Goal: Task Accomplishment & Management: Manage account settings

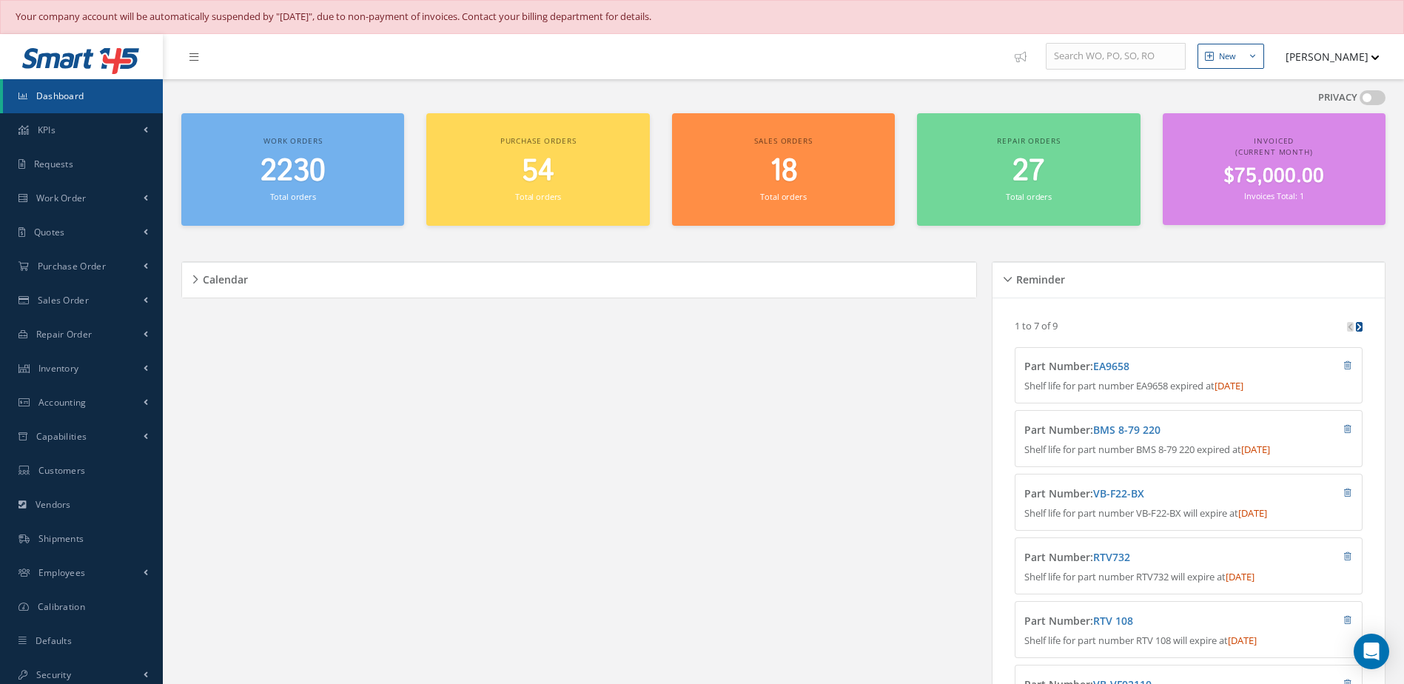
click at [55, 82] on link "Dashboard" at bounding box center [83, 96] width 160 height 34
click at [305, 196] on small "Total orders" at bounding box center [293, 196] width 46 height 11
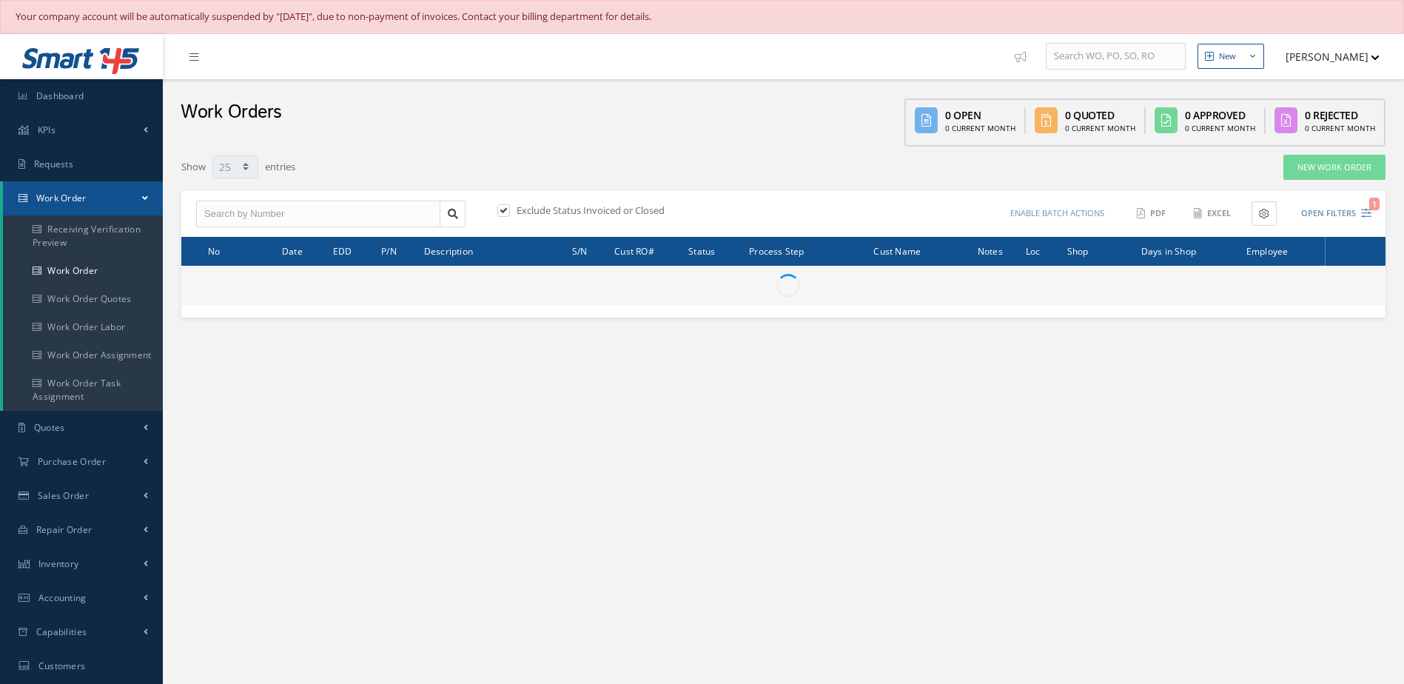
select select "25"
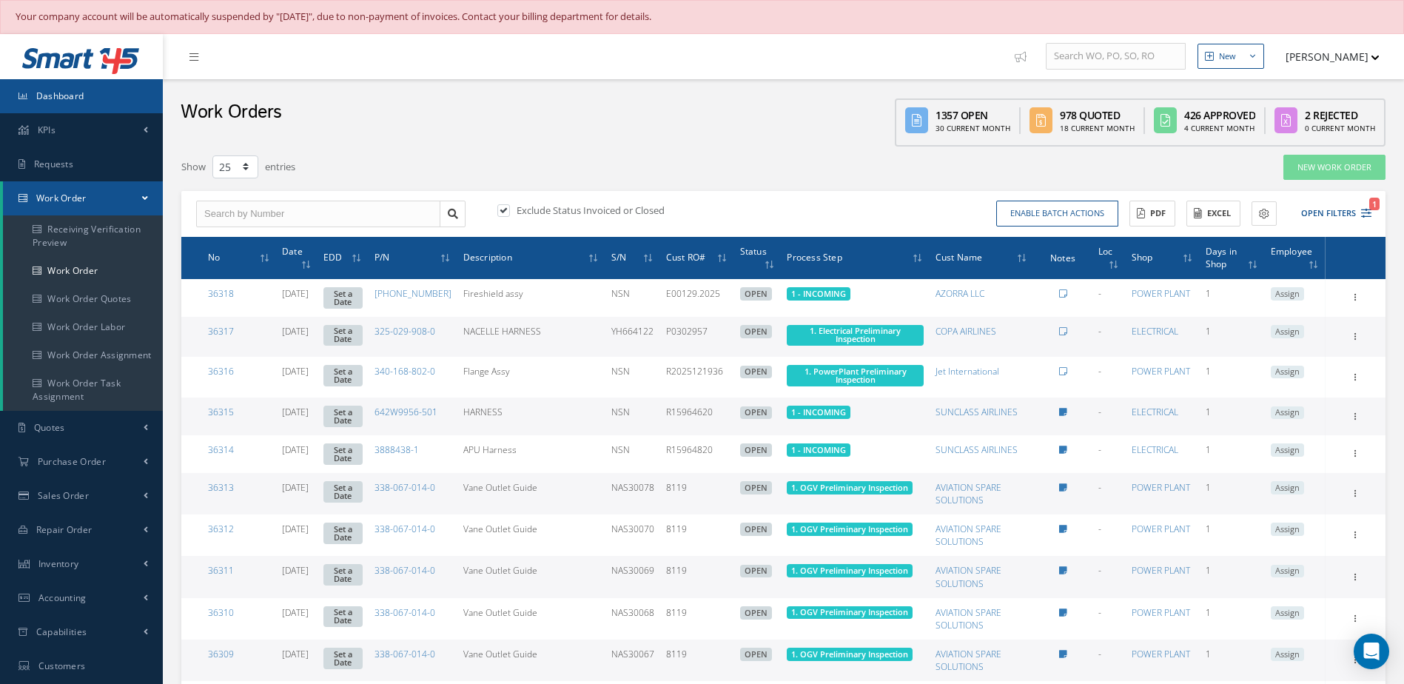
click at [49, 92] on span "Dashboard" at bounding box center [60, 96] width 48 height 13
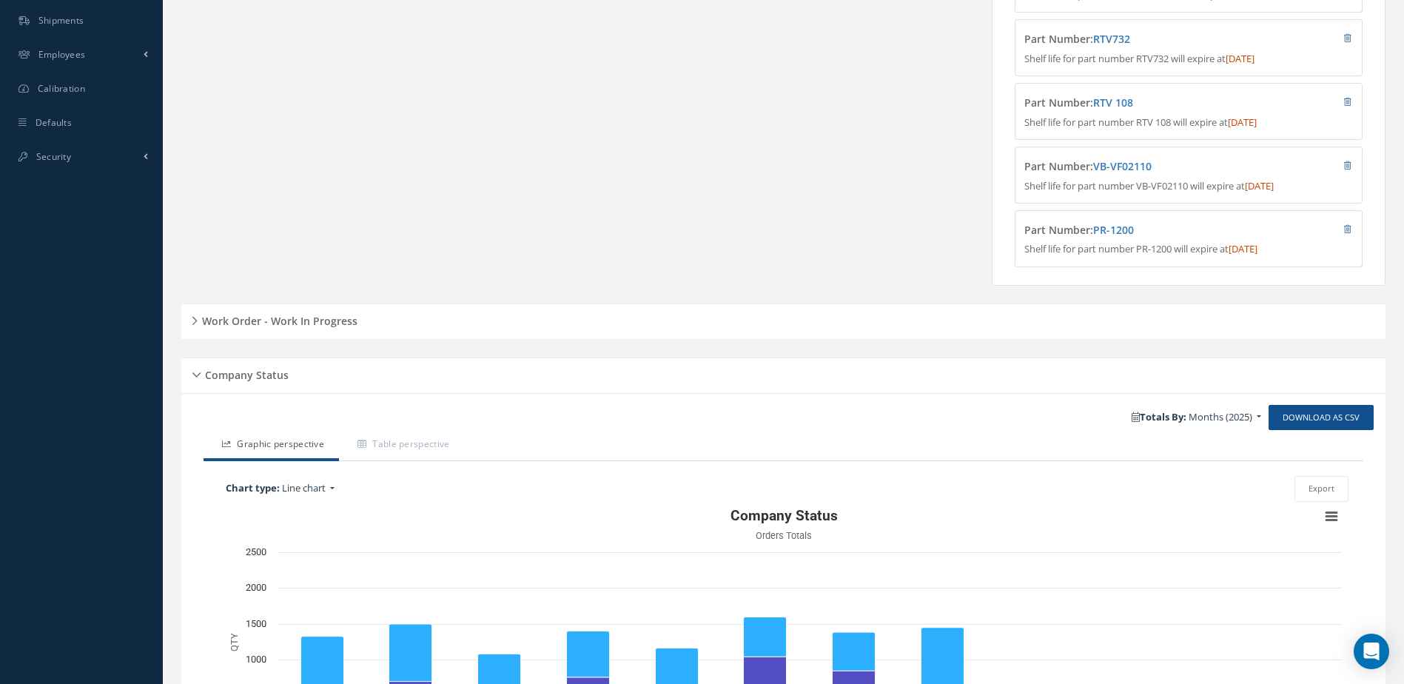
scroll to position [717, 0]
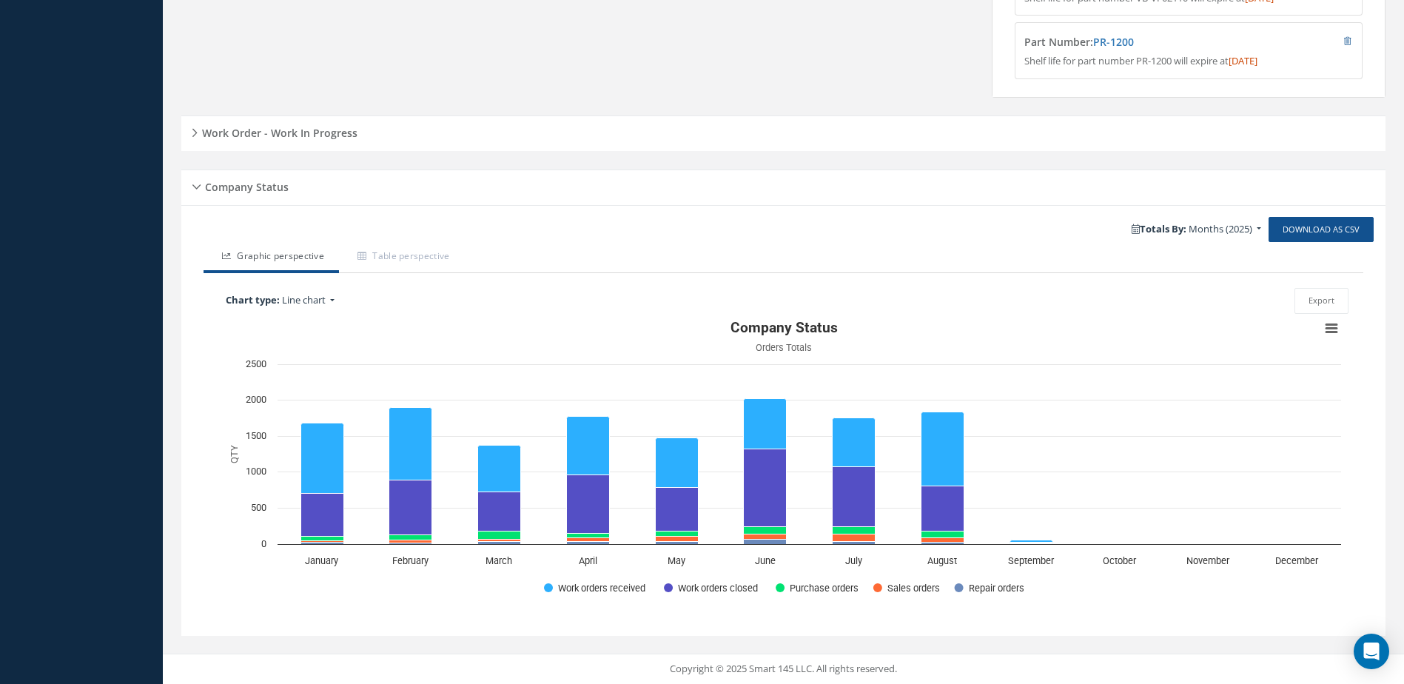
click at [315, 134] on h5 "Work Order - Work In Progress" at bounding box center [278, 131] width 160 height 18
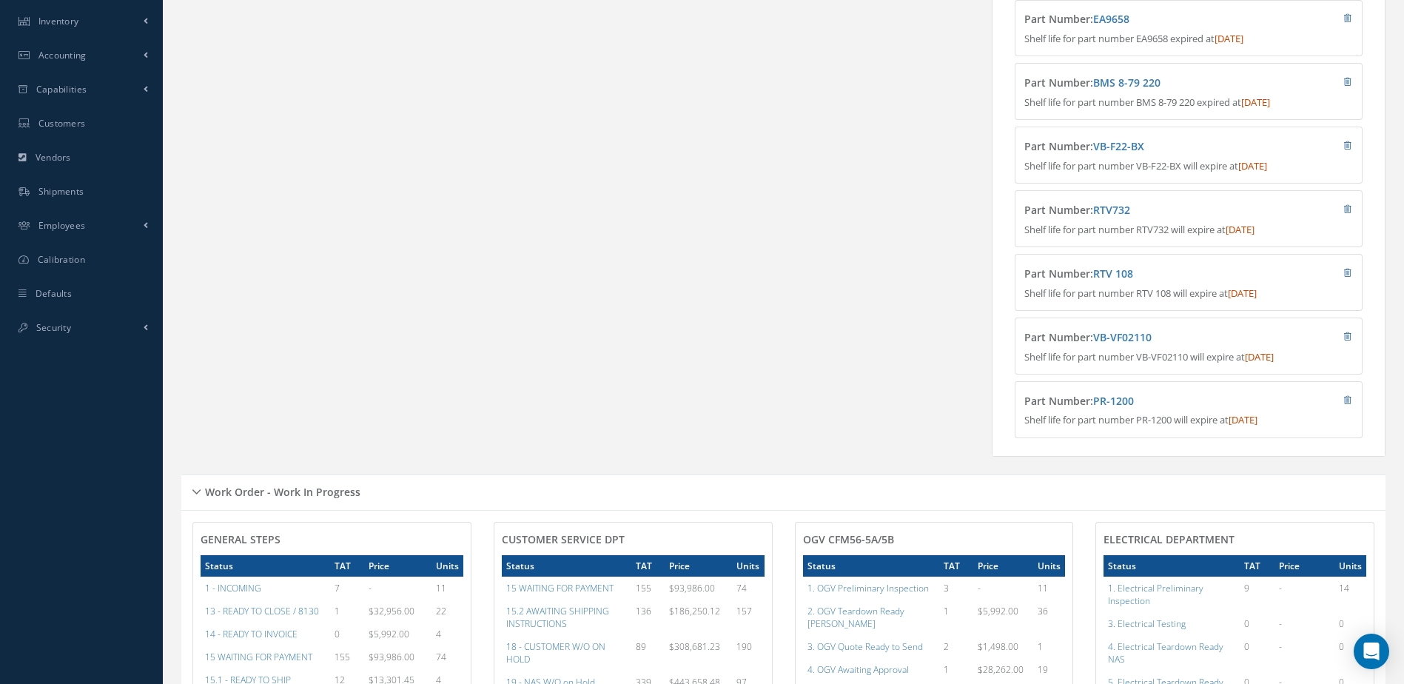
scroll to position [0, 0]
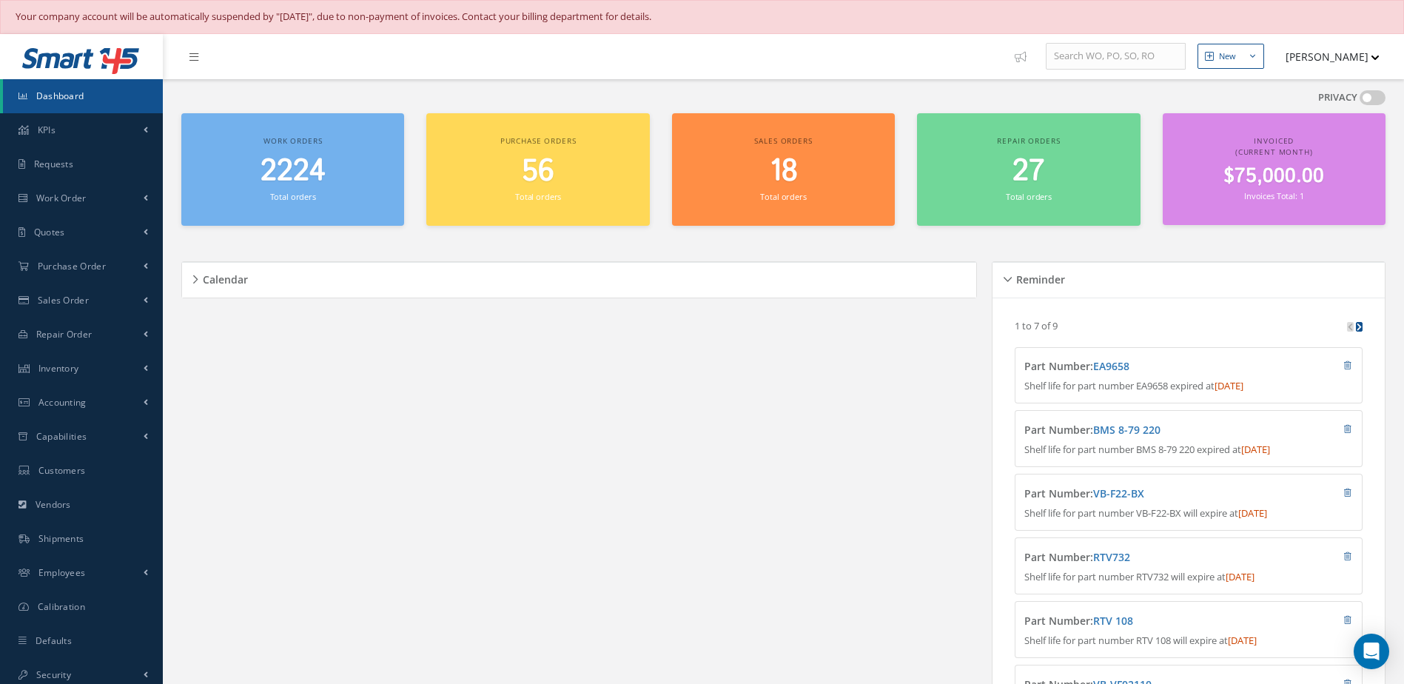
click at [318, 187] on span "2224" at bounding box center [292, 171] width 65 height 42
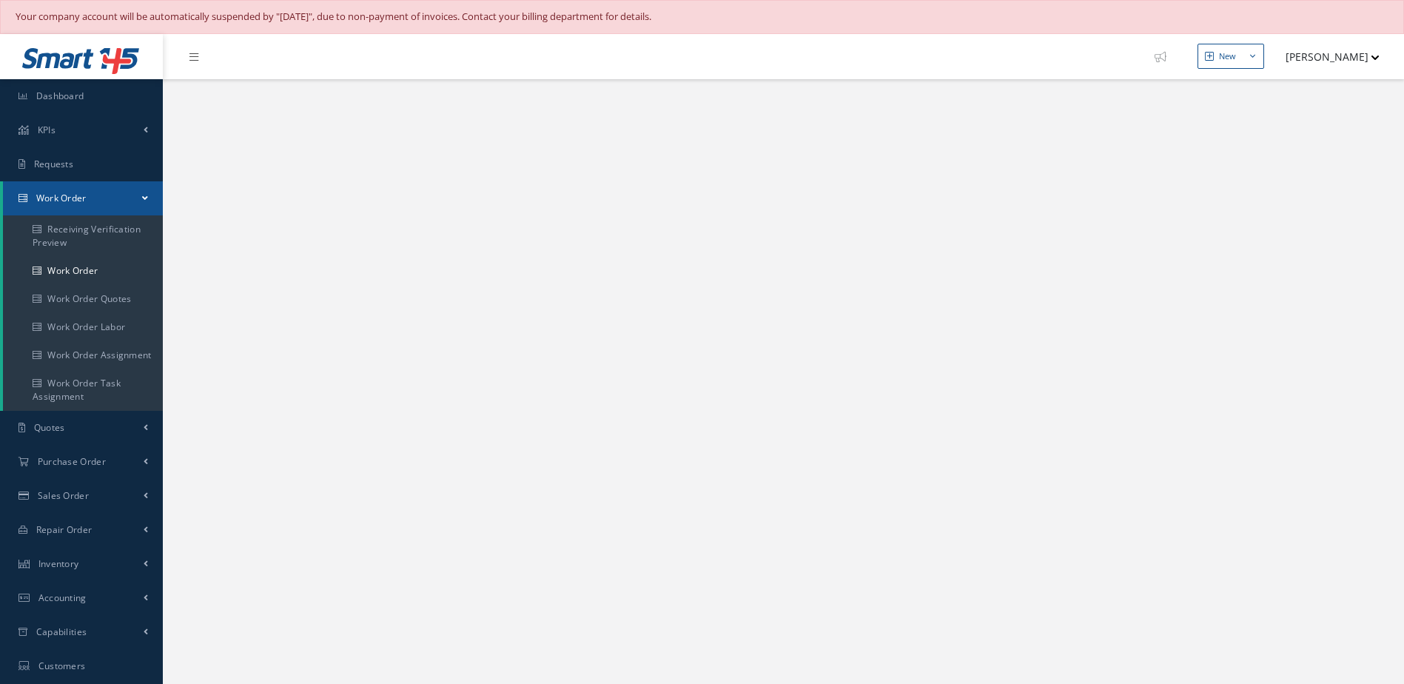
select select "25"
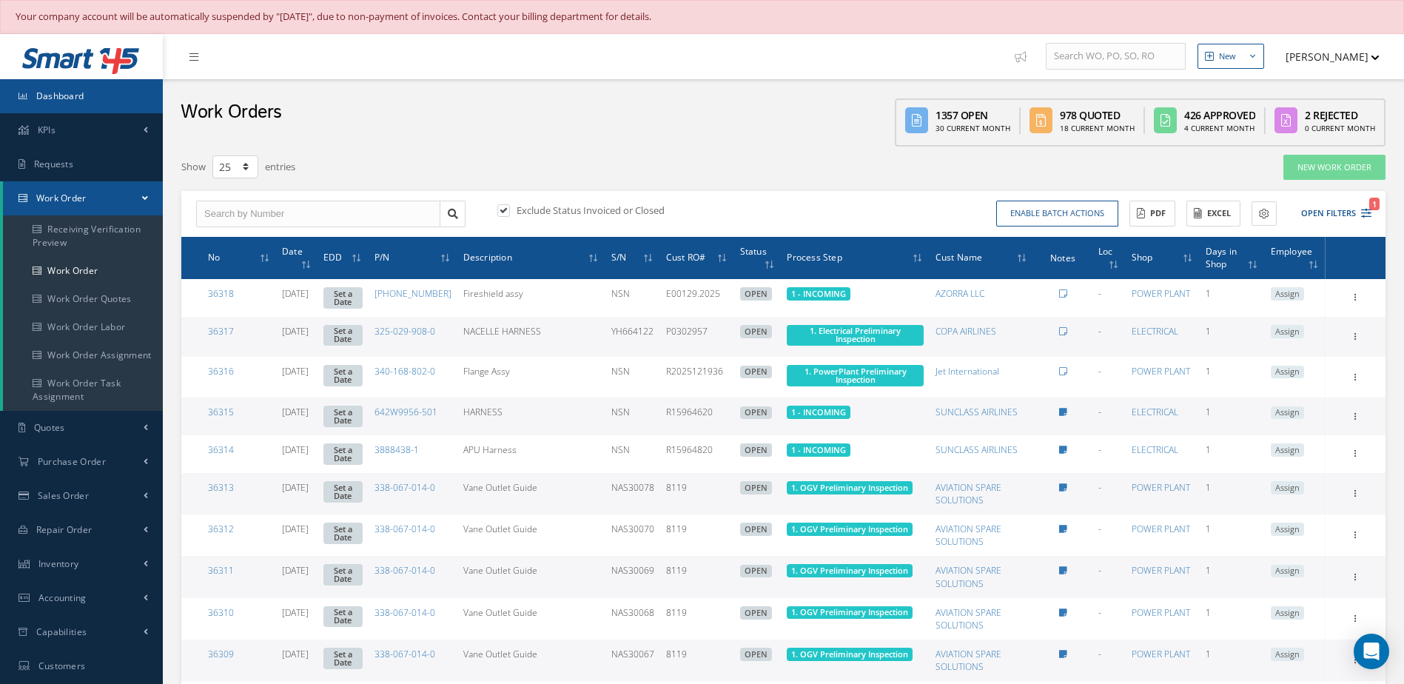
click at [109, 94] on link "Dashboard" at bounding box center [81, 96] width 163 height 34
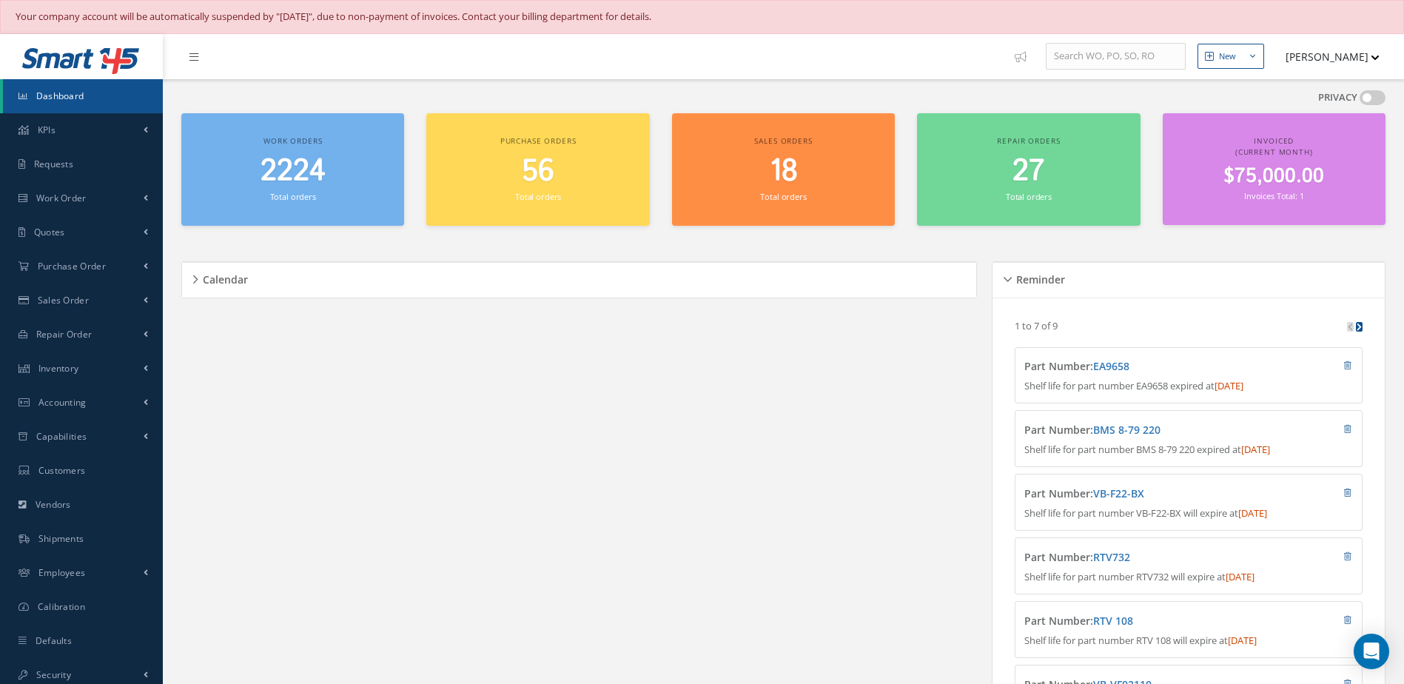
click at [91, 89] on link "Dashboard" at bounding box center [83, 96] width 160 height 34
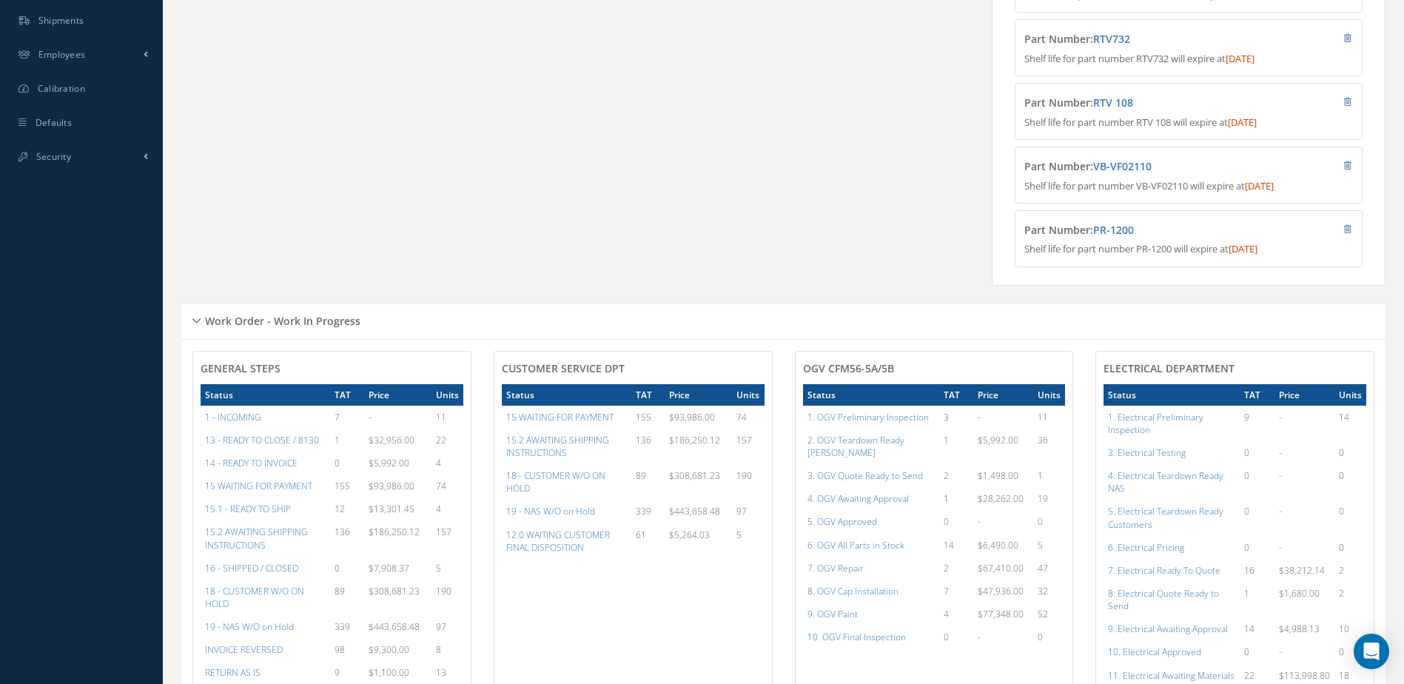
scroll to position [814, 0]
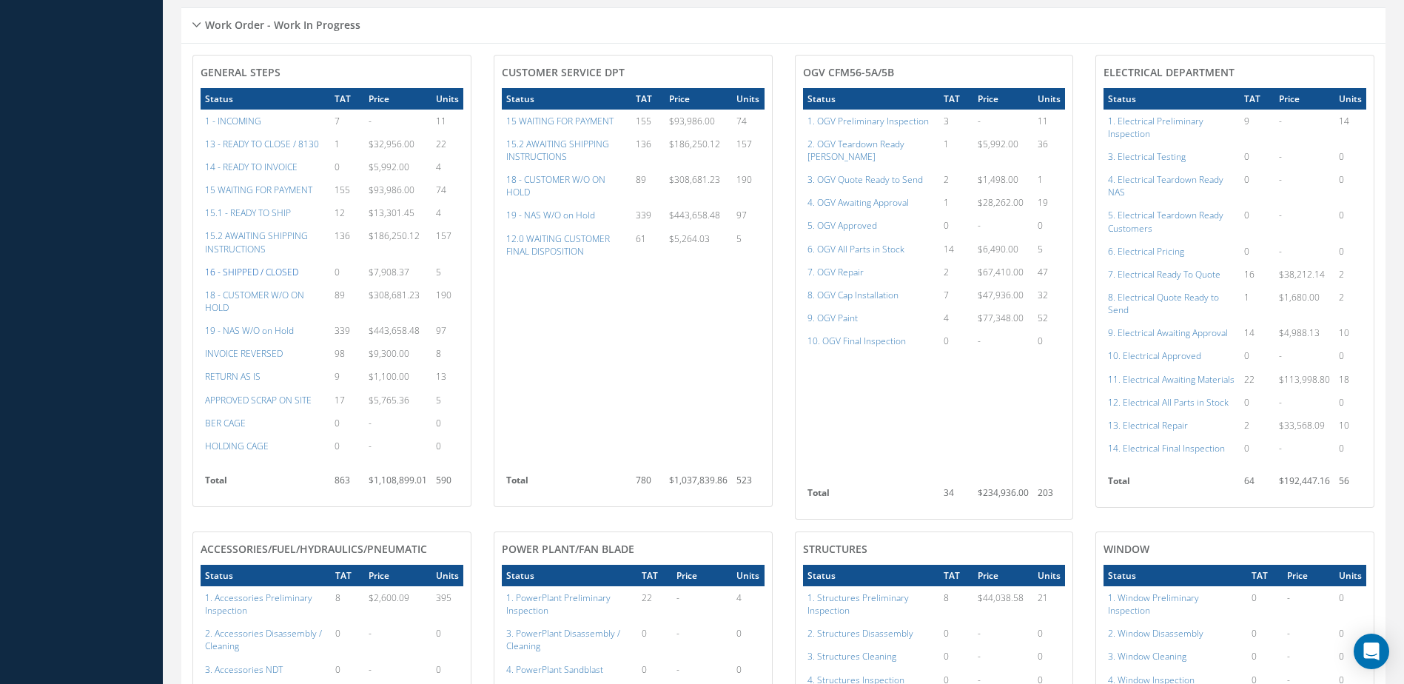
click at [266, 278] on a=22&excludeInternalCustomer=false&excludeInvoicedOrClosed=true&&filtersHidded"] "16 - SHIPPED / CLOSED" at bounding box center [251, 272] width 93 height 13
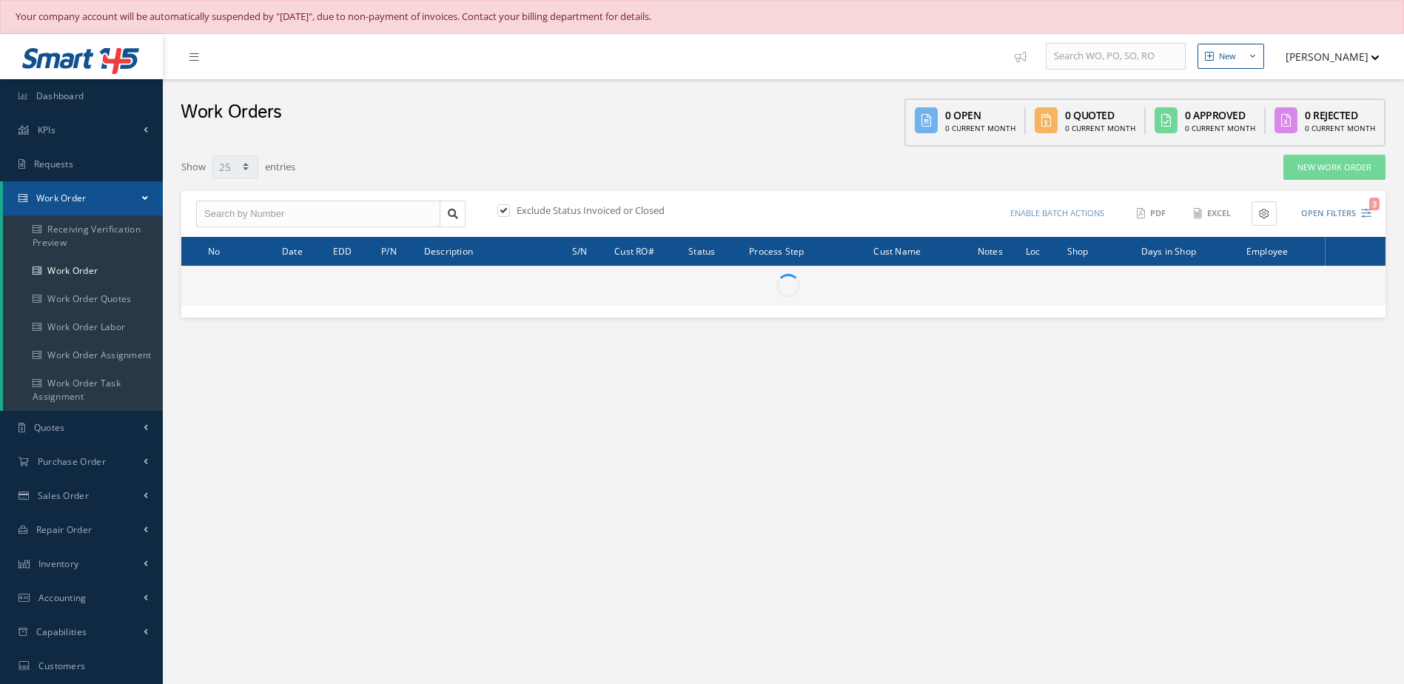
select select "25"
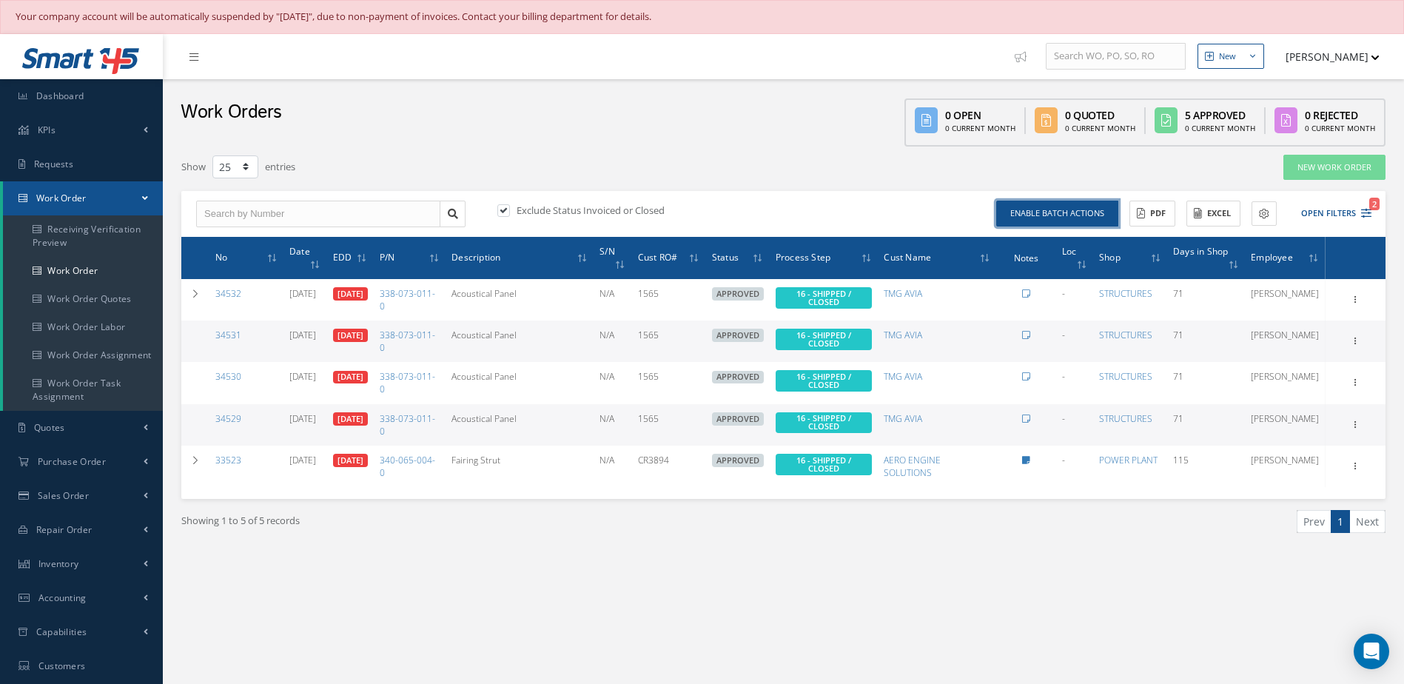
click at [1041, 212] on button "Enable batch actions" at bounding box center [1057, 214] width 122 height 26
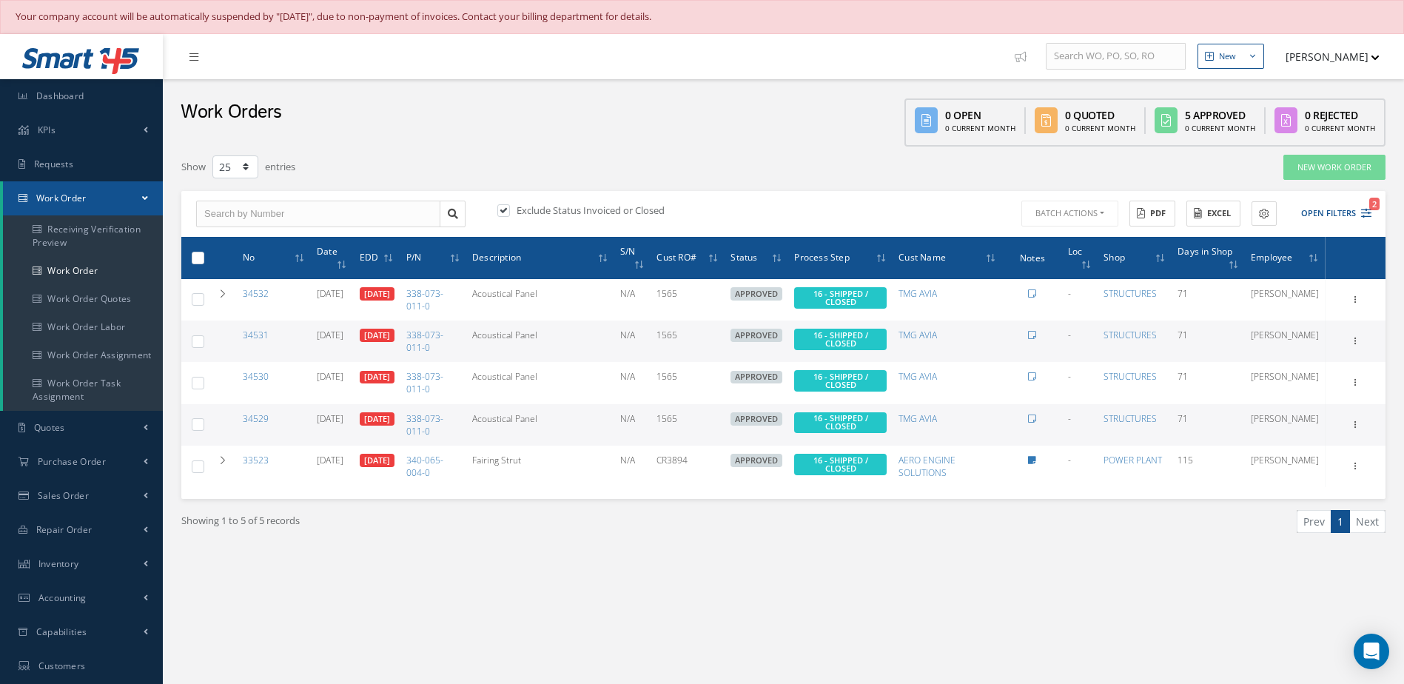
click at [203, 260] on label at bounding box center [203, 257] width 0 height 13
click at [195, 260] on input "checkbox" at bounding box center [199, 259] width 10 height 10
checkbox input "true"
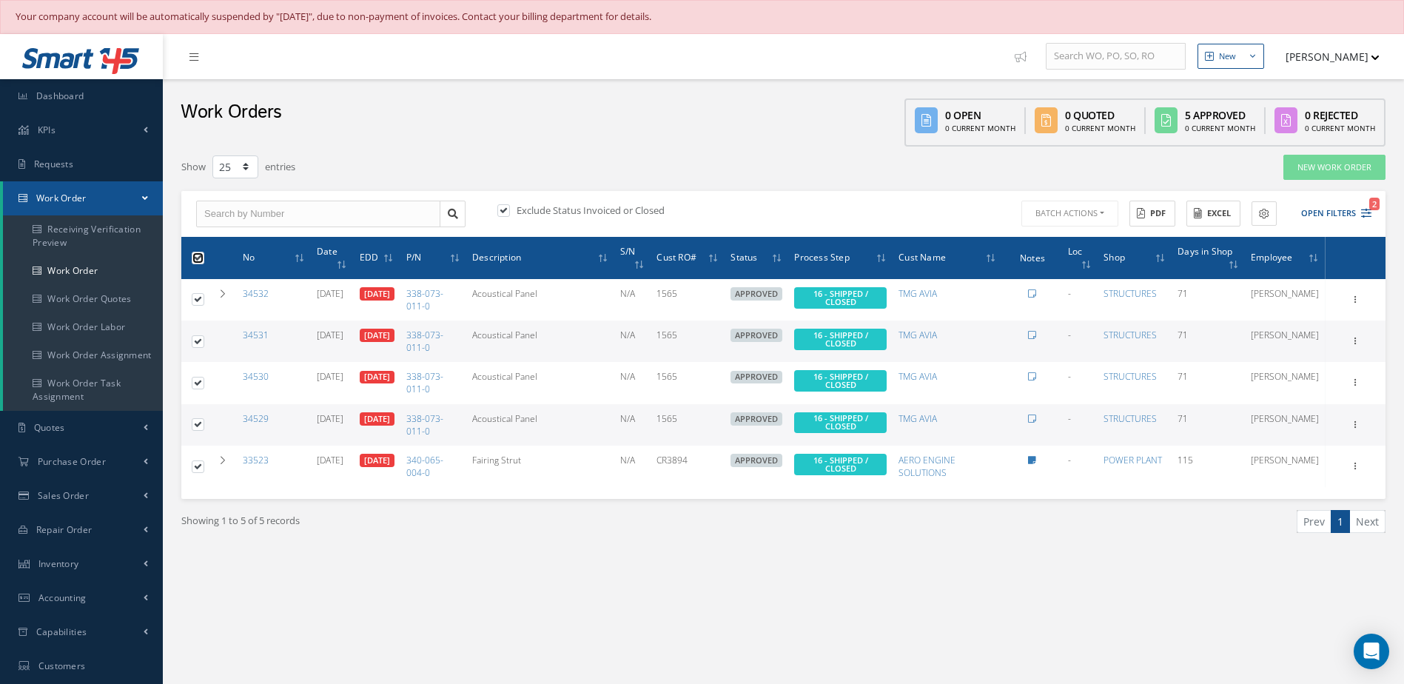
checkbox input "true"
click at [1076, 223] on button "Batch Actions" at bounding box center [1068, 214] width 100 height 26
click at [1051, 255] on link "Close Work Orders" at bounding box center [1077, 258] width 118 height 20
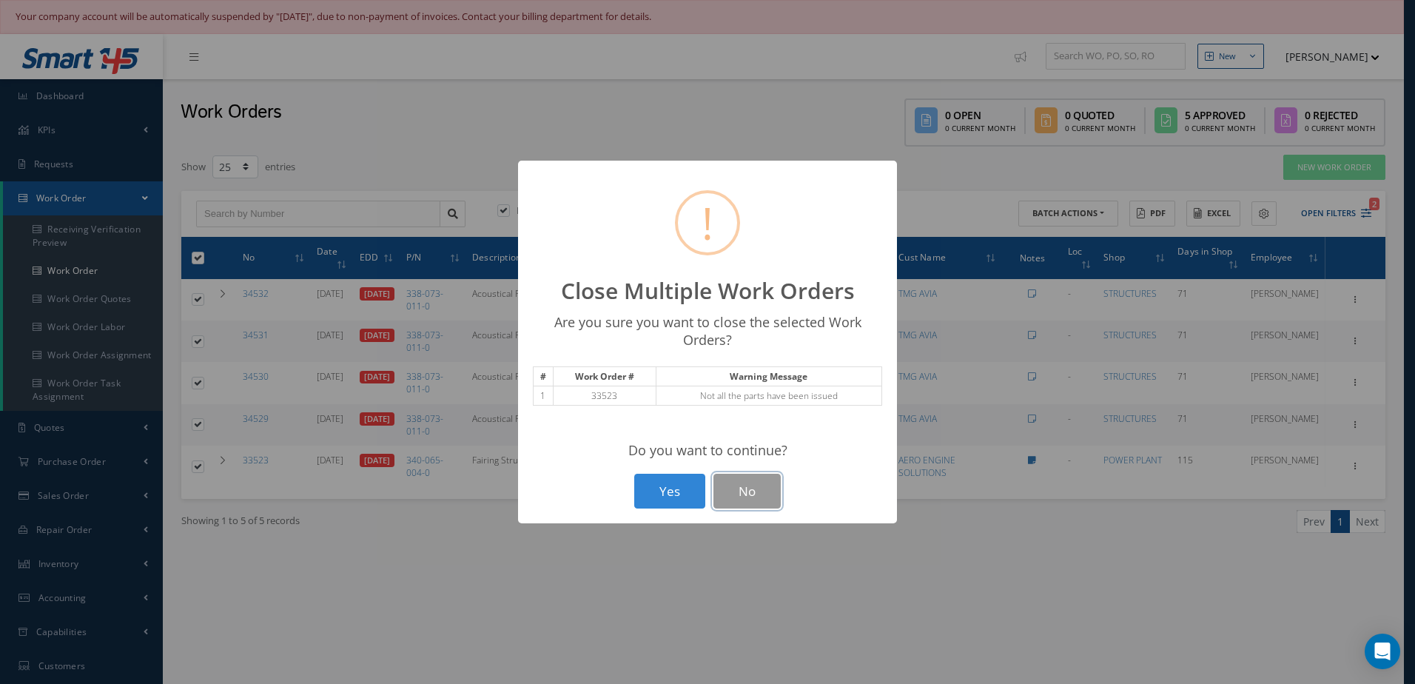
click at [723, 482] on button "No" at bounding box center [746, 491] width 67 height 35
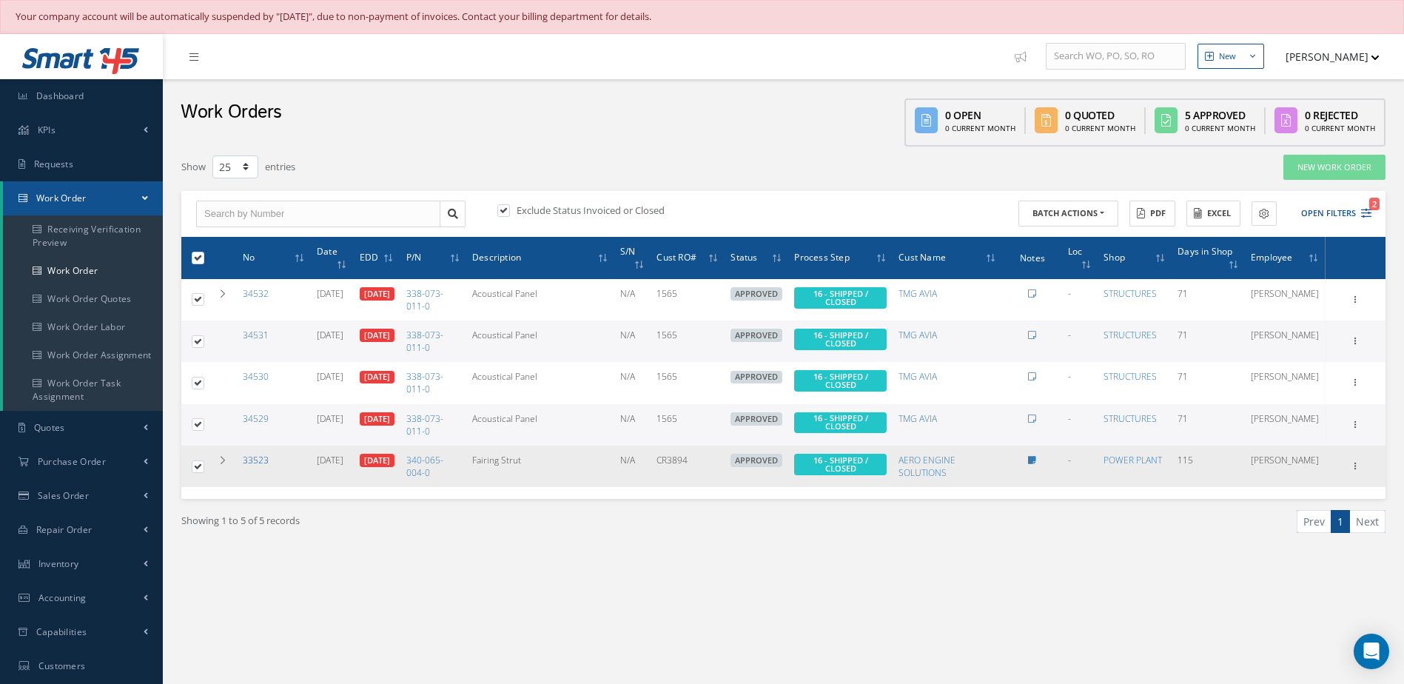
click at [246, 459] on link "33523" at bounding box center [256, 460] width 26 height 13
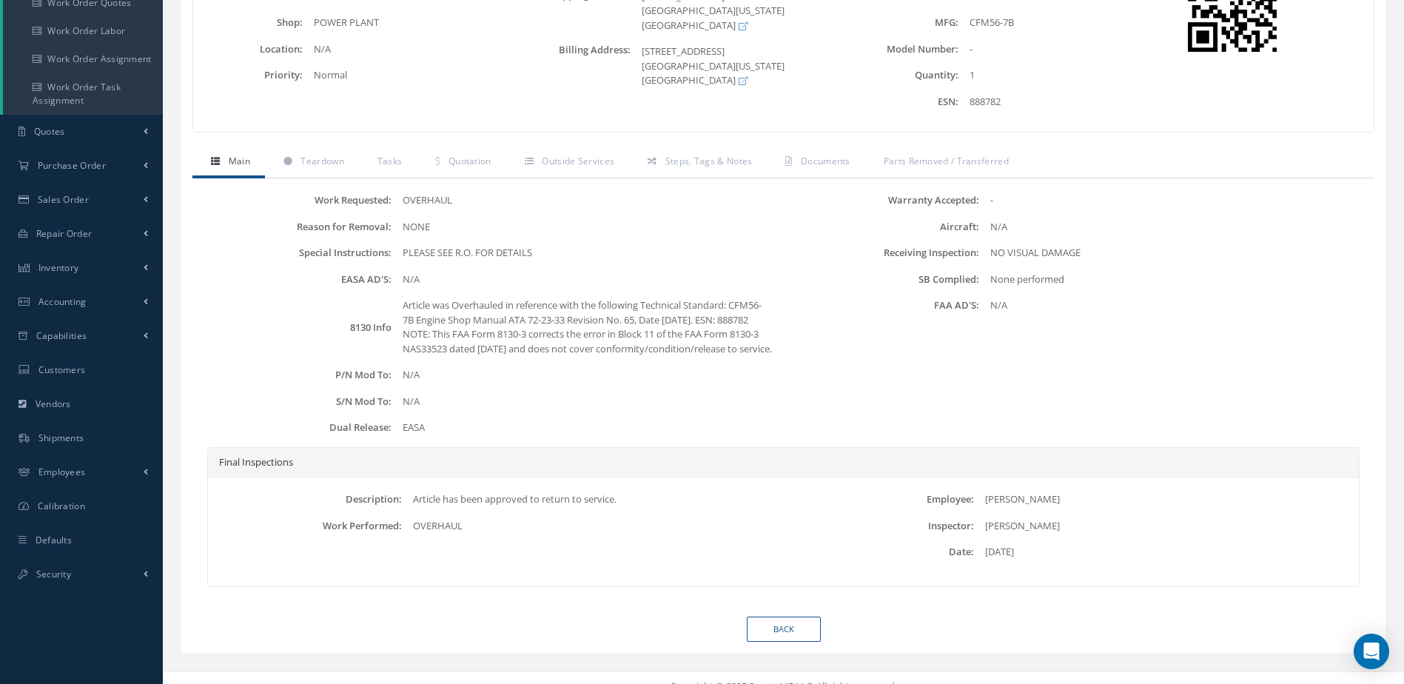
scroll to position [328, 0]
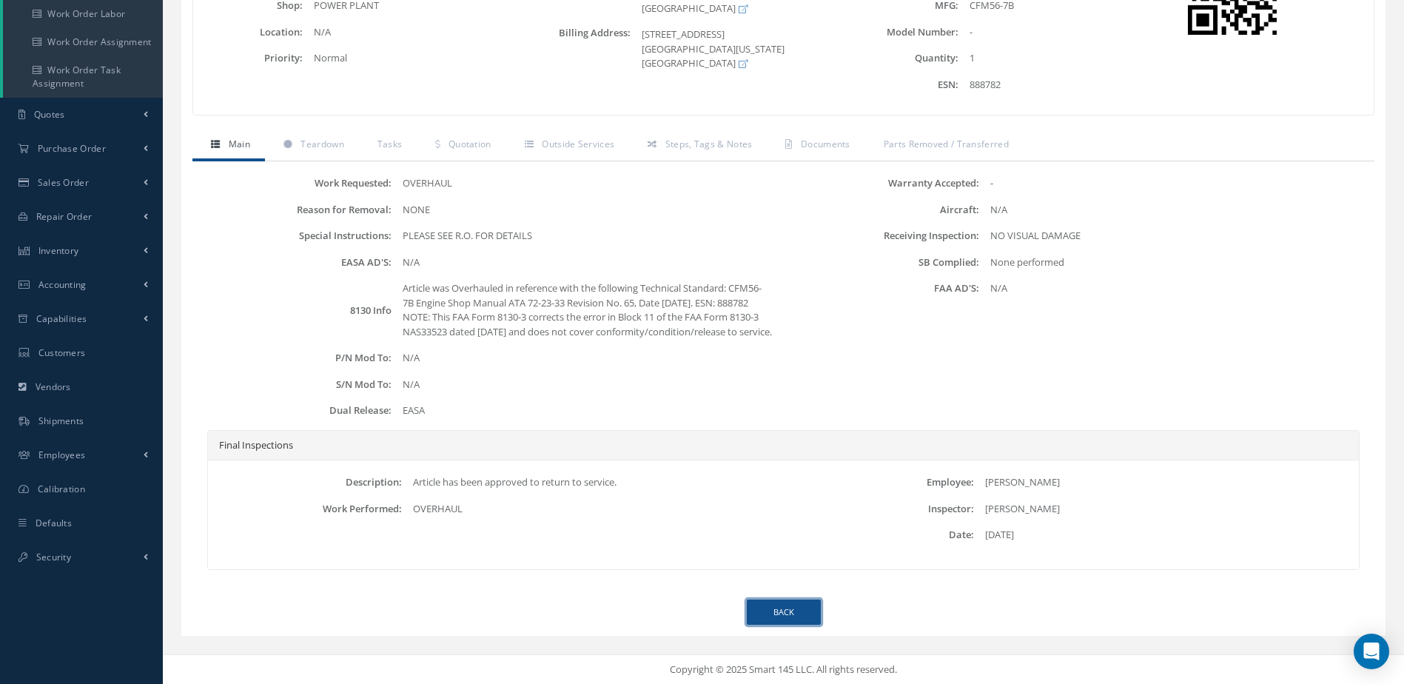
click at [812, 619] on link "Back" at bounding box center [784, 612] width 74 height 26
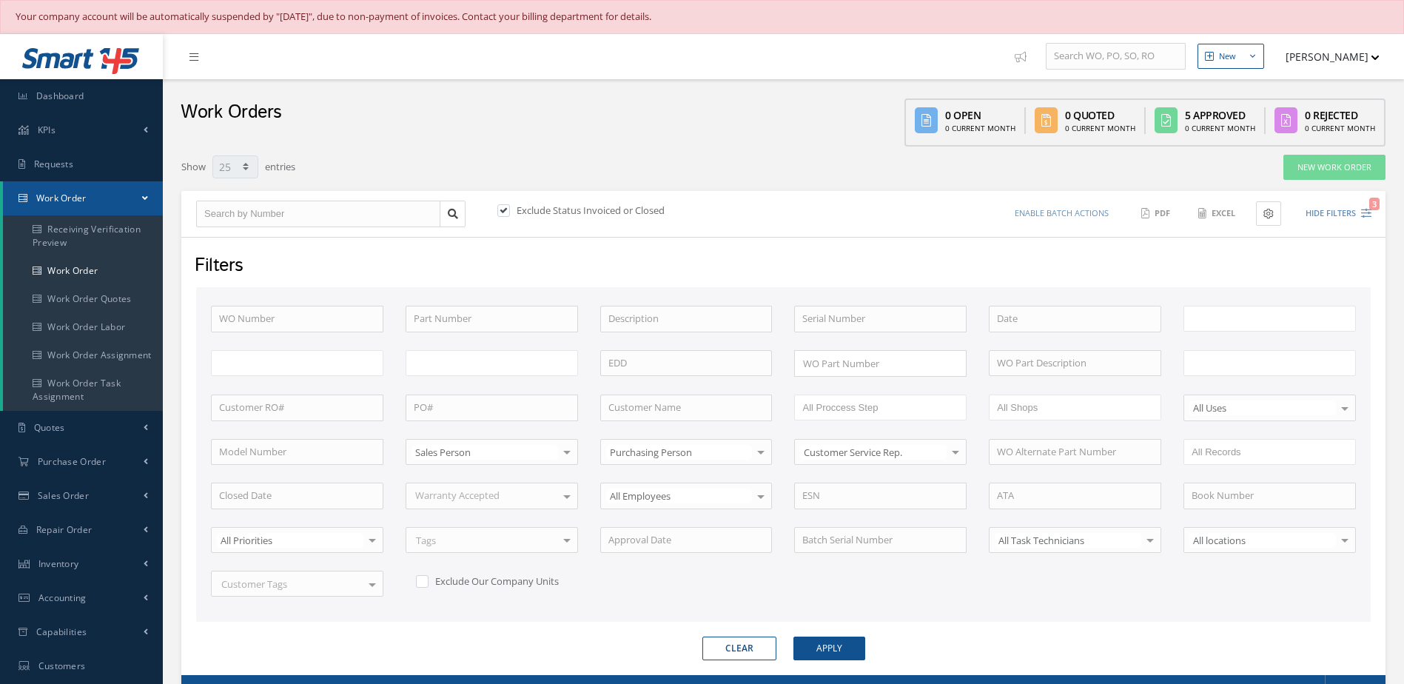
select select "25"
type input "All Work Request"
type input "All Work Performed"
type input "All Status"
type input "WO Part Status"
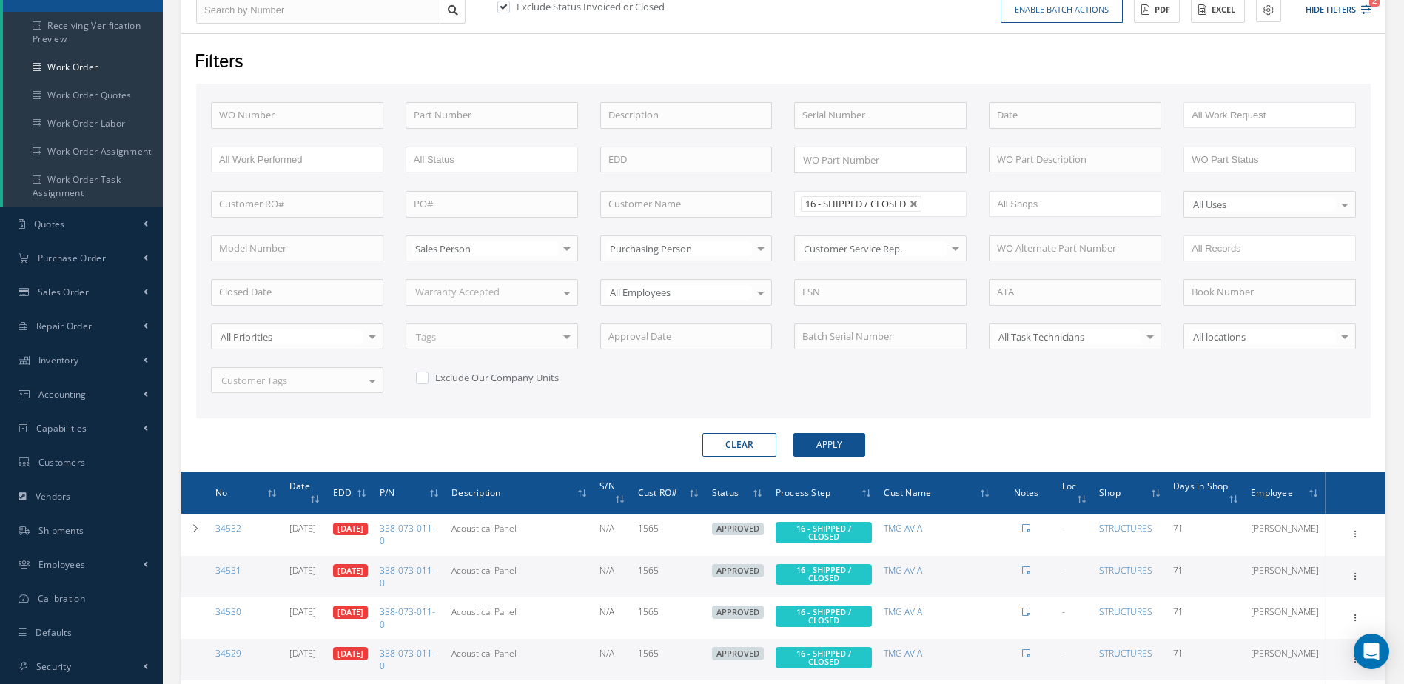
scroll to position [355, 0]
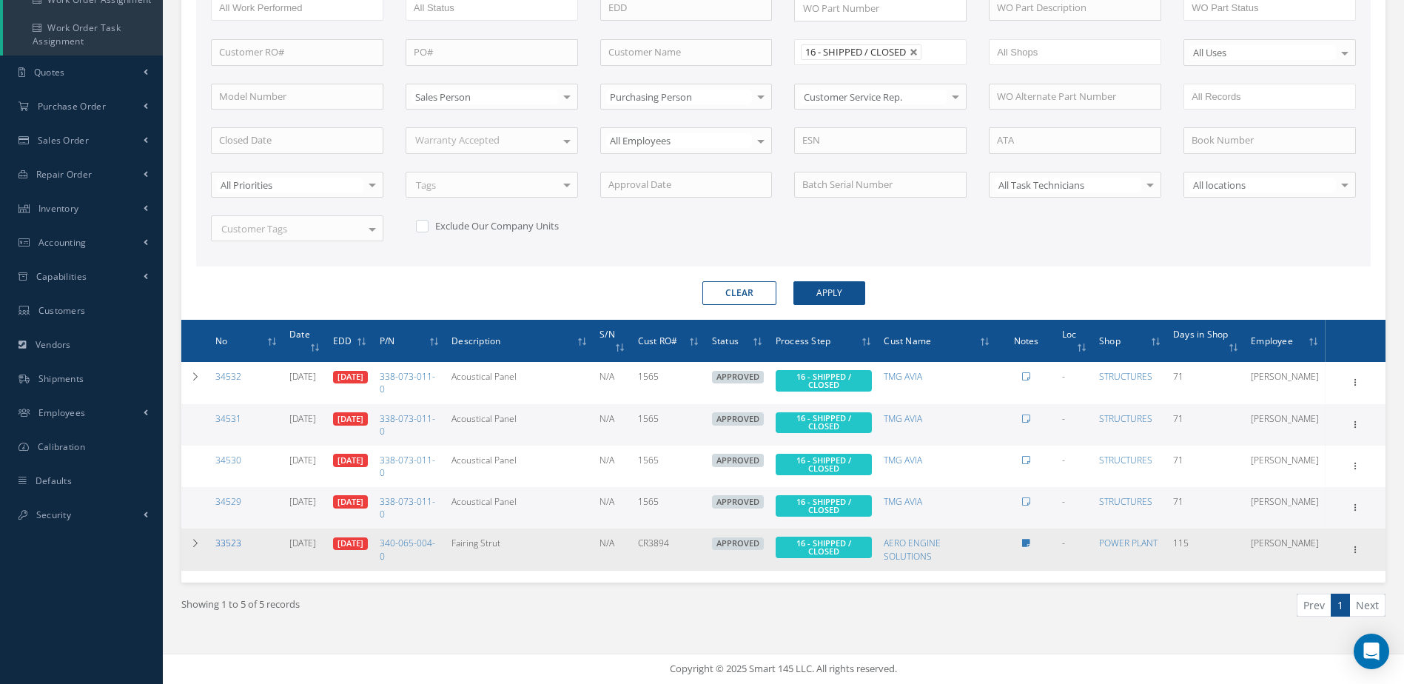
click at [236, 542] on link "33523" at bounding box center [228, 542] width 26 height 13
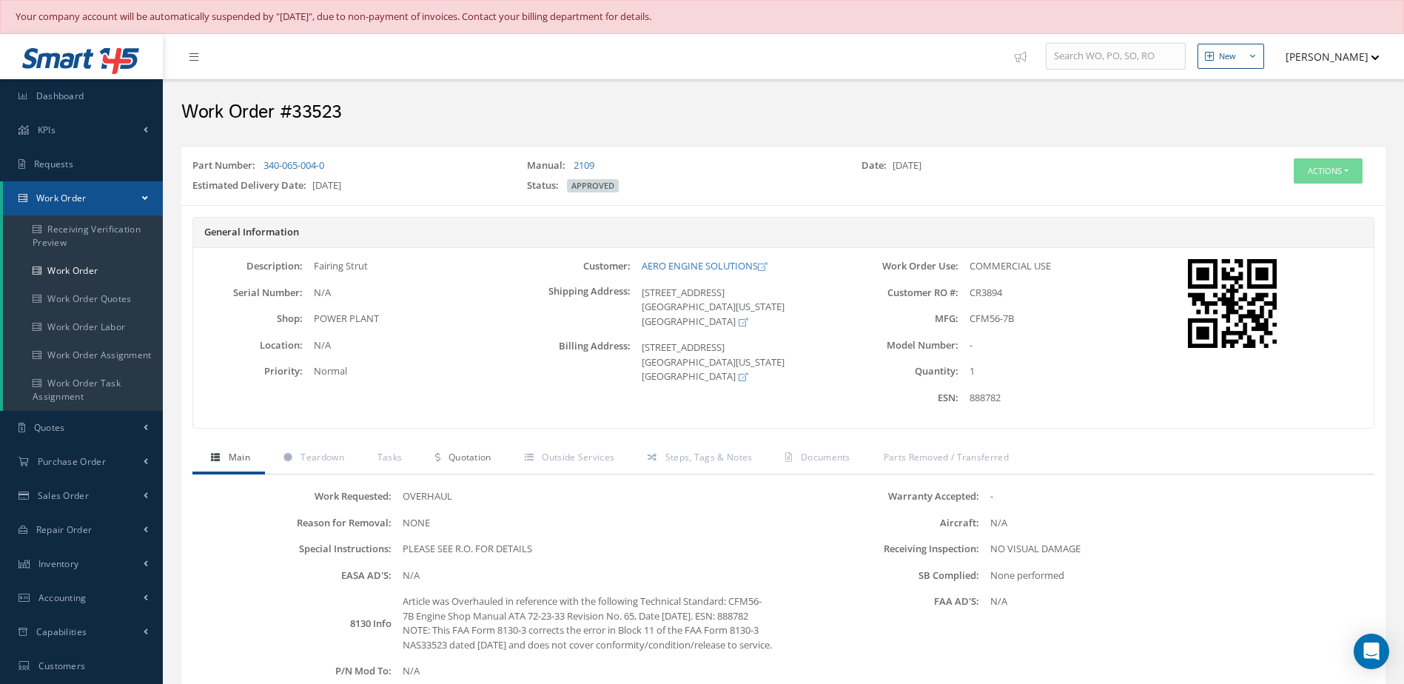
click at [460, 459] on span "Quotation" at bounding box center [469, 457] width 43 height 13
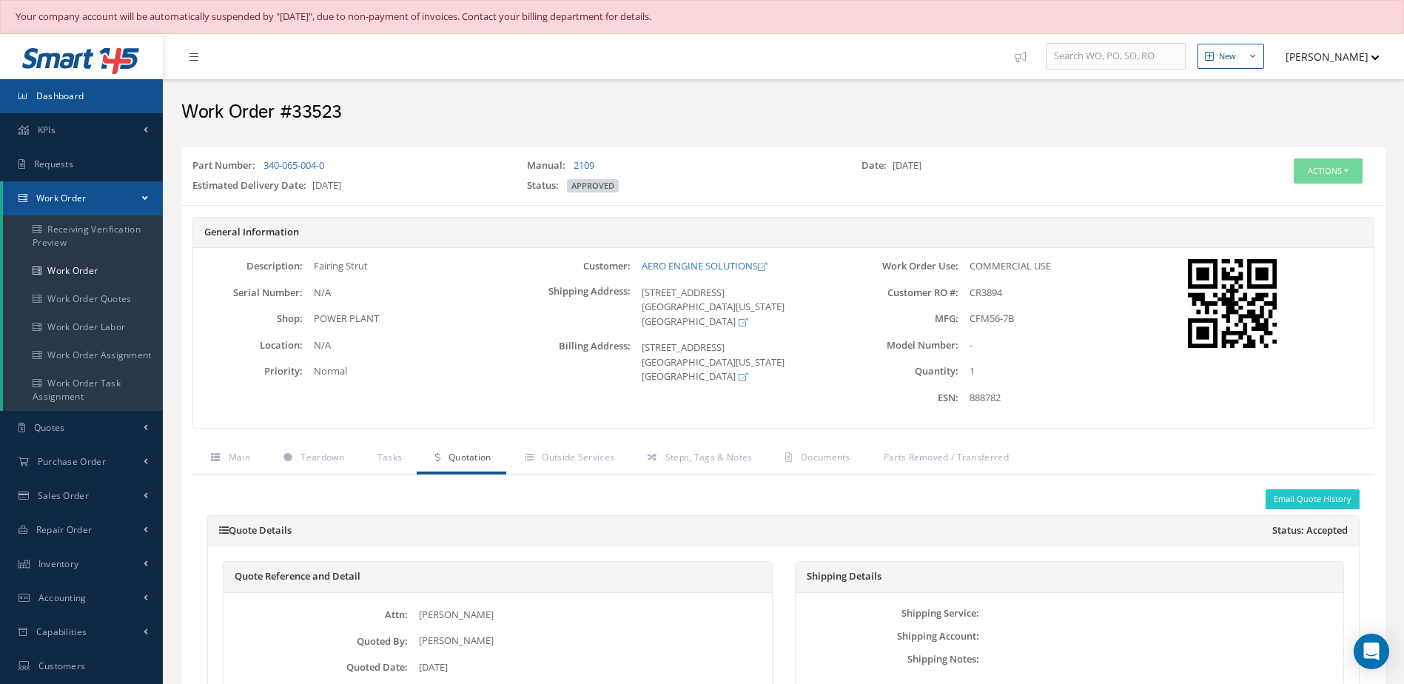
click at [129, 102] on link "Dashboard" at bounding box center [81, 96] width 163 height 34
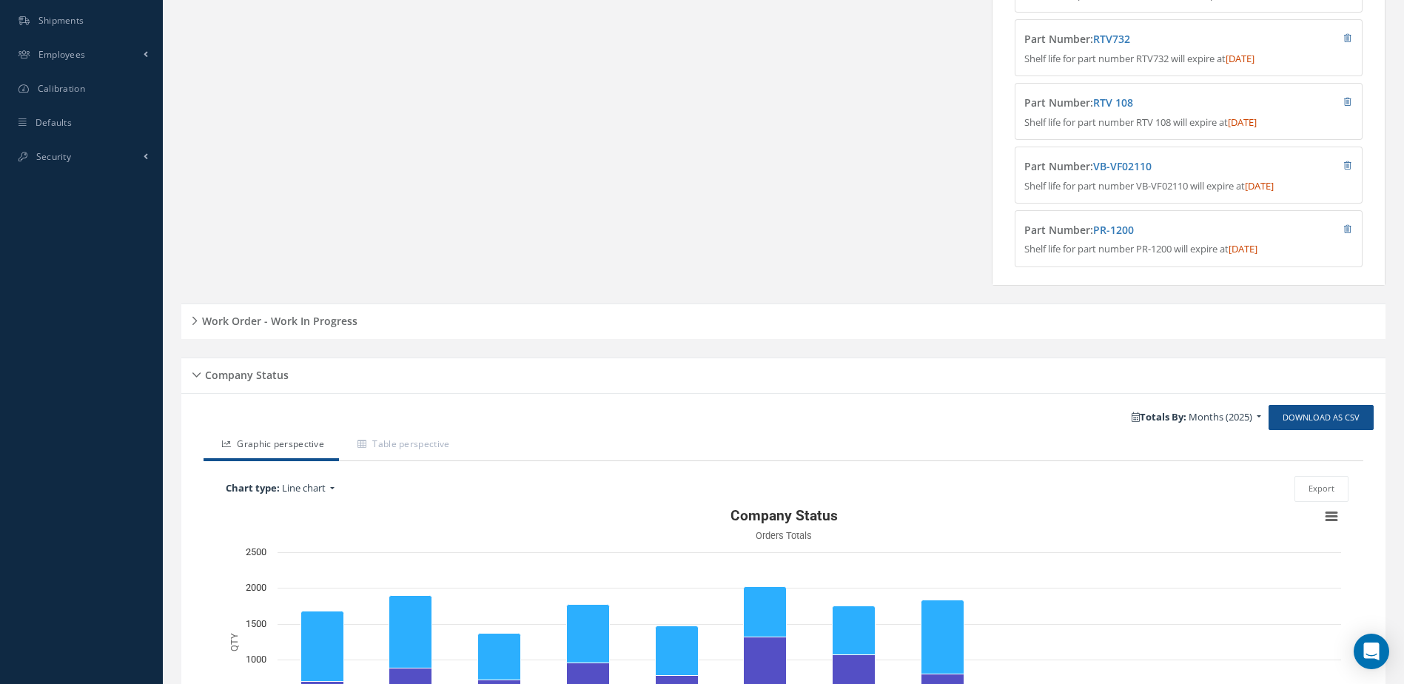
scroll to position [717, 0]
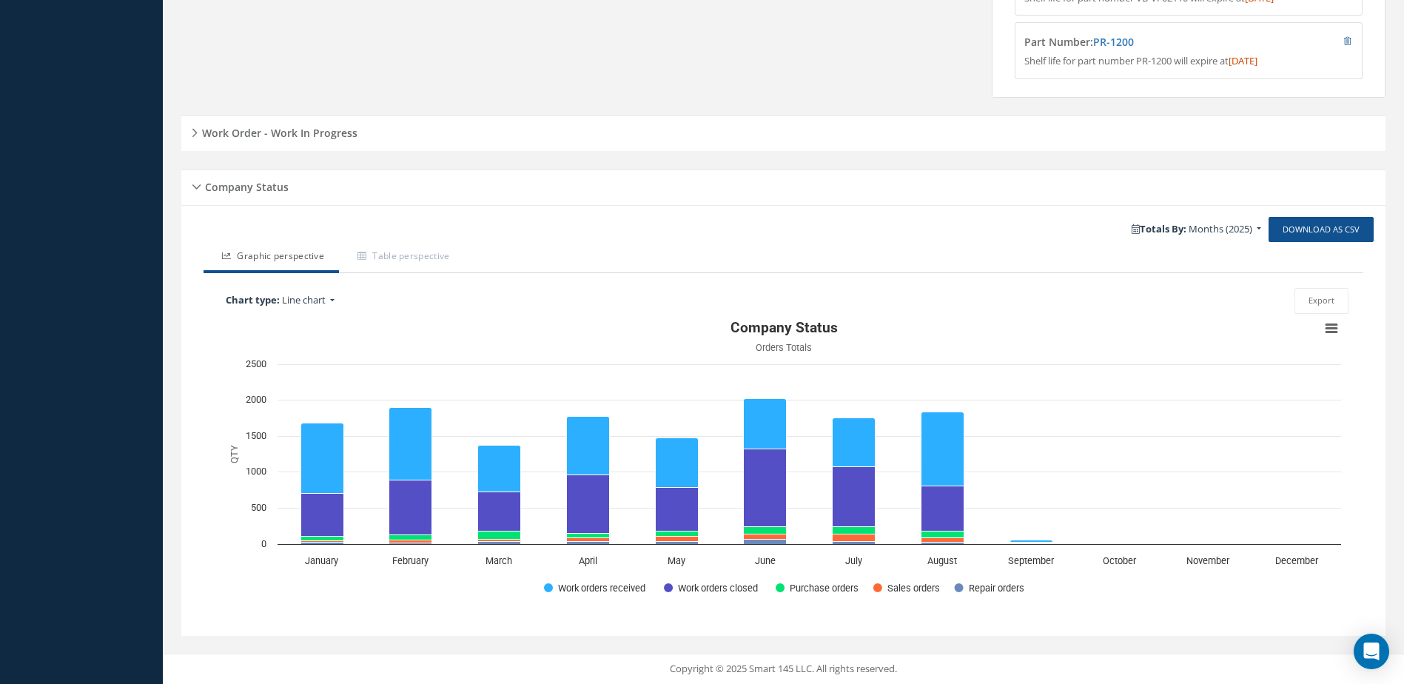
click at [260, 137] on h5 "Work Order - Work In Progress" at bounding box center [278, 131] width 160 height 18
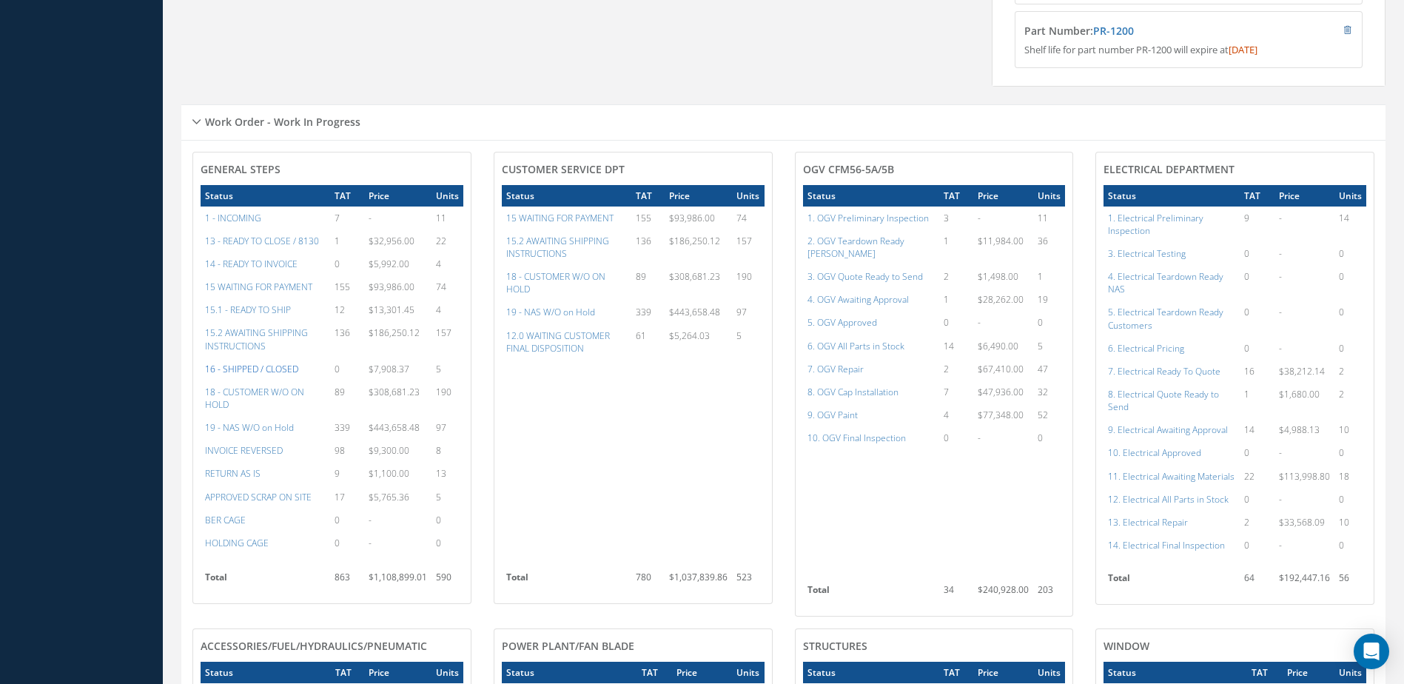
click at [254, 375] on a=22&excludeInternalCustomer=false&excludeInvoicedOrClosed=true&&filtersHidded"] "16 - SHIPPED / CLOSED" at bounding box center [251, 369] width 93 height 13
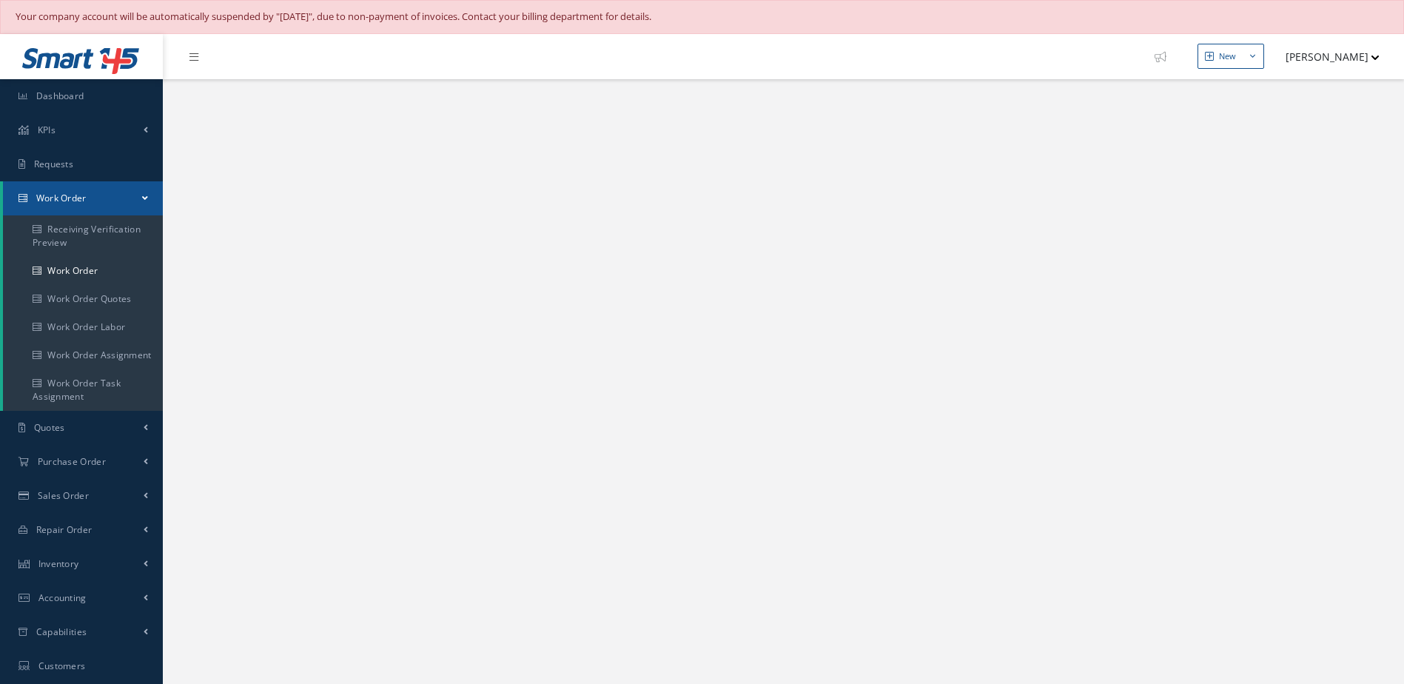
select select "25"
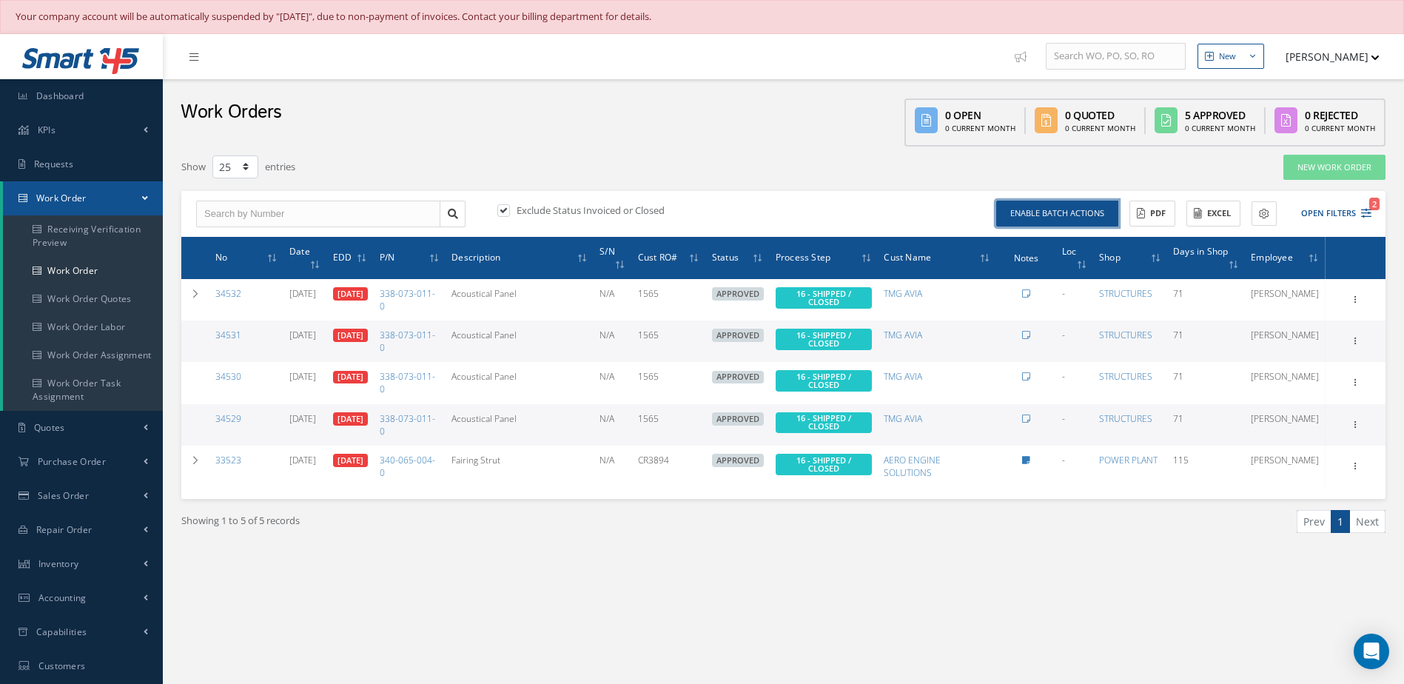
click at [1045, 213] on button "Enable batch actions" at bounding box center [1057, 214] width 122 height 26
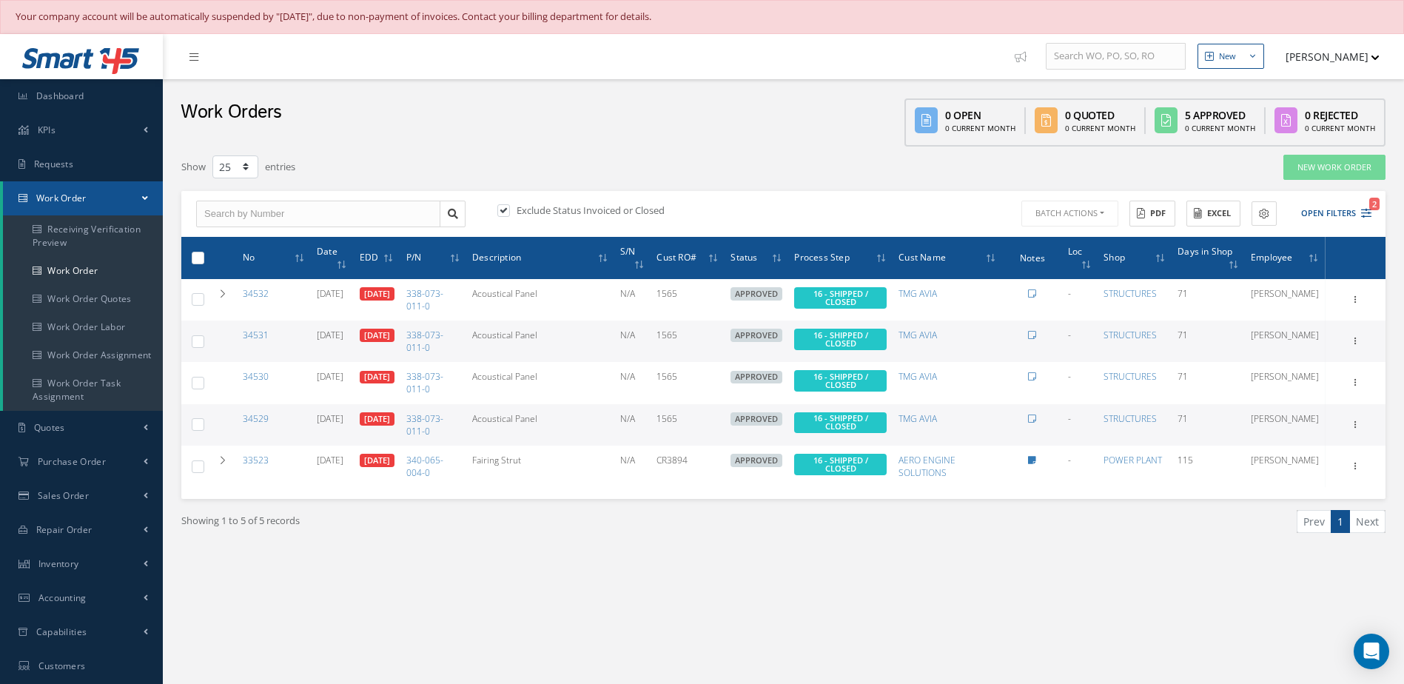
click at [203, 253] on label at bounding box center [203, 257] width 0 height 13
click at [194, 254] on input "checkbox" at bounding box center [199, 259] width 10 height 10
checkbox input "true"
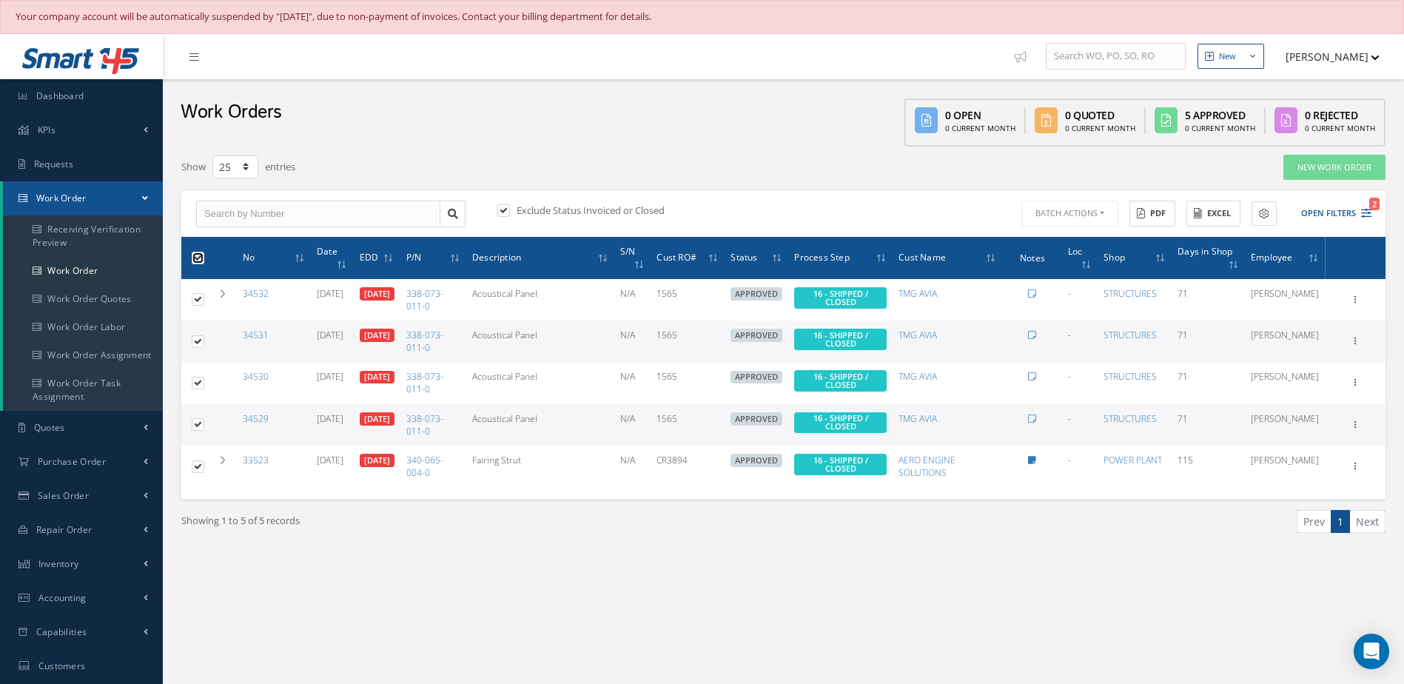
checkbox input "true"
click at [1057, 210] on button "Batch Actions" at bounding box center [1068, 214] width 100 height 26
click at [1036, 255] on link "Close Work Orders" at bounding box center [1077, 258] width 118 height 20
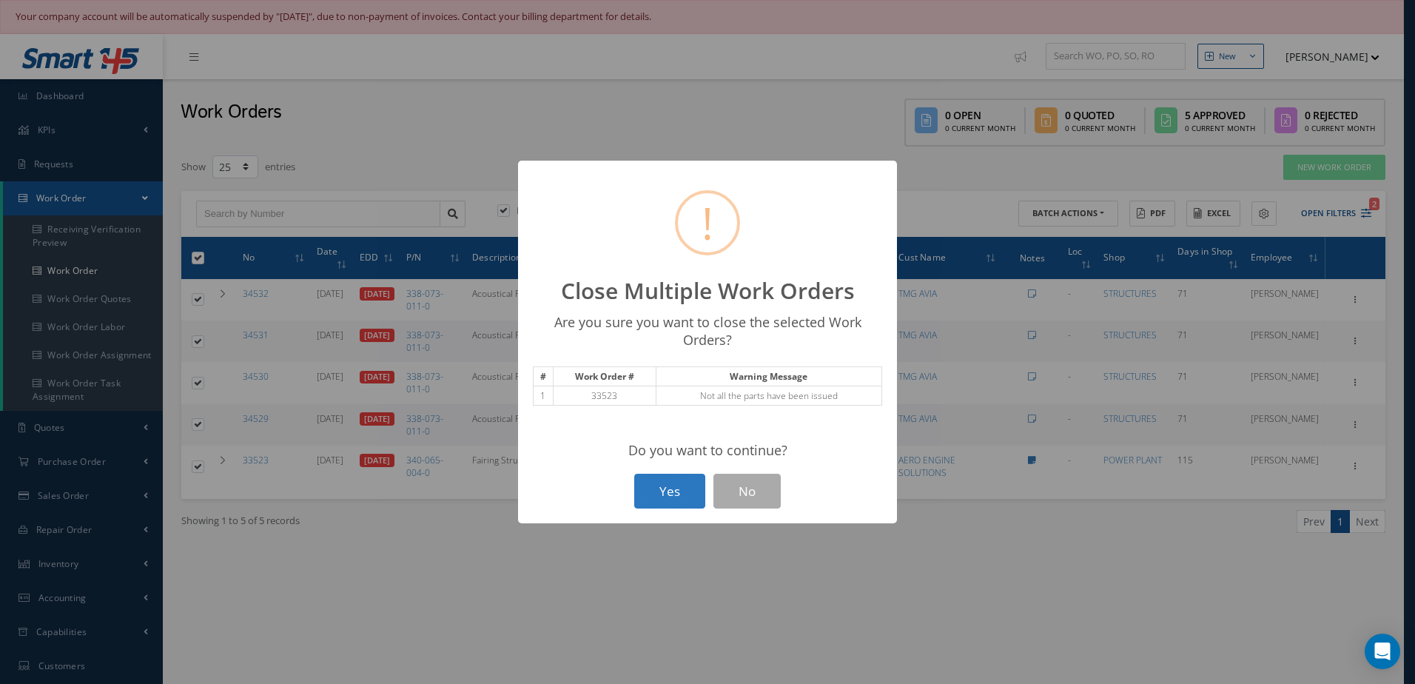
click at [701, 483] on button "Yes" at bounding box center [669, 491] width 71 height 35
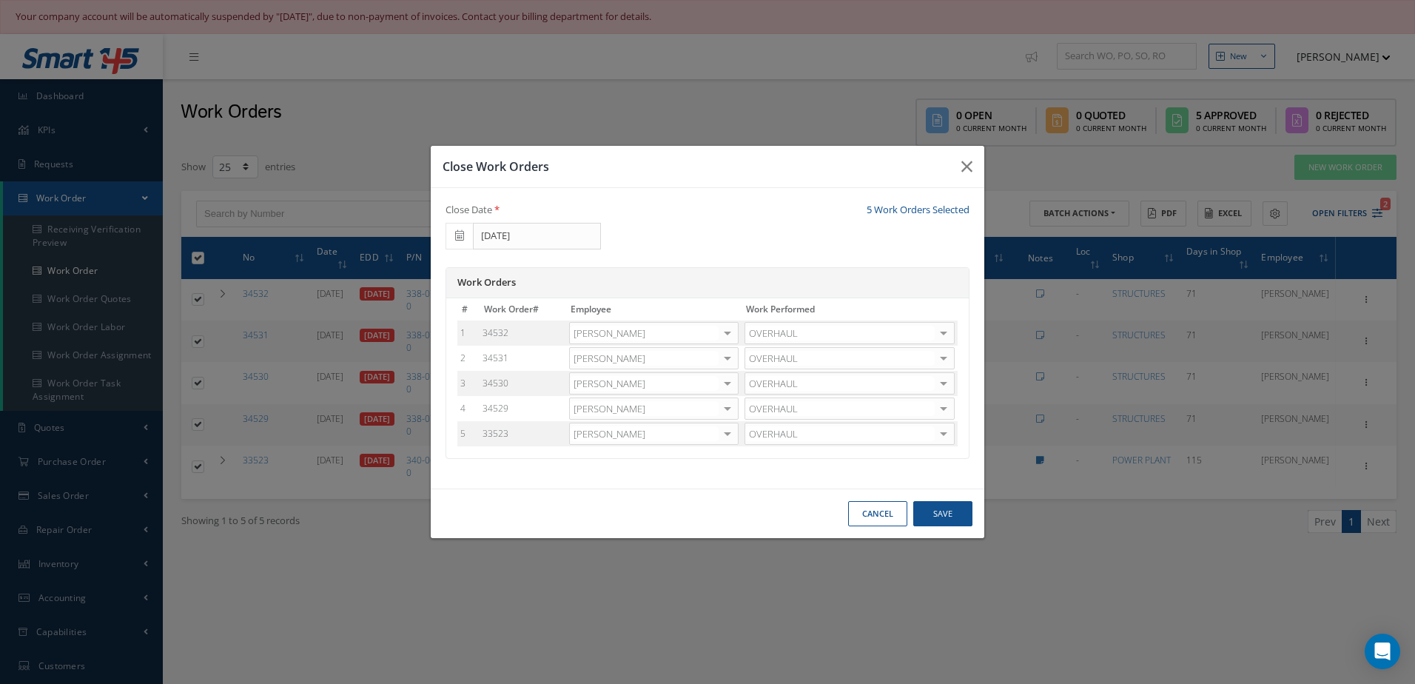
click at [730, 433] on div at bounding box center [727, 433] width 21 height 21
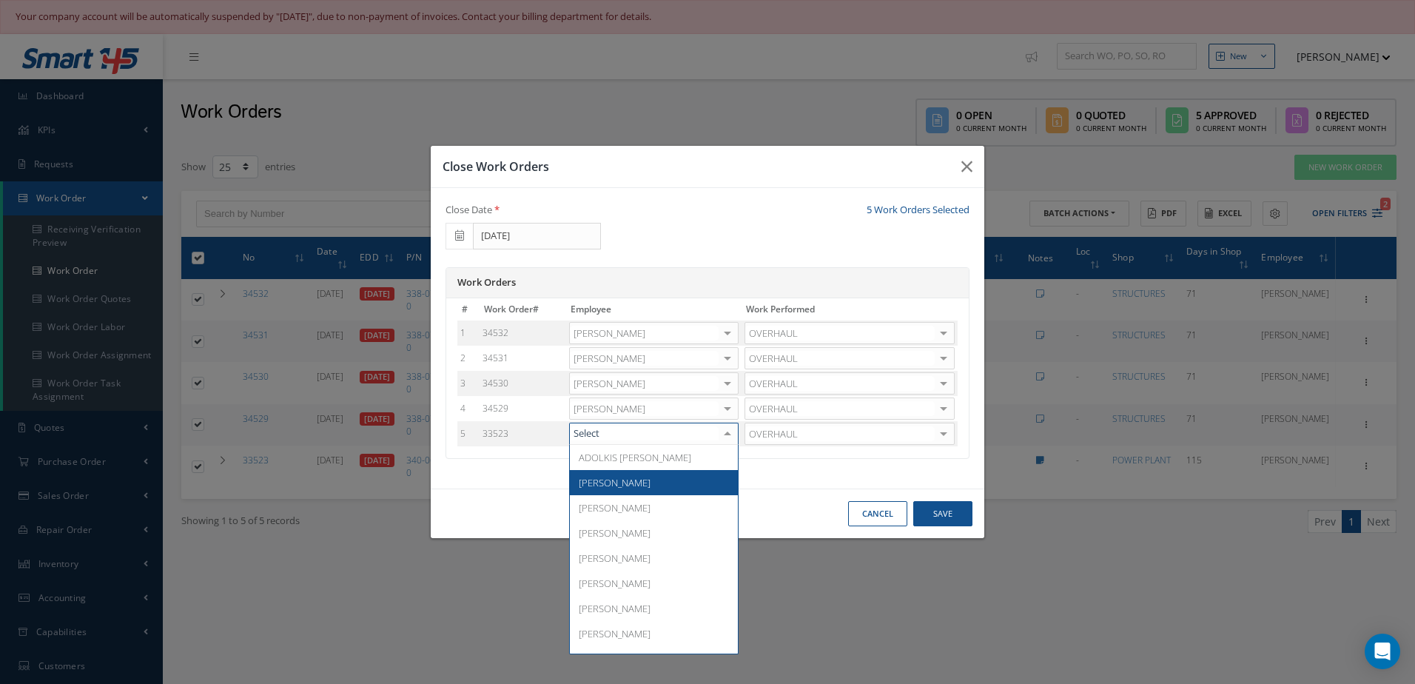
drag, startPoint x: 636, startPoint y: 474, endPoint x: 650, endPoint y: 446, distance: 30.8
click at [636, 474] on span "Adoni Felipe" at bounding box center [654, 482] width 168 height 25
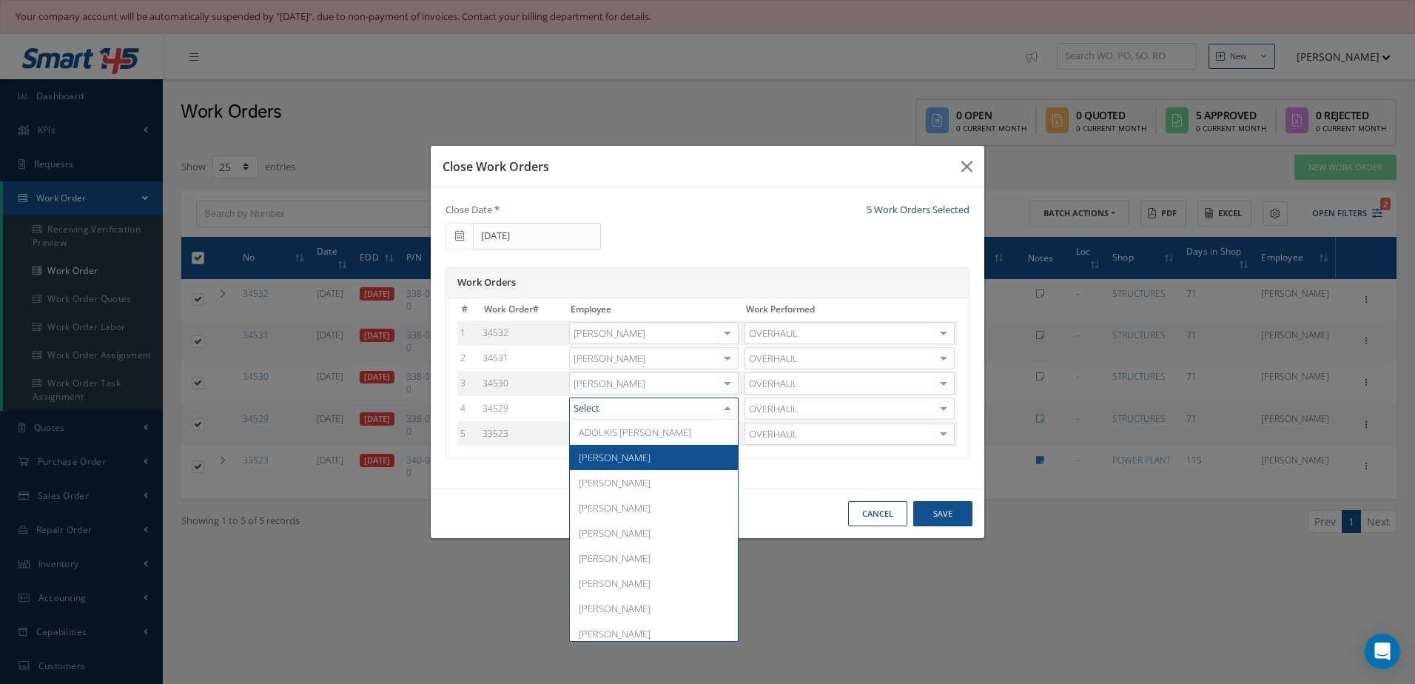
click at [627, 455] on span "Adoni Felipe" at bounding box center [615, 457] width 72 height 13
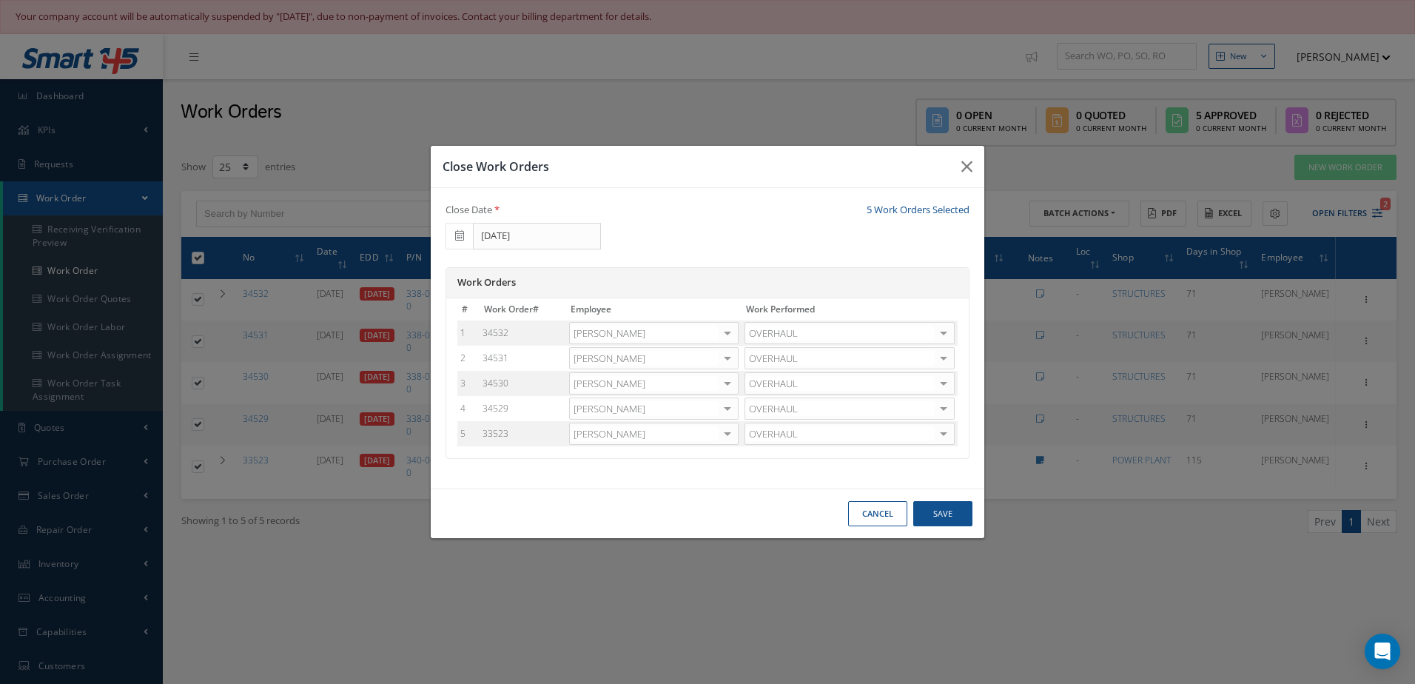
click at [725, 388] on div at bounding box center [727, 383] width 21 height 21
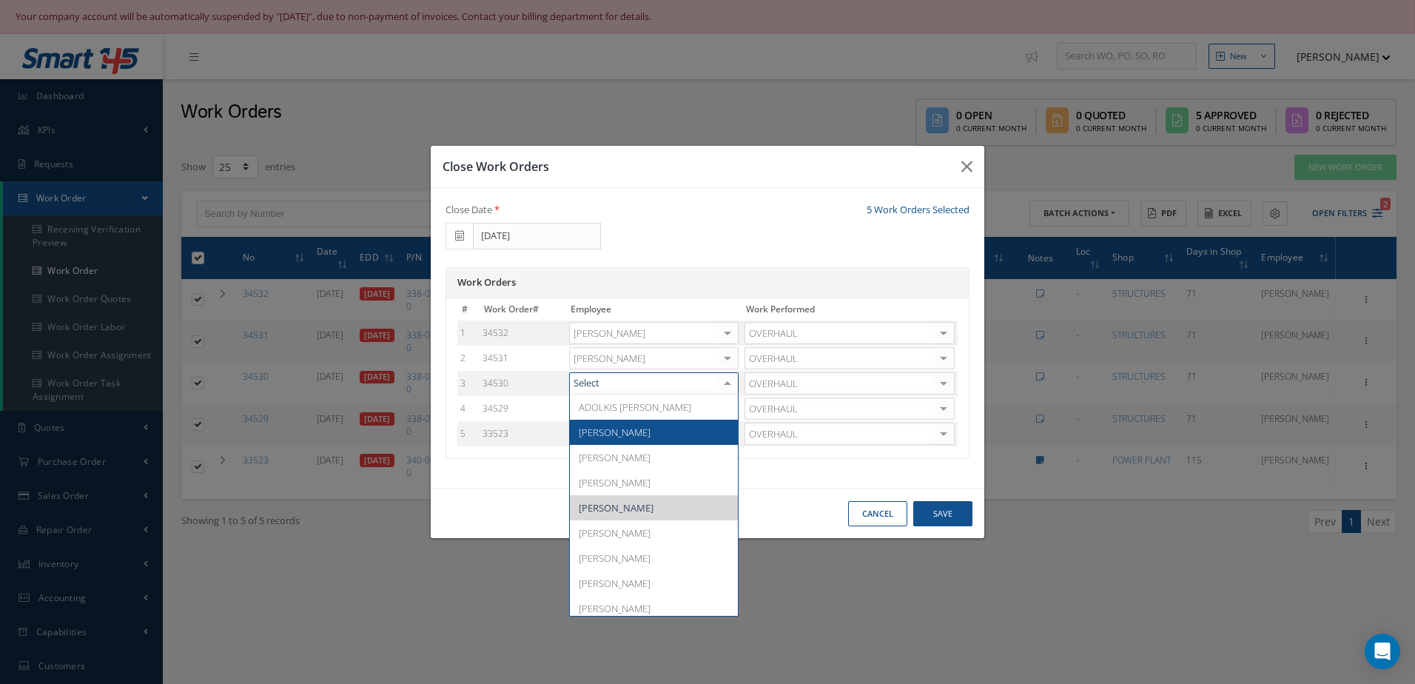
click at [664, 432] on span "Adoni Felipe" at bounding box center [654, 432] width 168 height 25
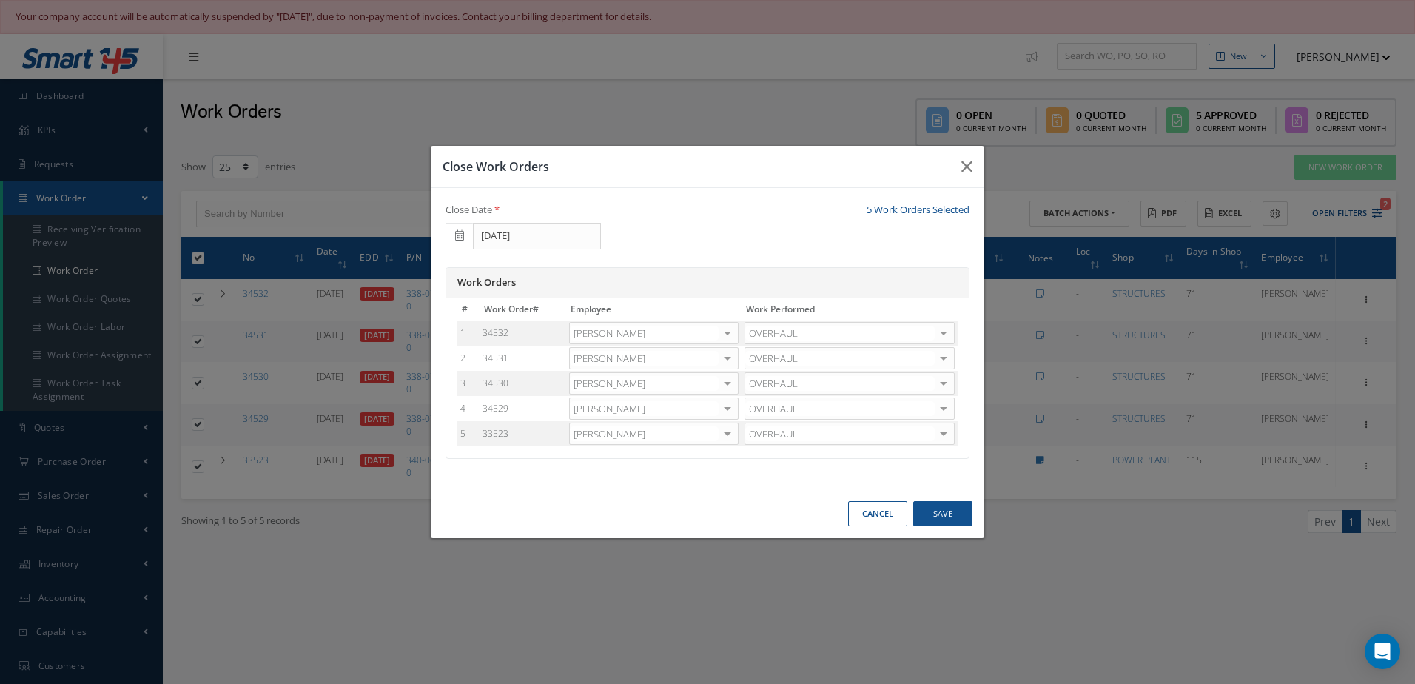
click at [735, 361] on div at bounding box center [727, 358] width 21 height 21
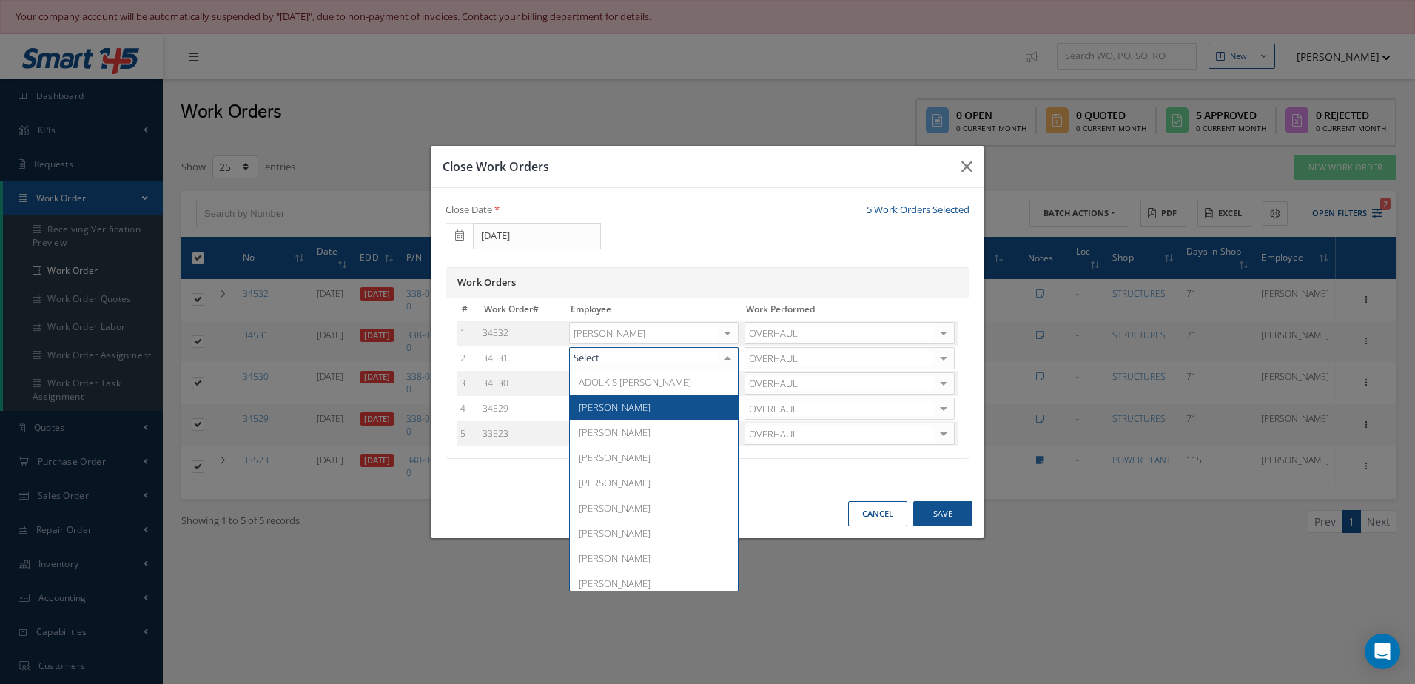
click at [633, 411] on span "Adoni Felipe" at bounding box center [654, 406] width 168 height 25
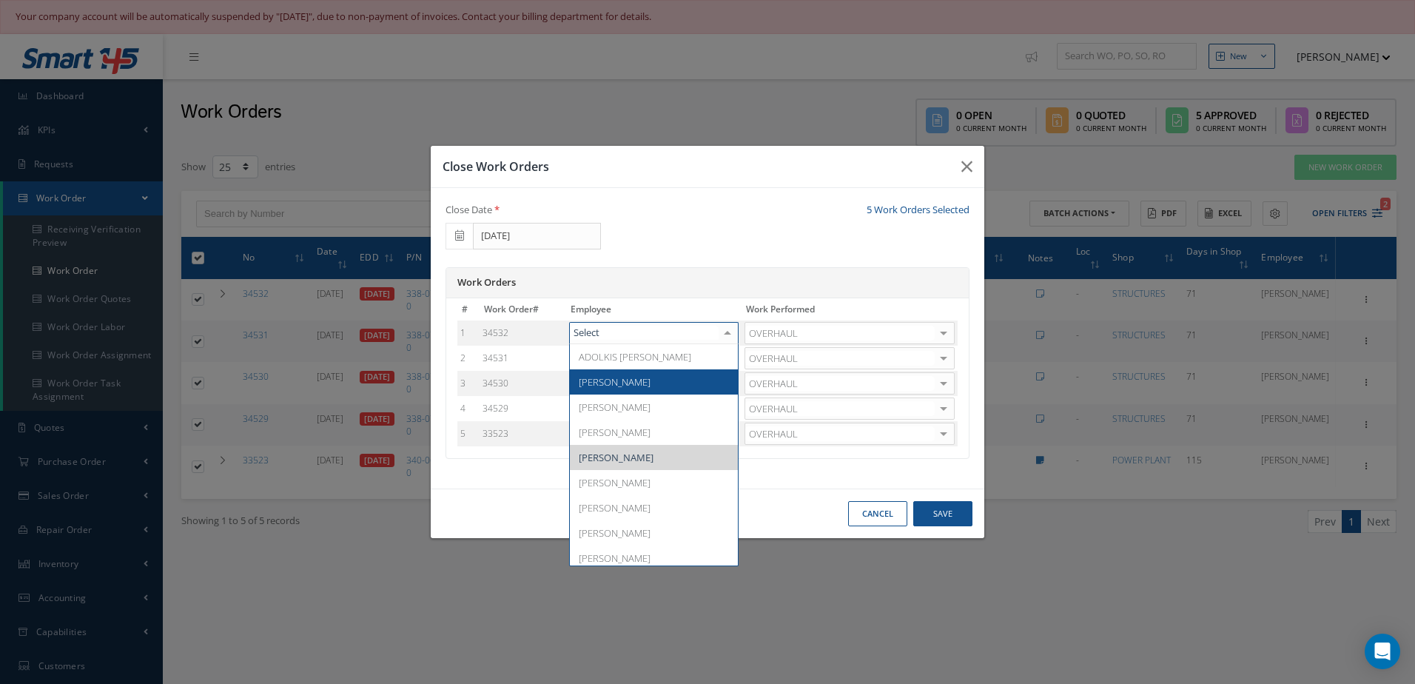
click at [624, 385] on span "Adoni Felipe" at bounding box center [615, 381] width 72 height 13
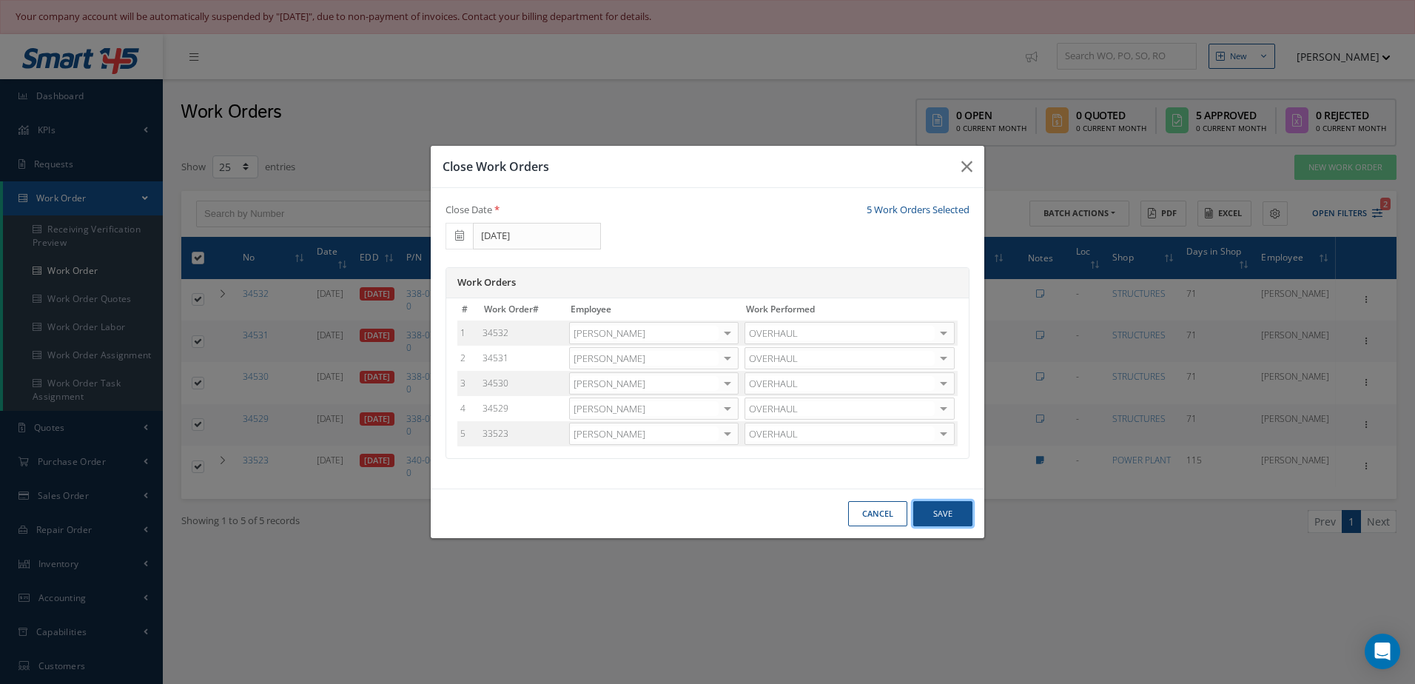
click at [960, 516] on button "Save" at bounding box center [942, 514] width 59 height 26
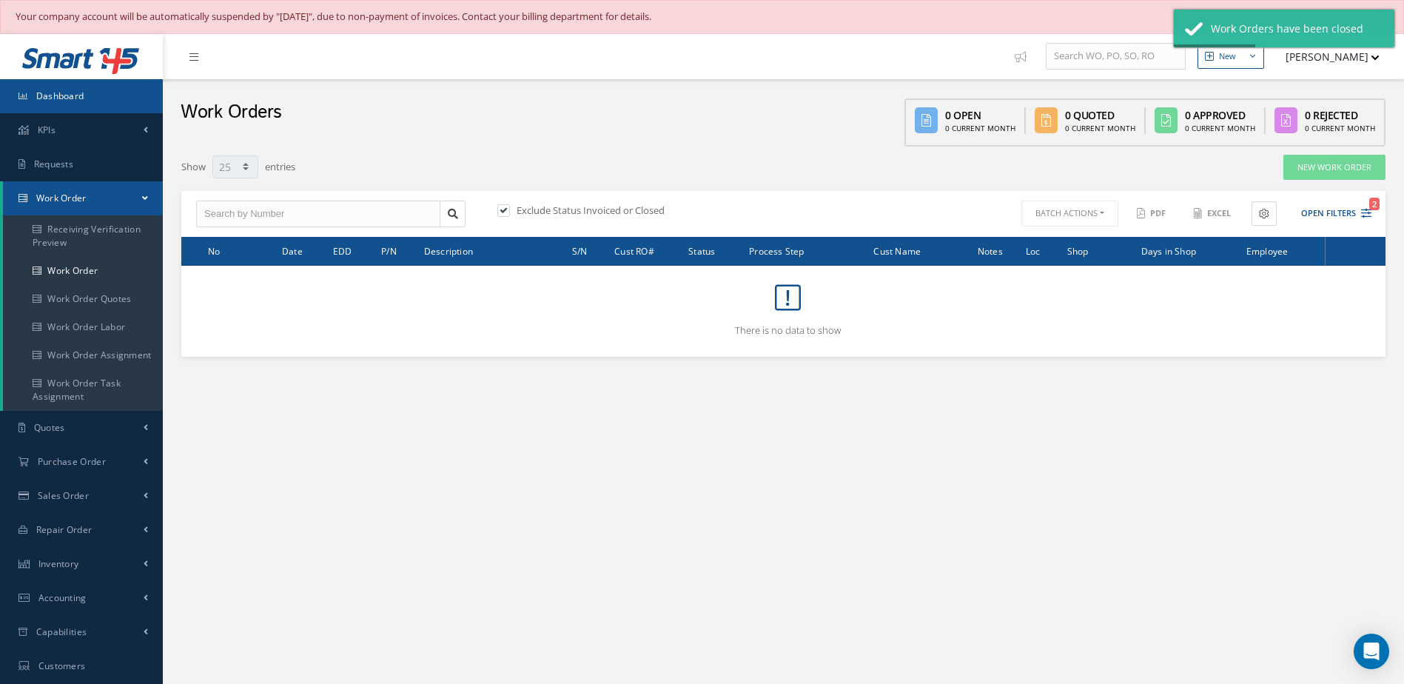
click at [71, 100] on span "Dashboard" at bounding box center [60, 96] width 48 height 13
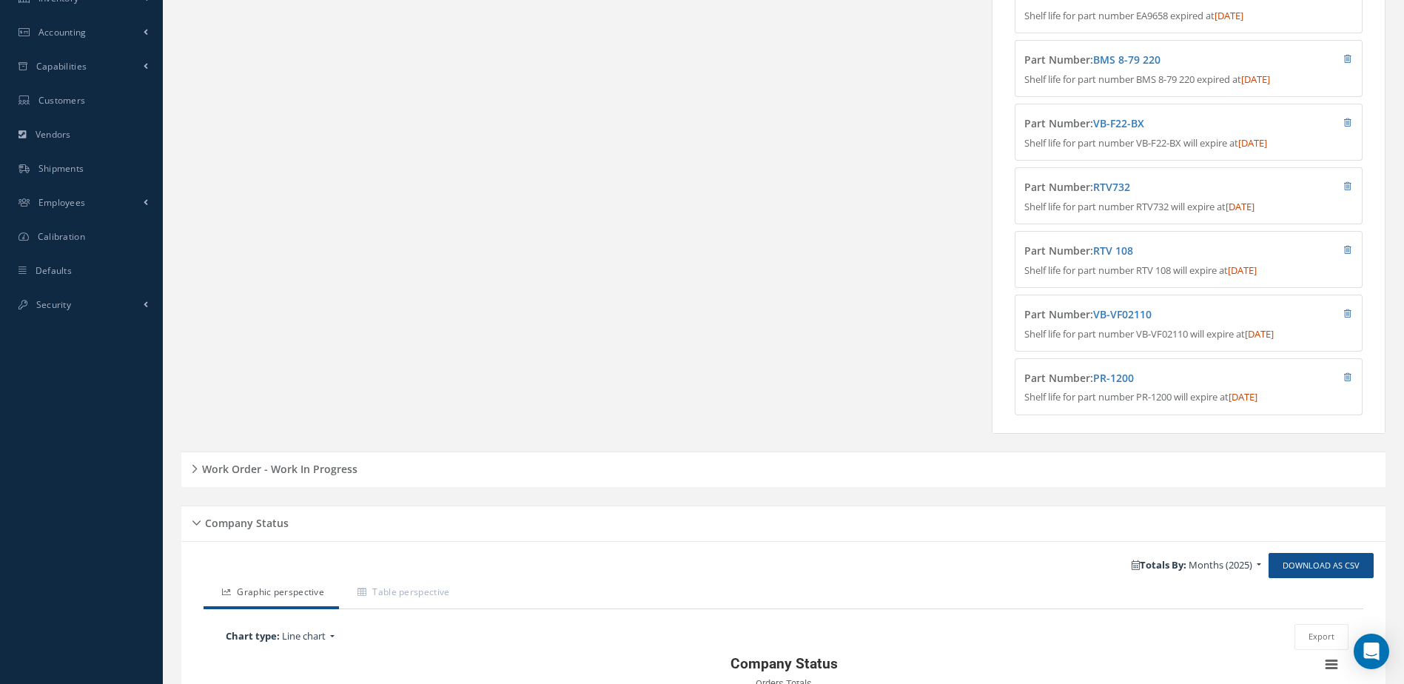
scroll to position [666, 0]
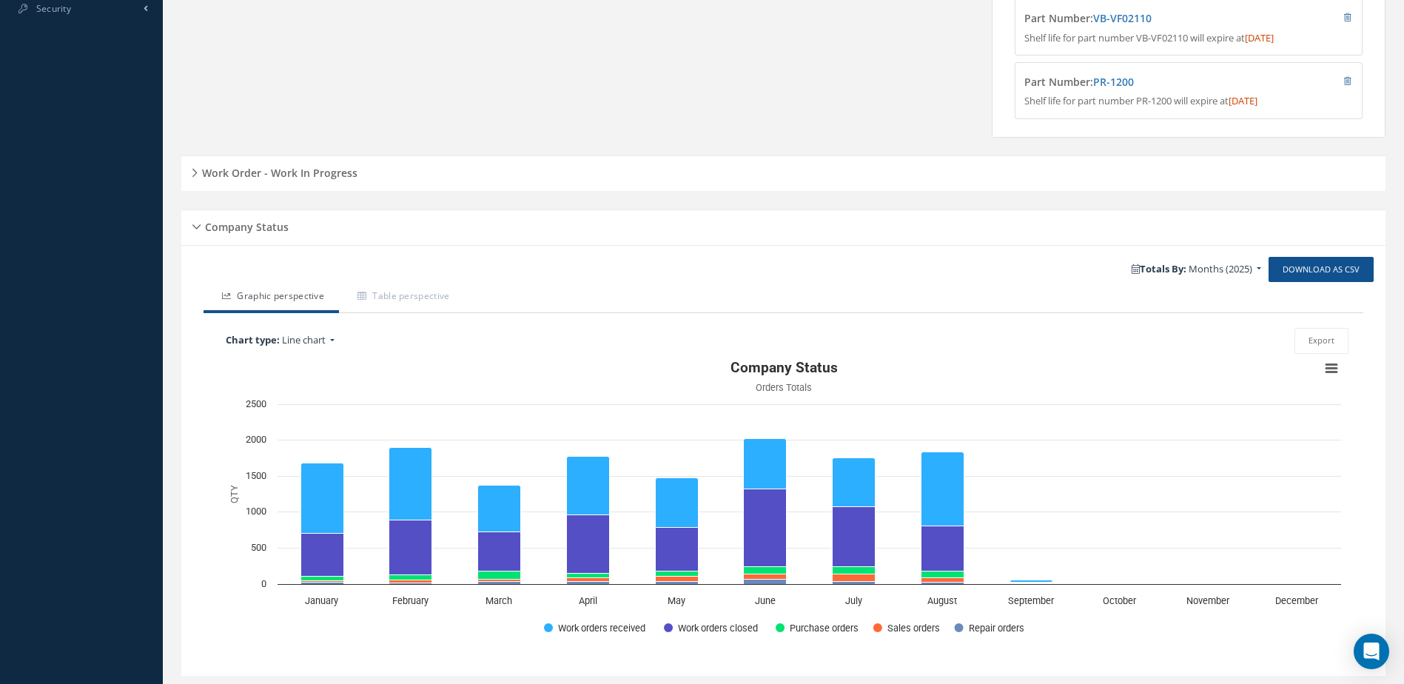
click at [326, 180] on h5 "Work Order - Work In Progress" at bounding box center [278, 171] width 160 height 18
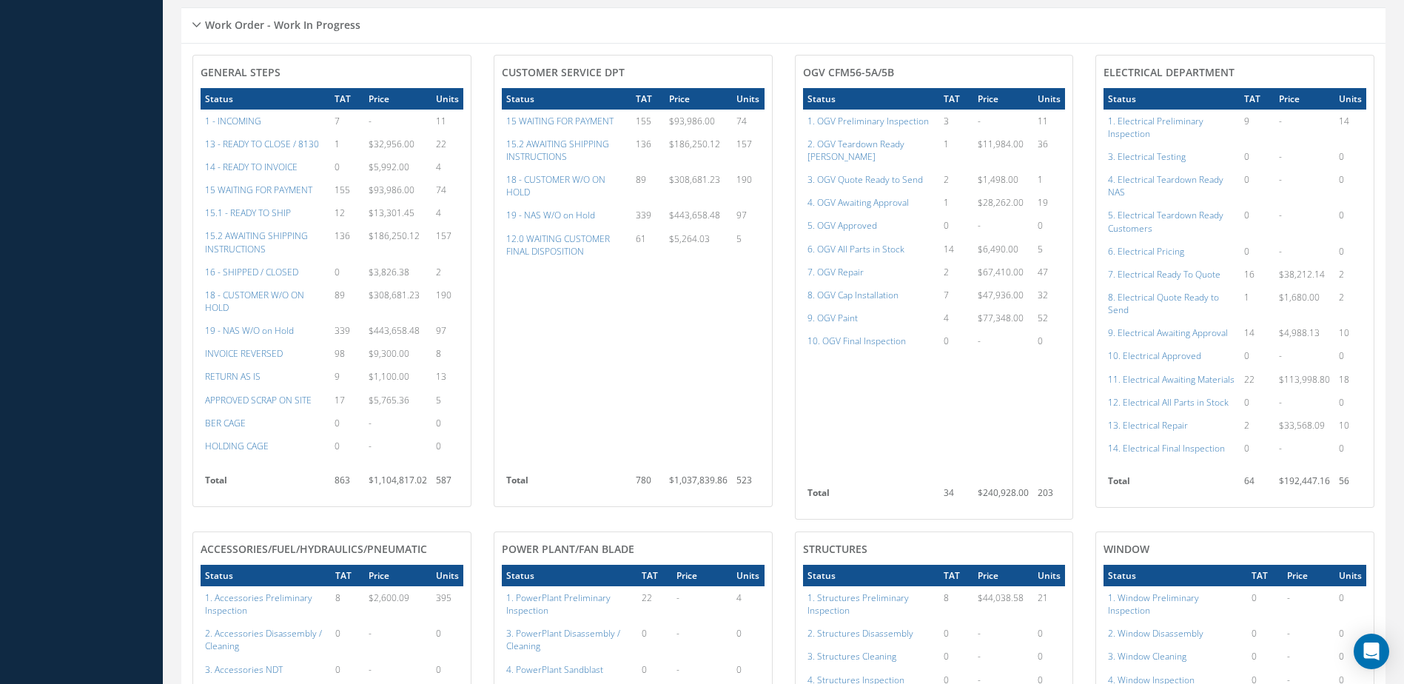
scroll to position [1110, 0]
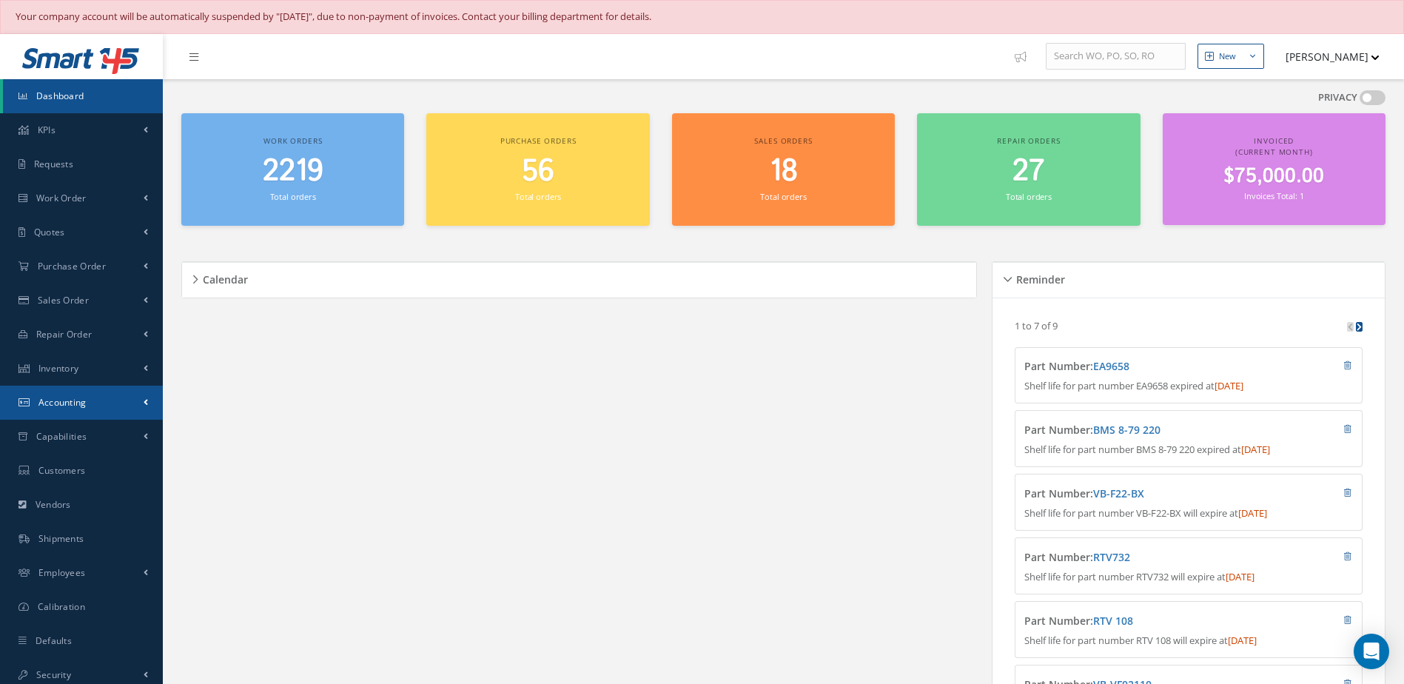
click at [75, 398] on span "Accounting" at bounding box center [62, 402] width 48 height 13
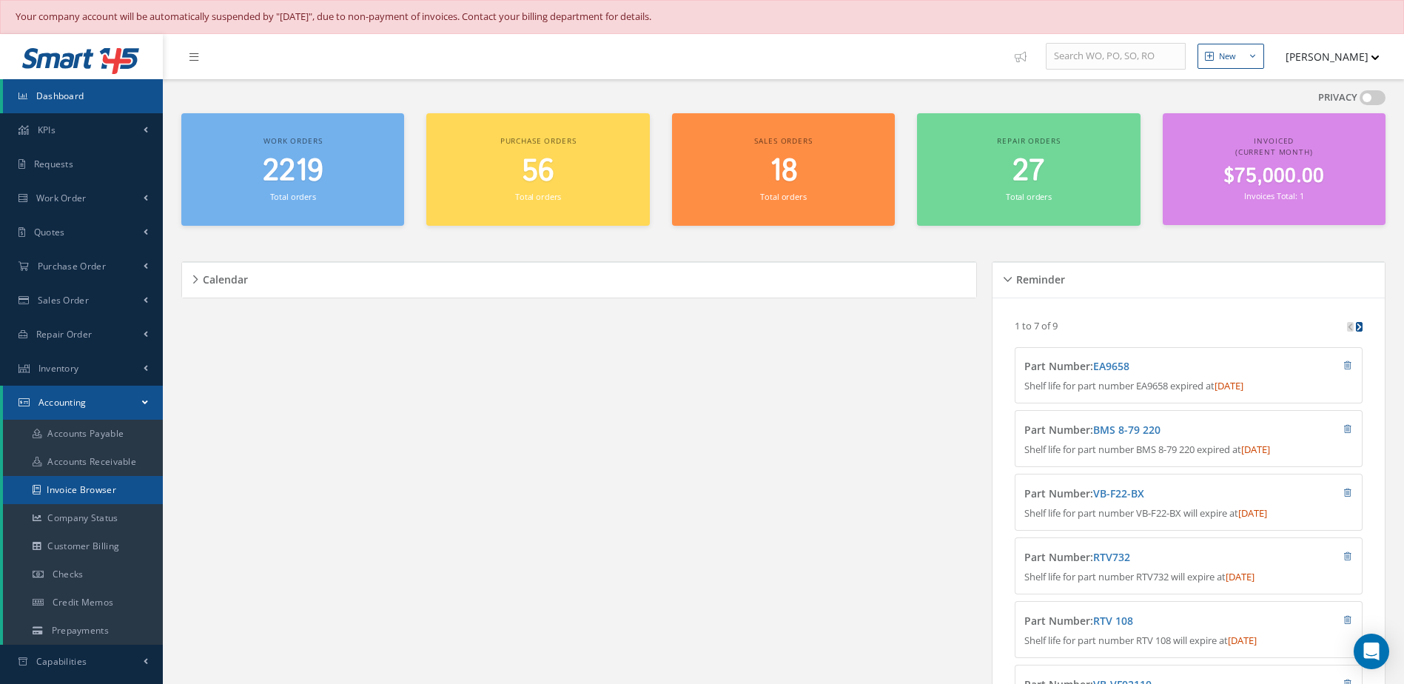
click at [88, 492] on link "Invoice Browser" at bounding box center [83, 490] width 160 height 28
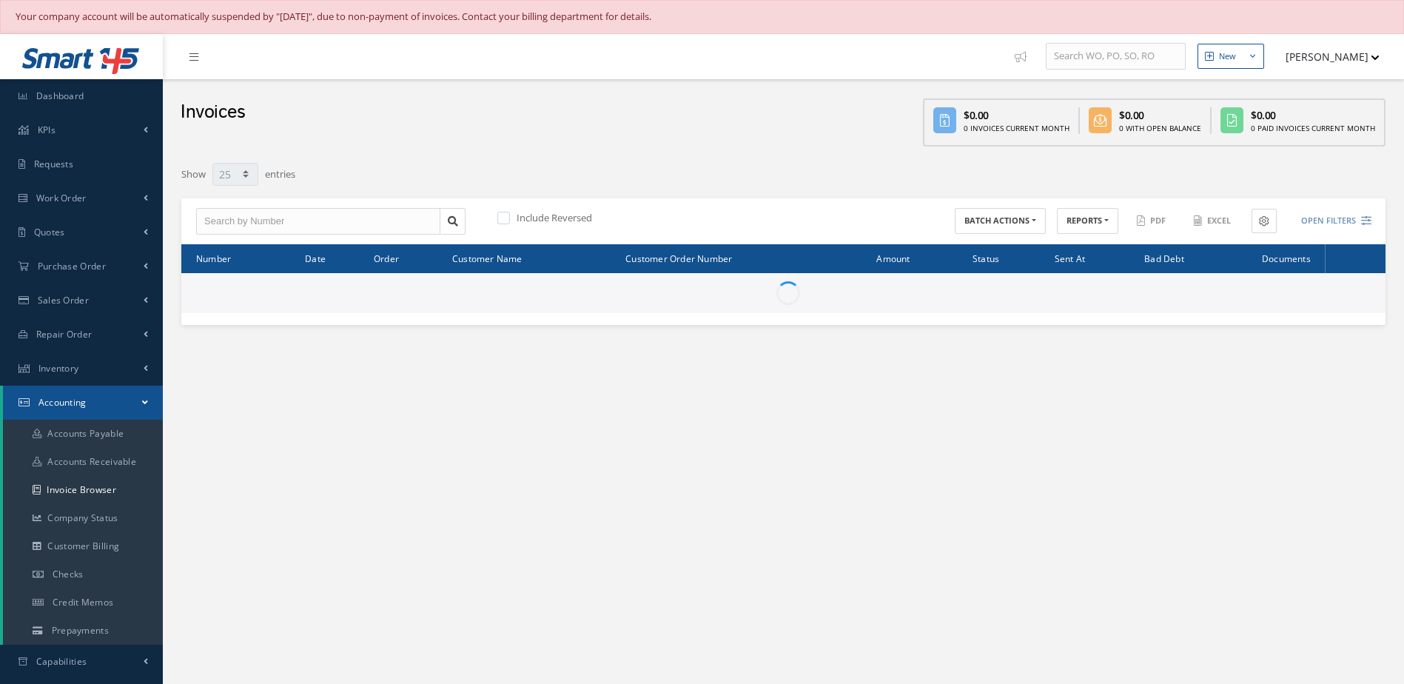
select select "25"
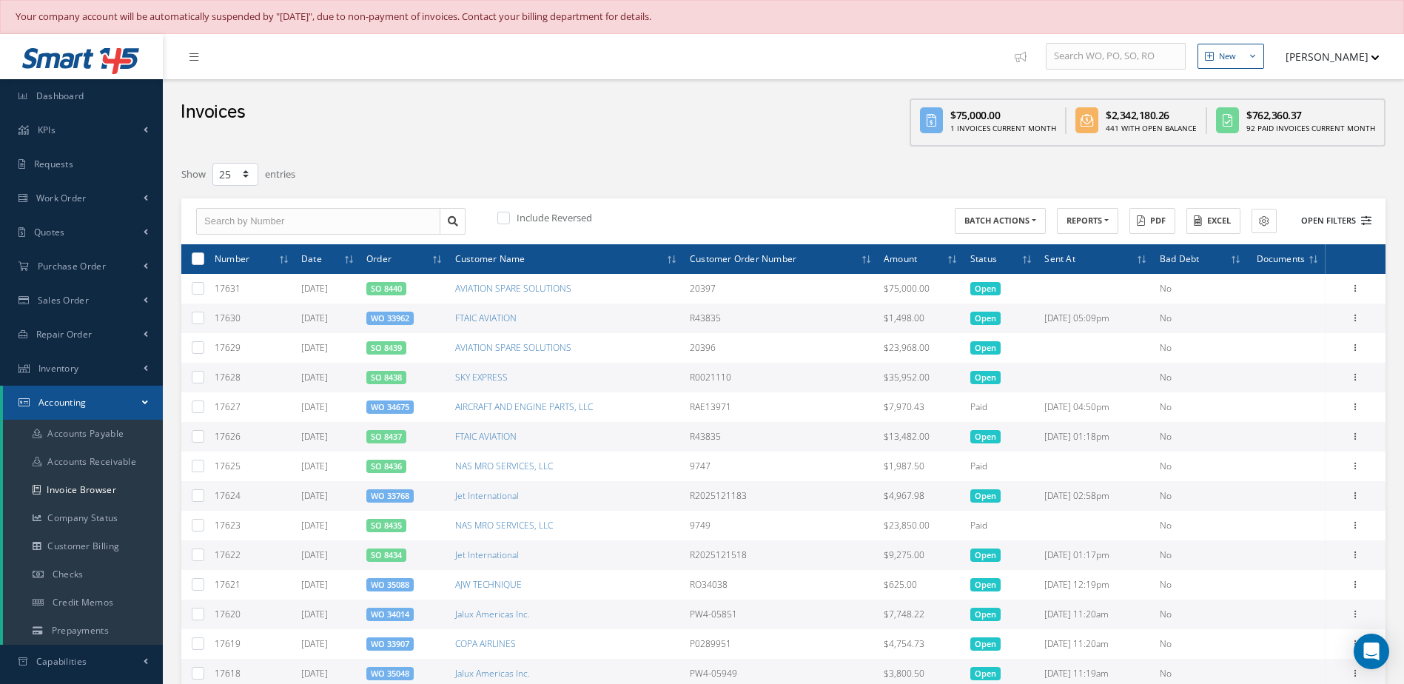
click at [1313, 215] on button "Open Filters" at bounding box center [1329, 221] width 84 height 24
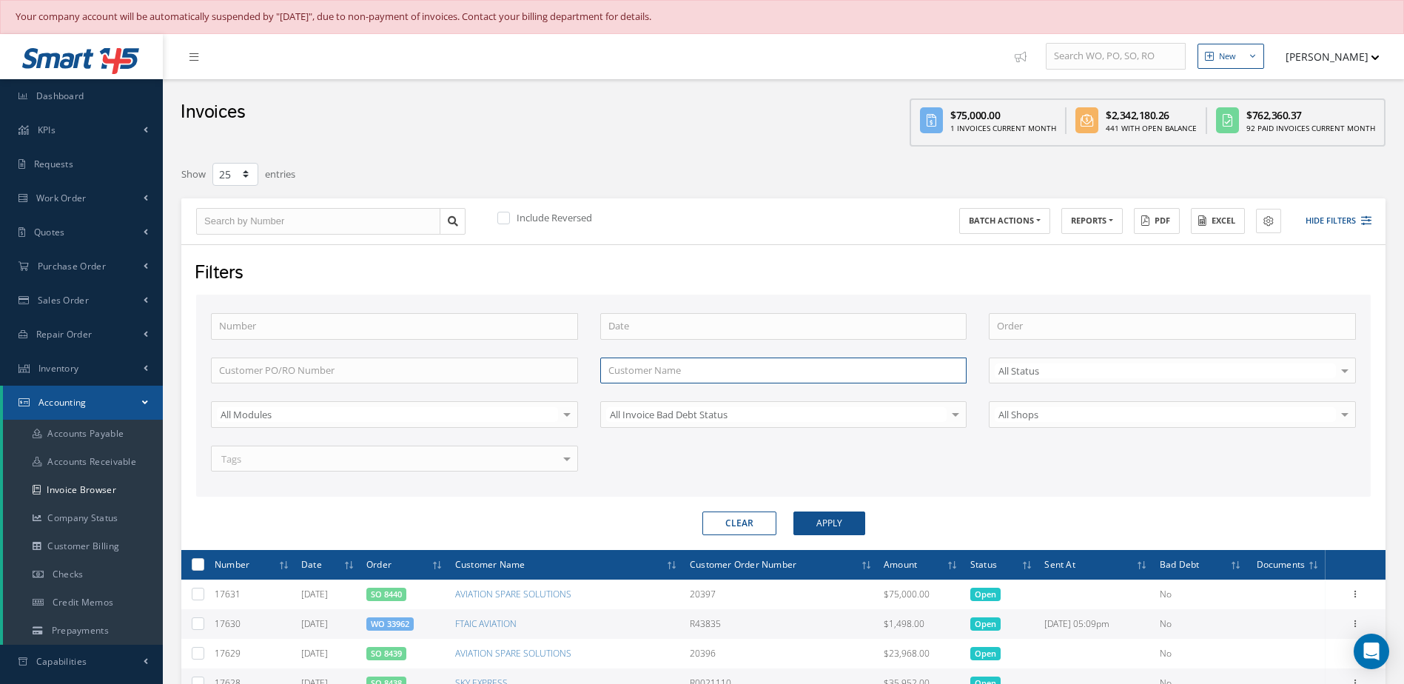
drag, startPoint x: 636, startPoint y: 376, endPoint x: 647, endPoint y: 370, distance: 12.6
click at [636, 375] on input "text" at bounding box center [783, 370] width 367 height 27
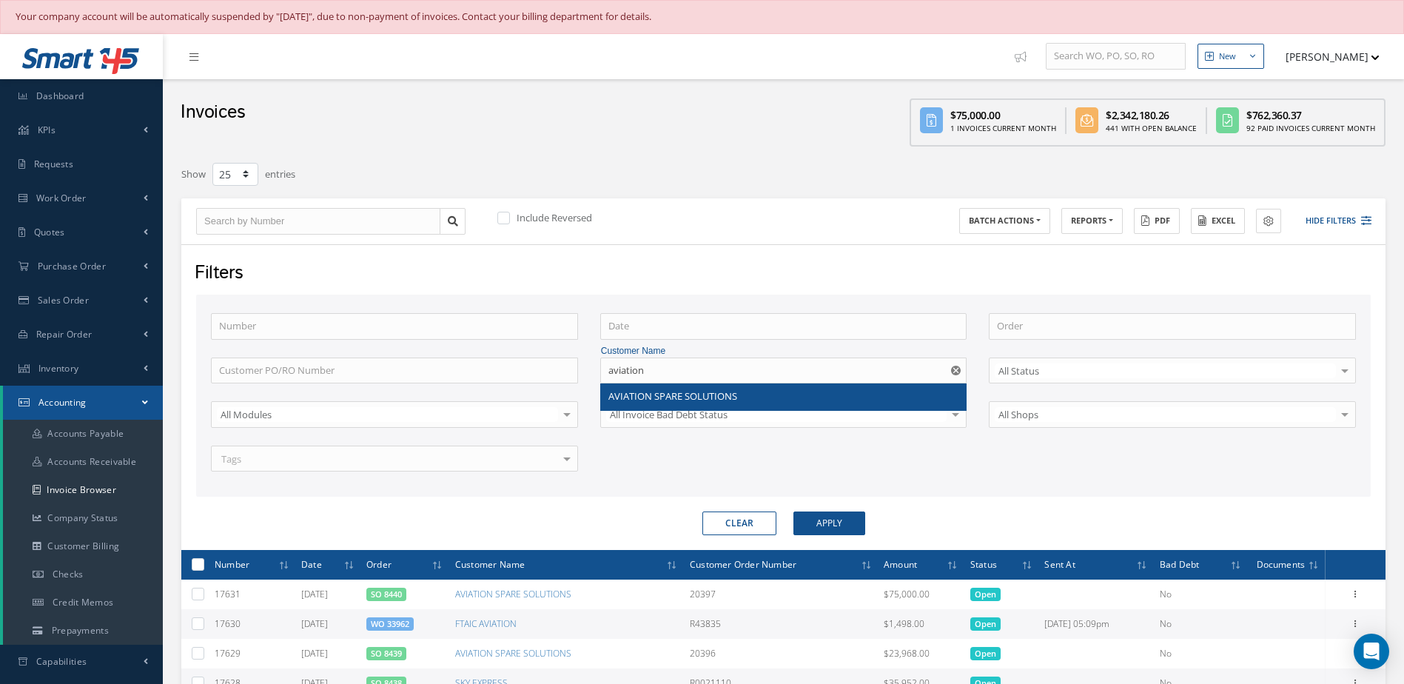
click at [673, 389] on span "AVIATION SPARE SOLUTIONS" at bounding box center [672, 395] width 129 height 13
type input "AVIATION SPARE SOLUTIONS"
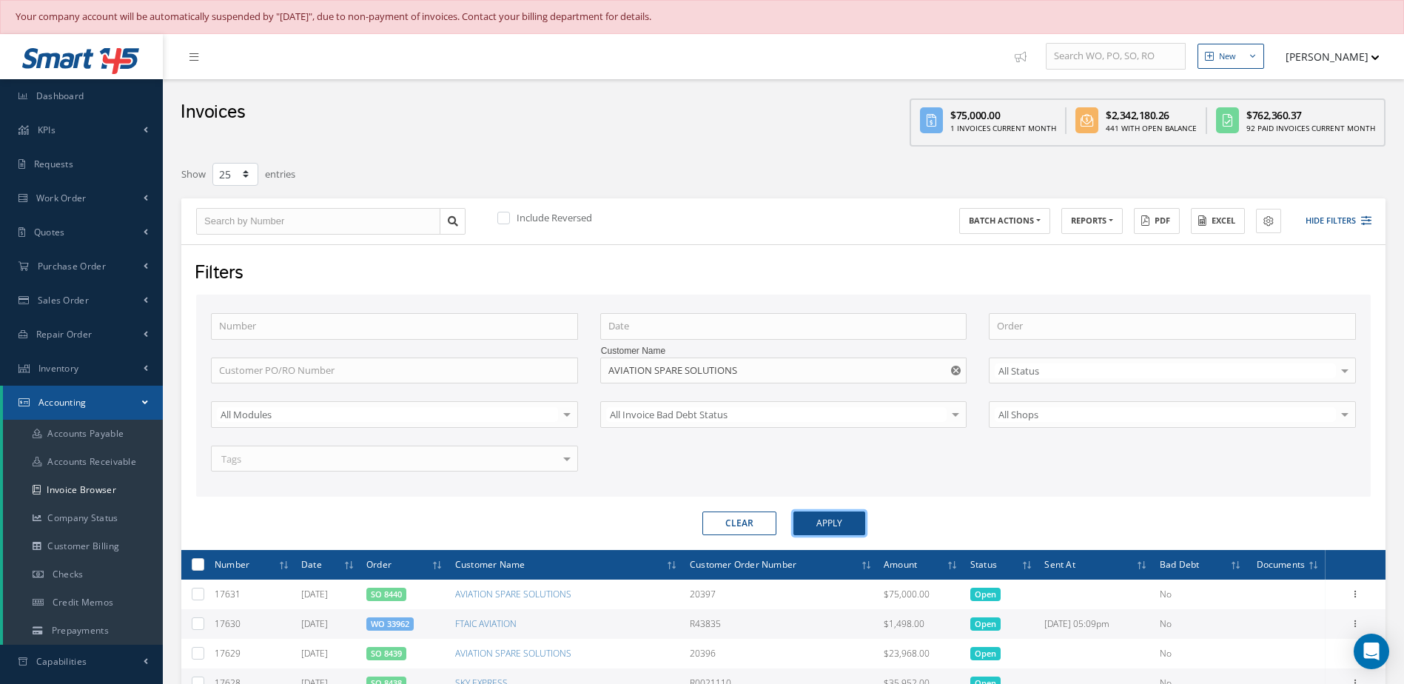
click at [832, 514] on button "Apply" at bounding box center [829, 523] width 72 height 24
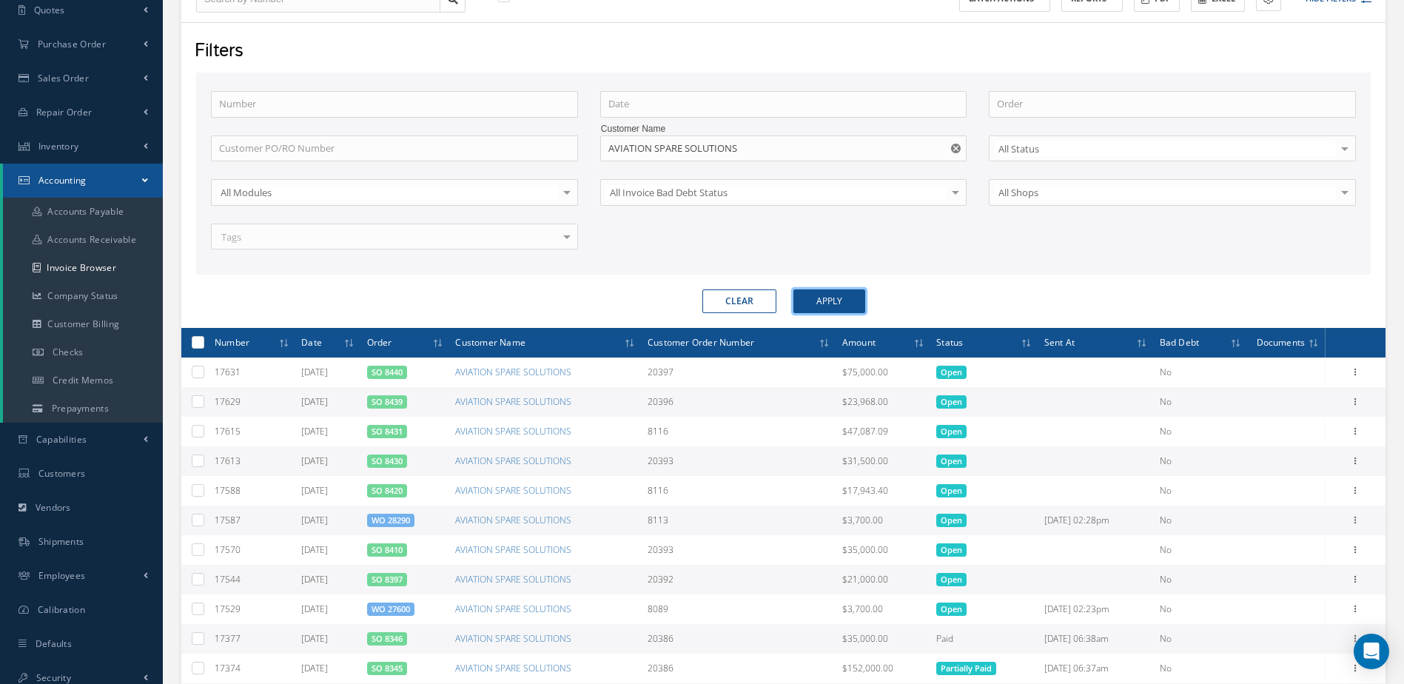
scroll to position [444, 0]
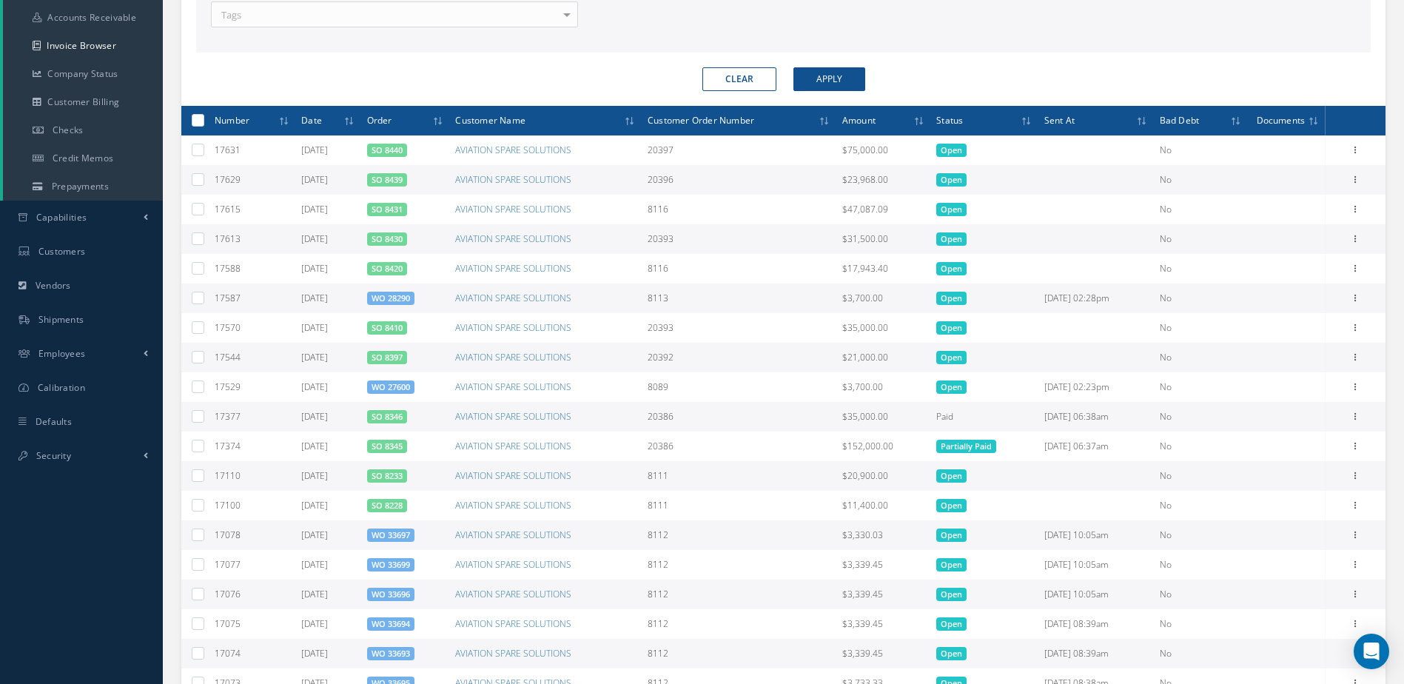
click at [402, 238] on link "SO 8430" at bounding box center [386, 238] width 31 height 11
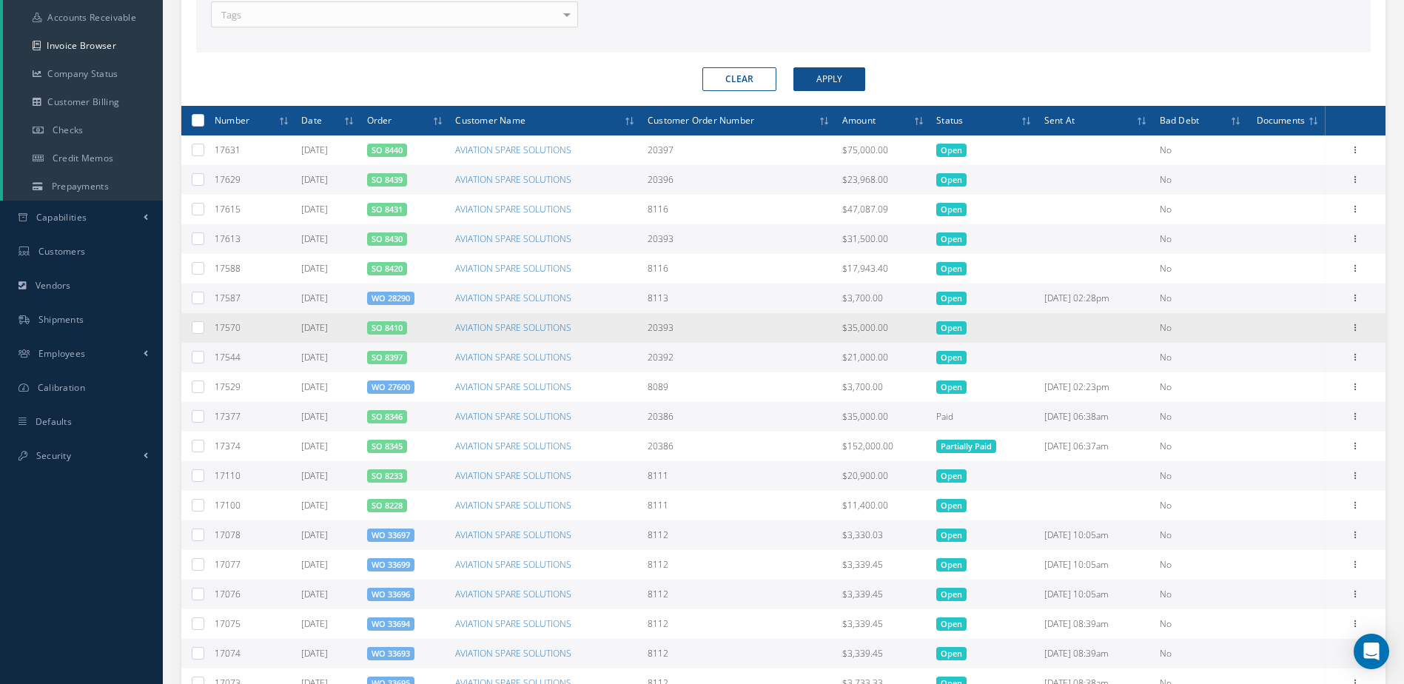
click at [394, 331] on link "SO 8410" at bounding box center [386, 327] width 31 height 11
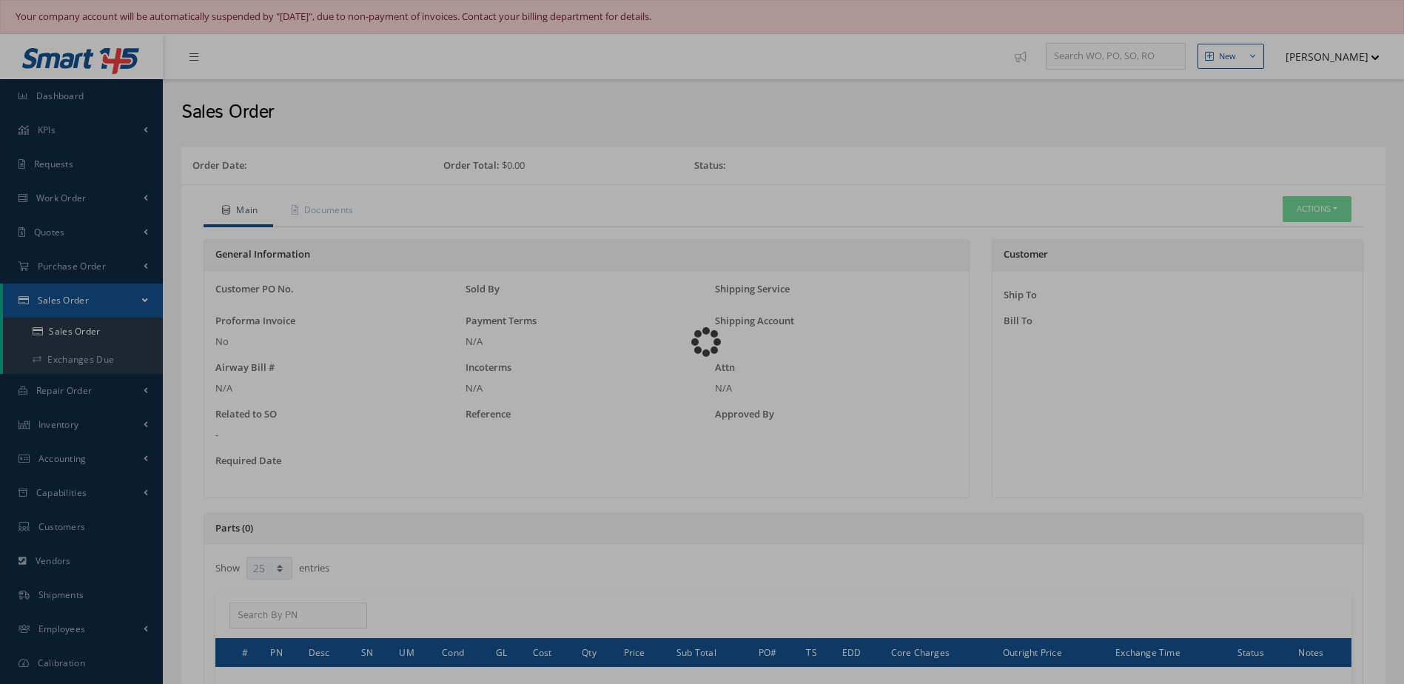
select select "25"
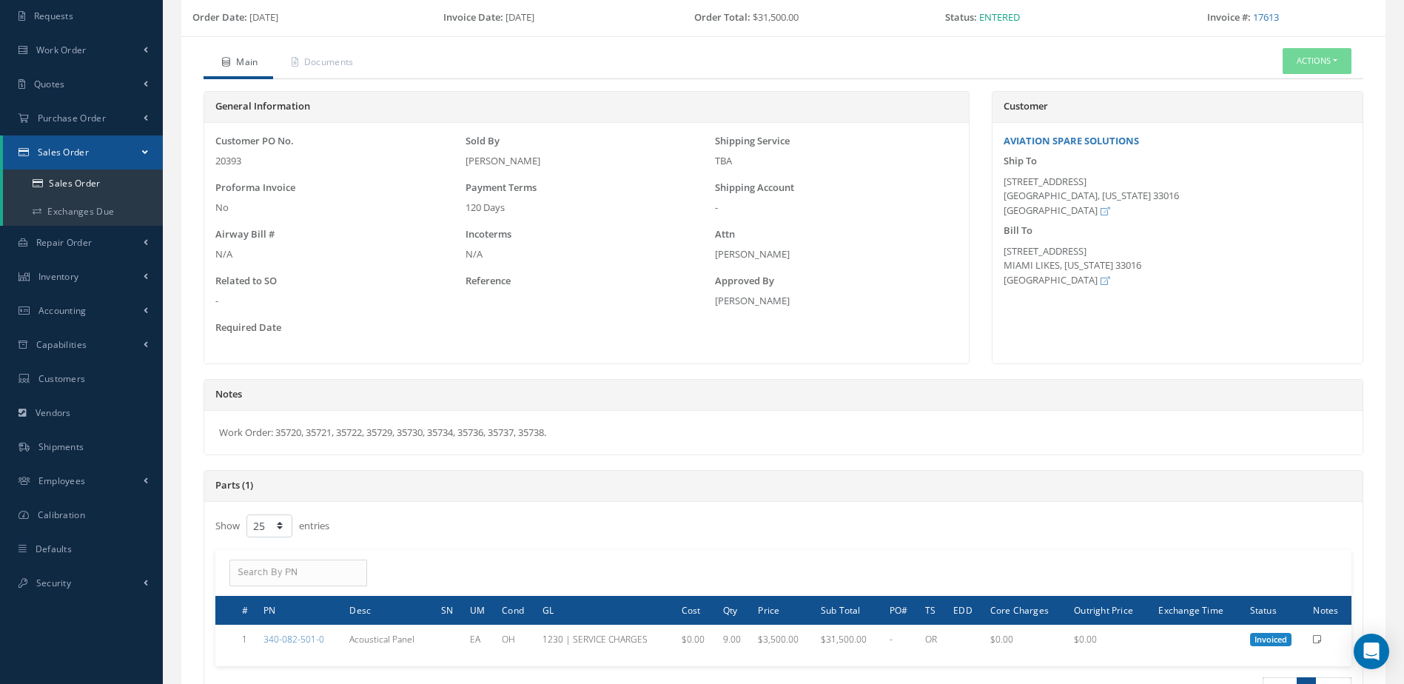
scroll to position [487, 0]
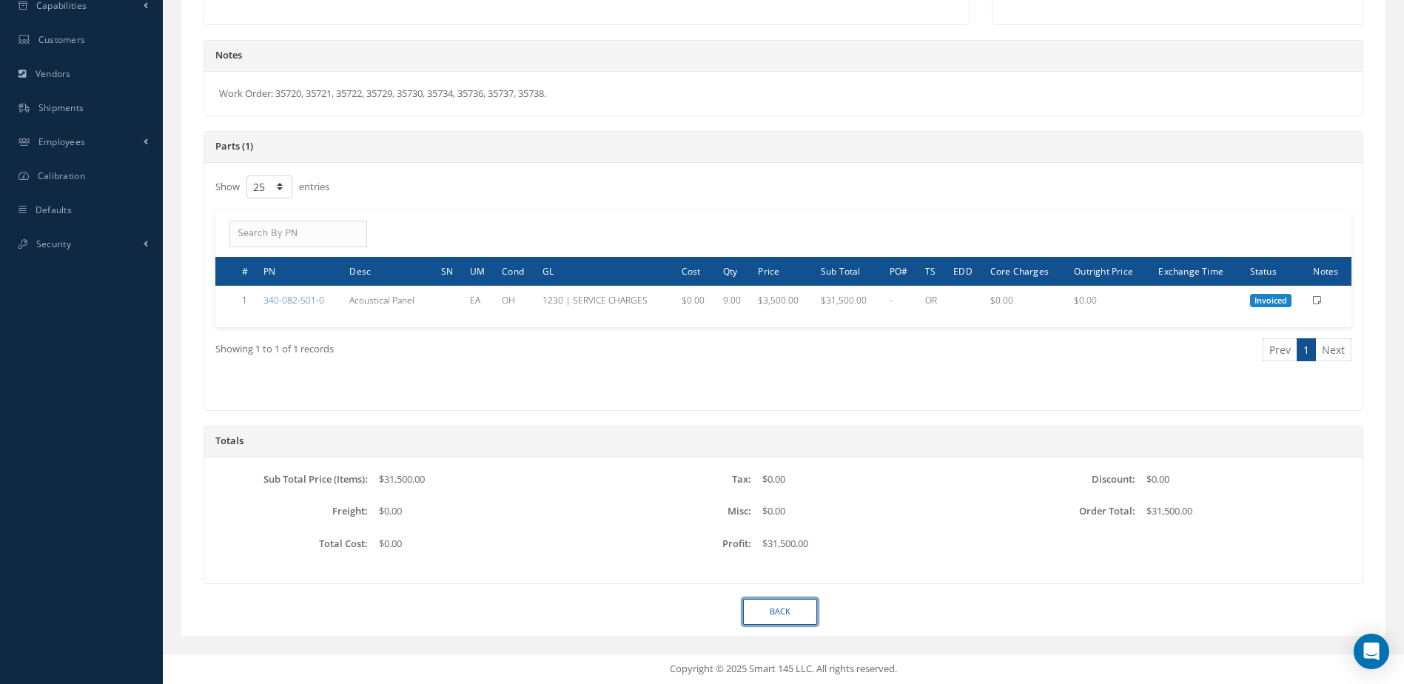
drag, startPoint x: 804, startPoint y: 620, endPoint x: 848, endPoint y: 603, distance: 47.5
click at [804, 620] on link "Back" at bounding box center [780, 612] width 74 height 26
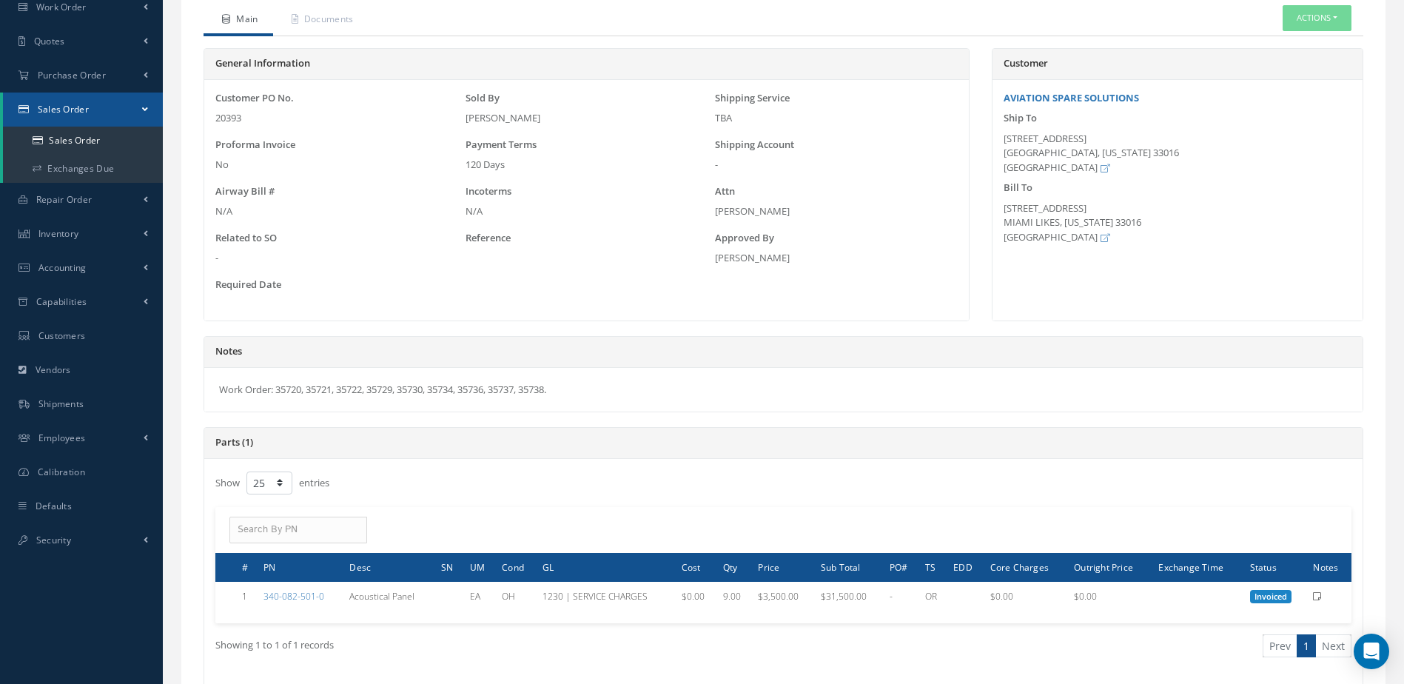
scroll to position [0, 0]
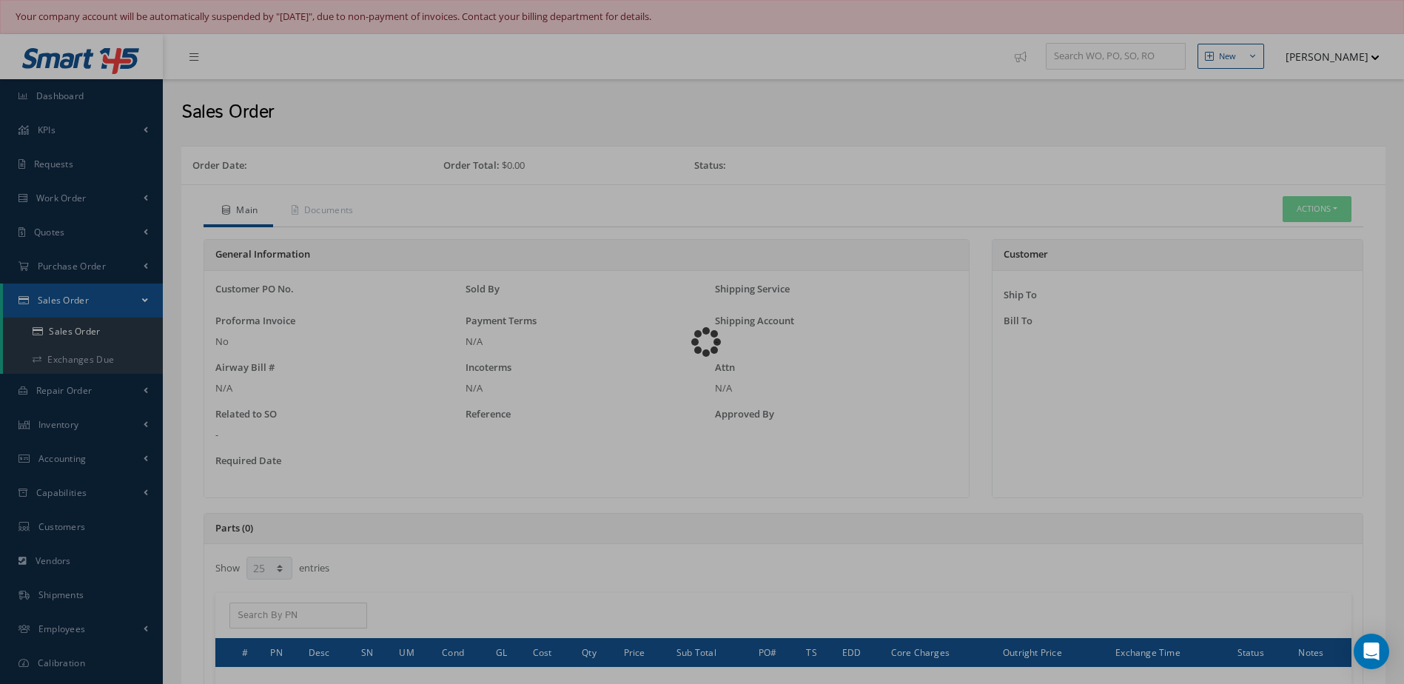
select select "25"
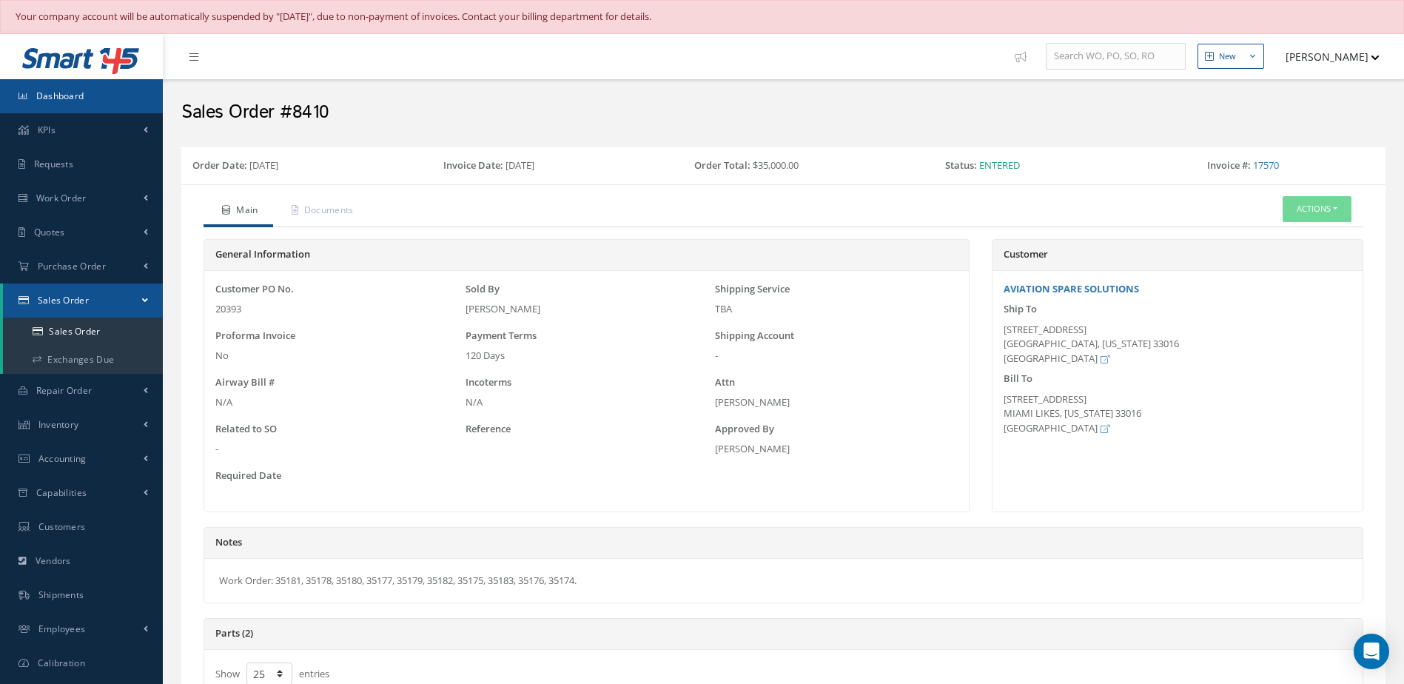
click at [107, 101] on link "Dashboard" at bounding box center [81, 96] width 163 height 34
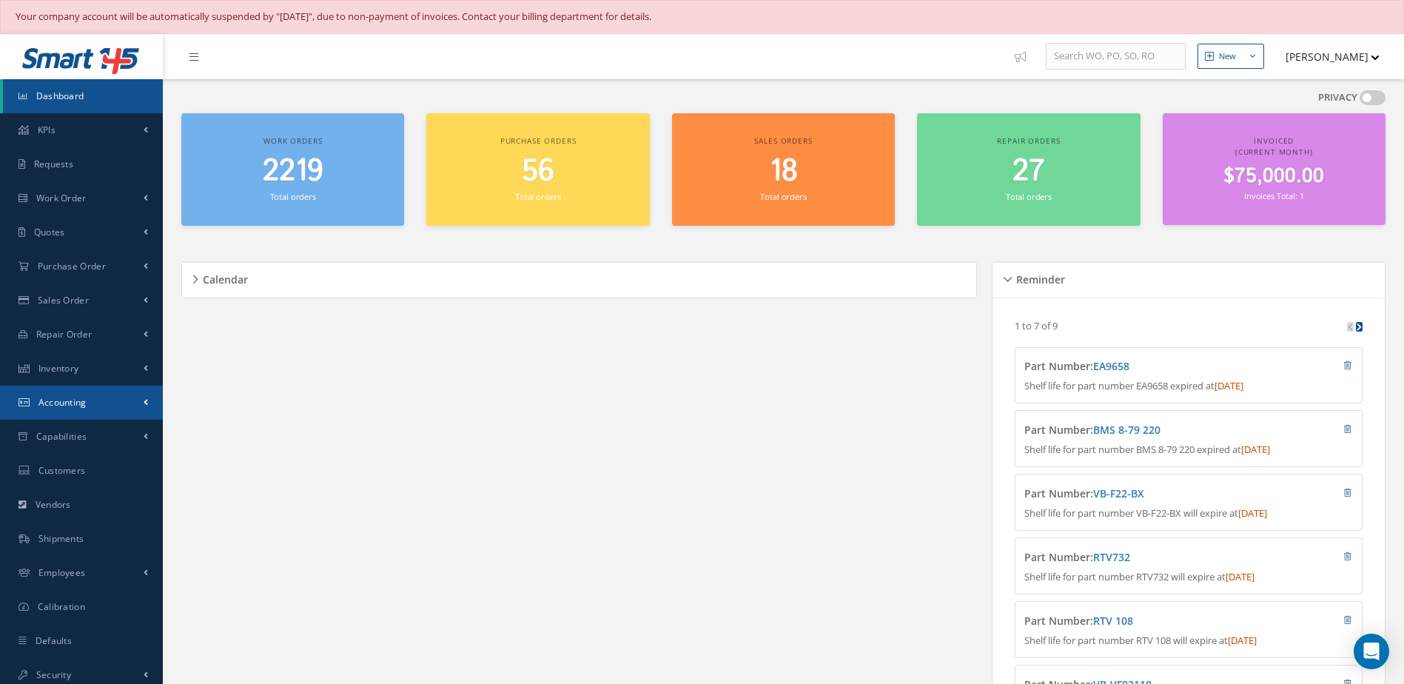
click at [47, 393] on link "Accounting" at bounding box center [81, 402] width 163 height 34
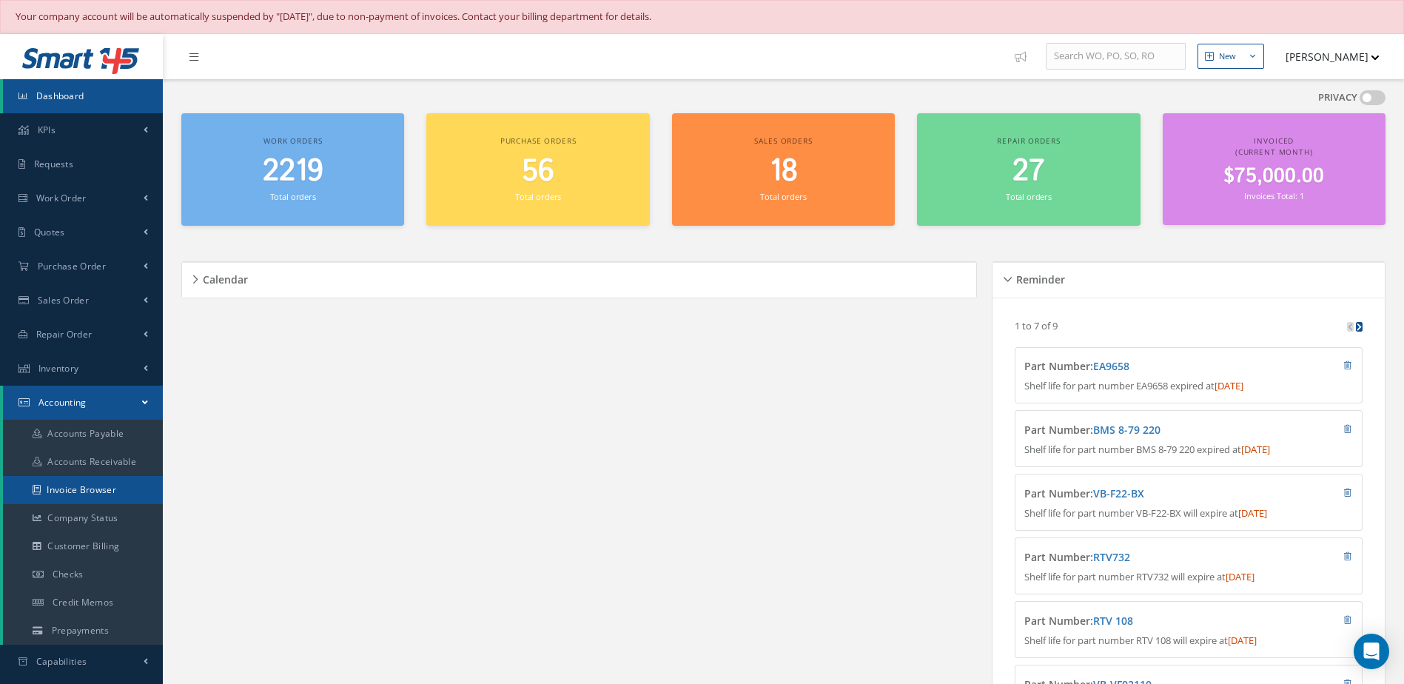
click at [70, 493] on link "Invoice Browser" at bounding box center [83, 490] width 160 height 28
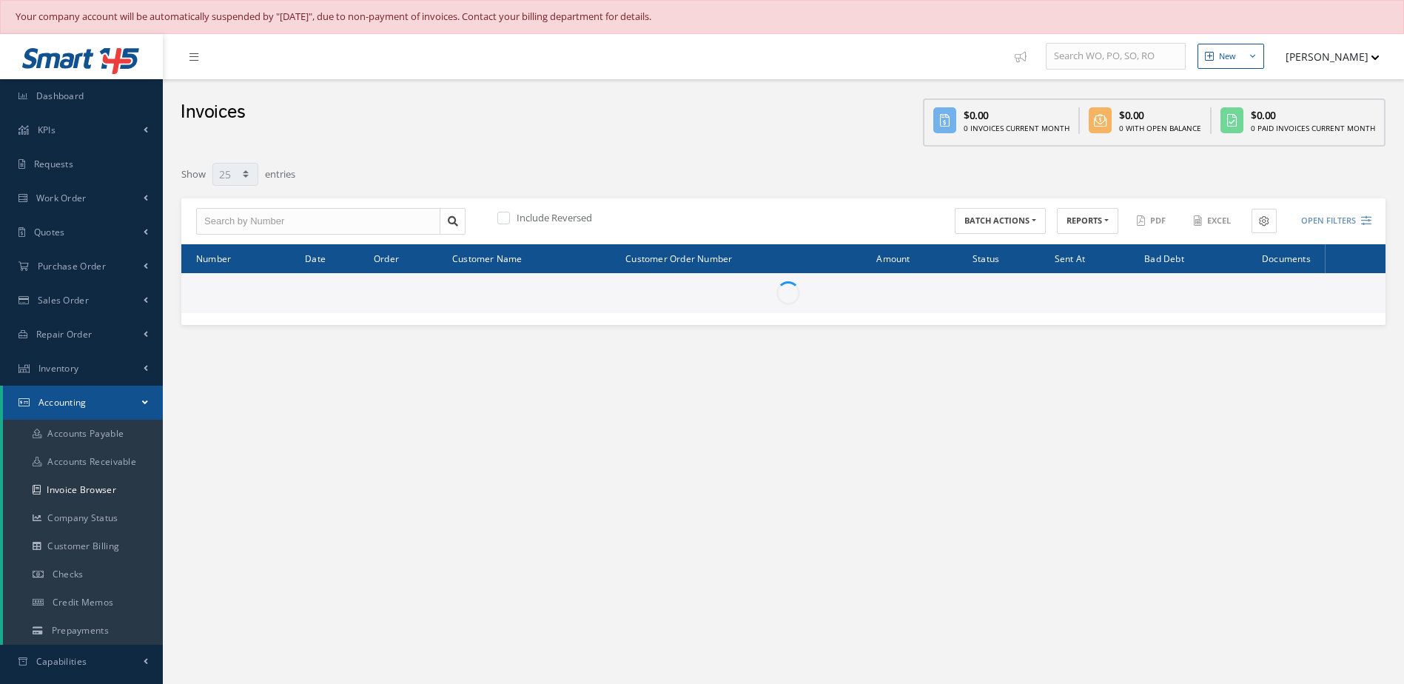
select select "25"
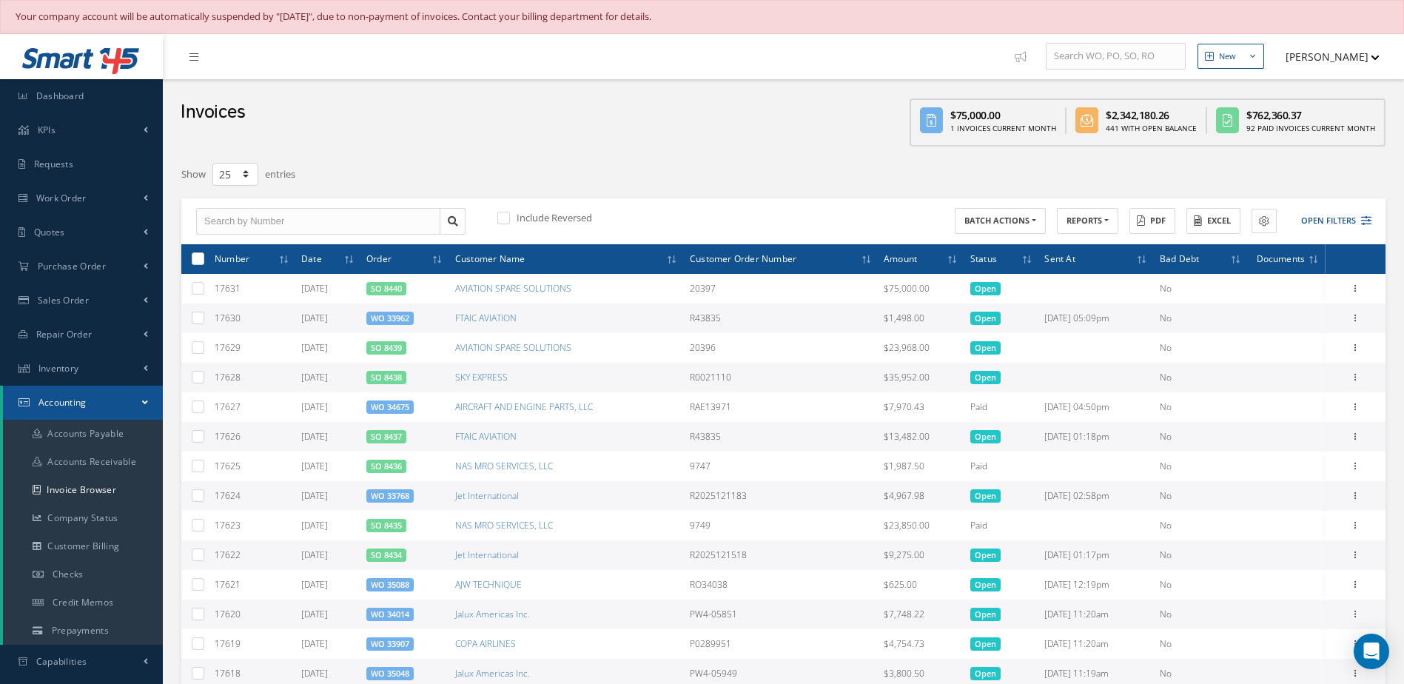
scroll to position [370, 0]
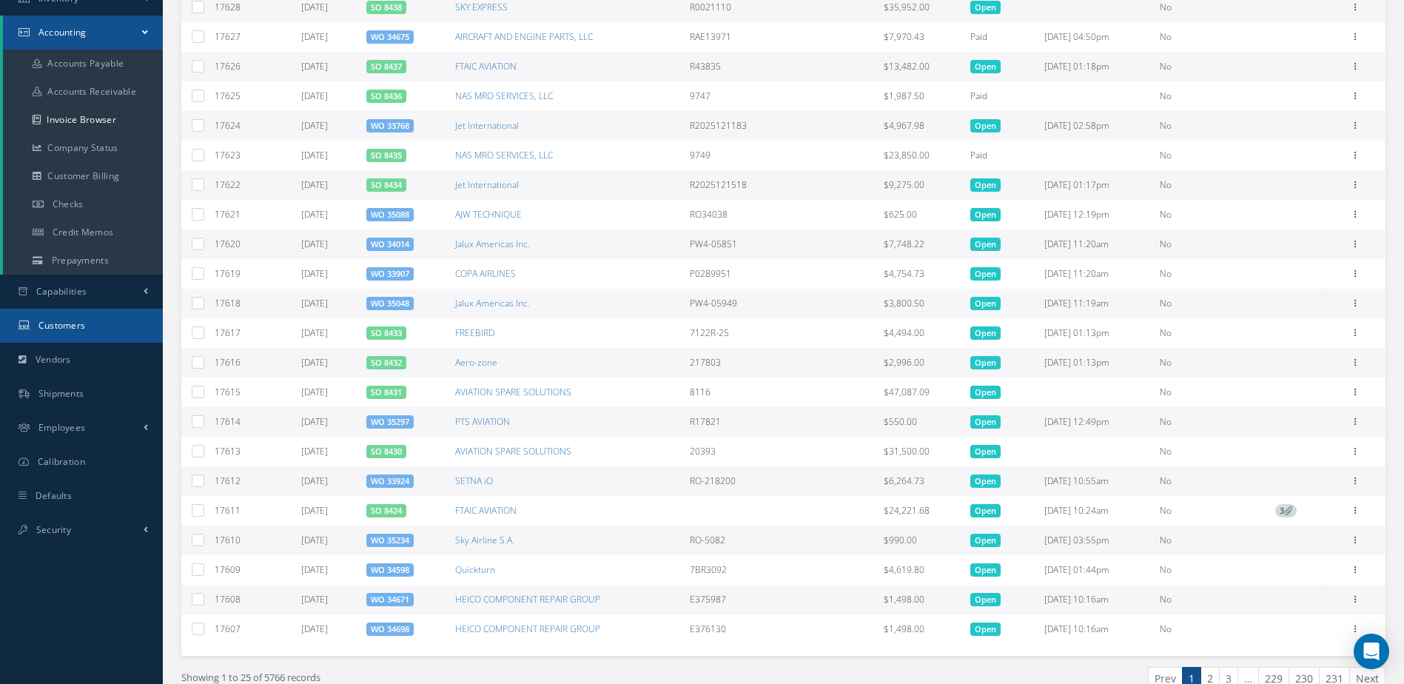
click at [75, 329] on span "Customers" at bounding box center [61, 325] width 47 height 13
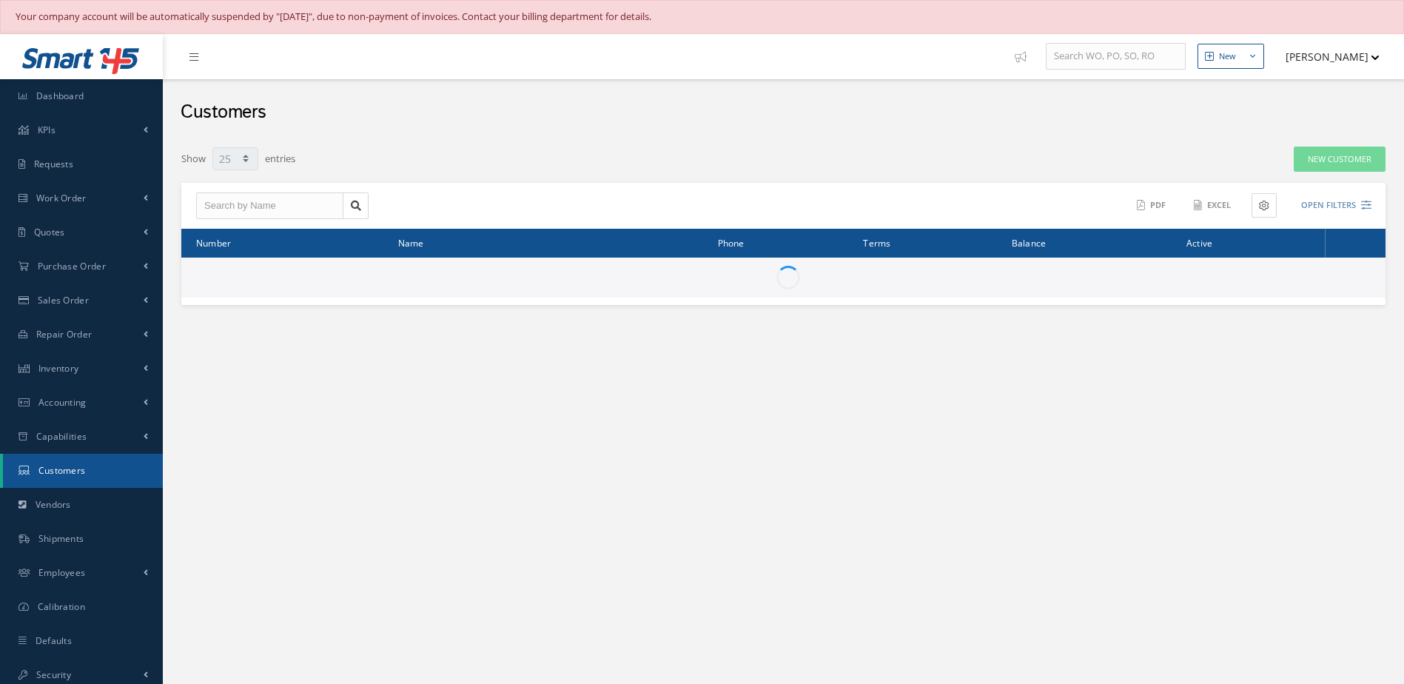
select select "25"
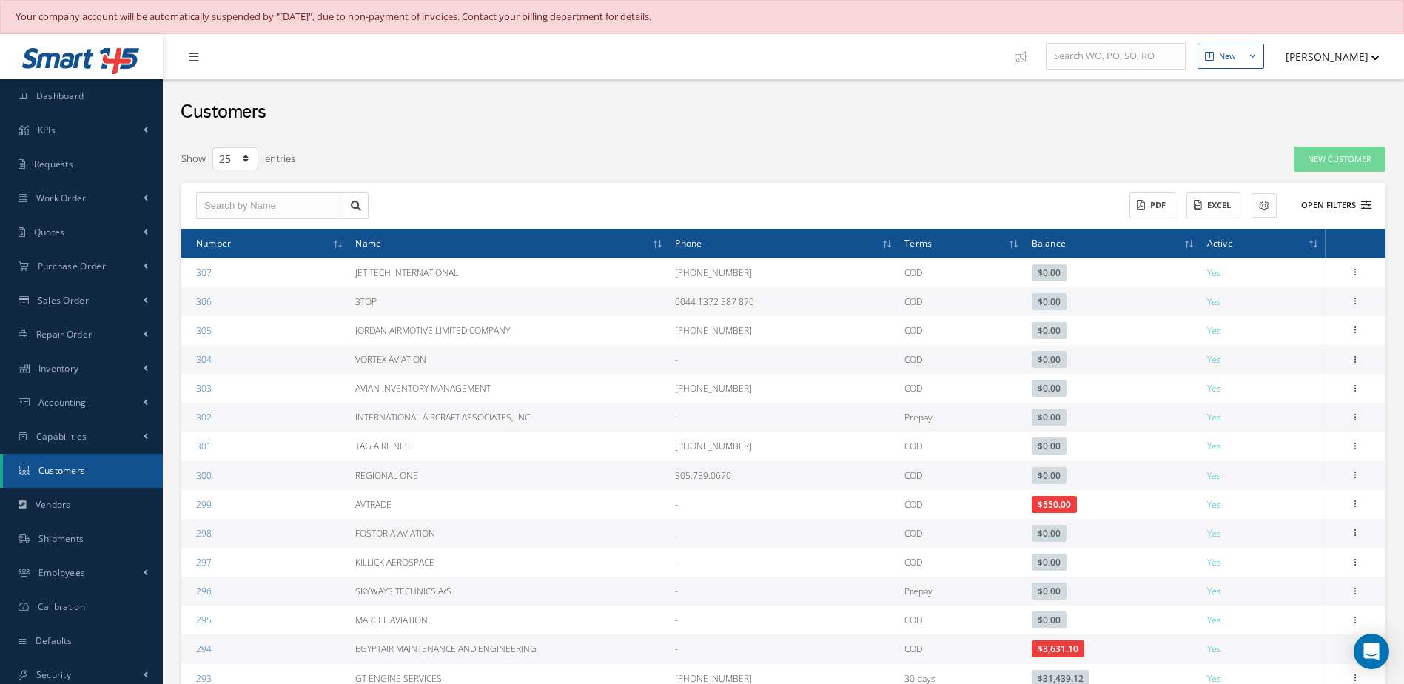
click at [1330, 209] on button "Open Filters" at bounding box center [1329, 205] width 84 height 24
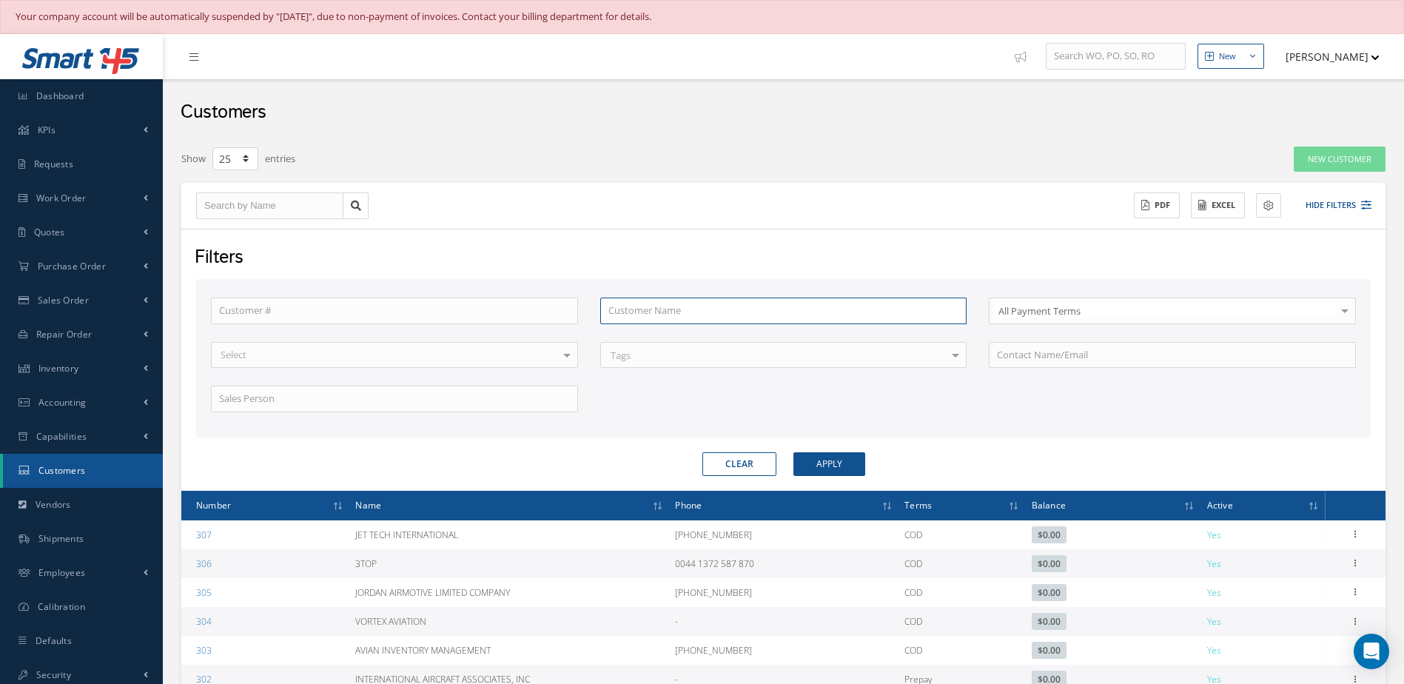
click at [673, 318] on input "text" at bounding box center [783, 310] width 367 height 27
type input "a"
type input "av"
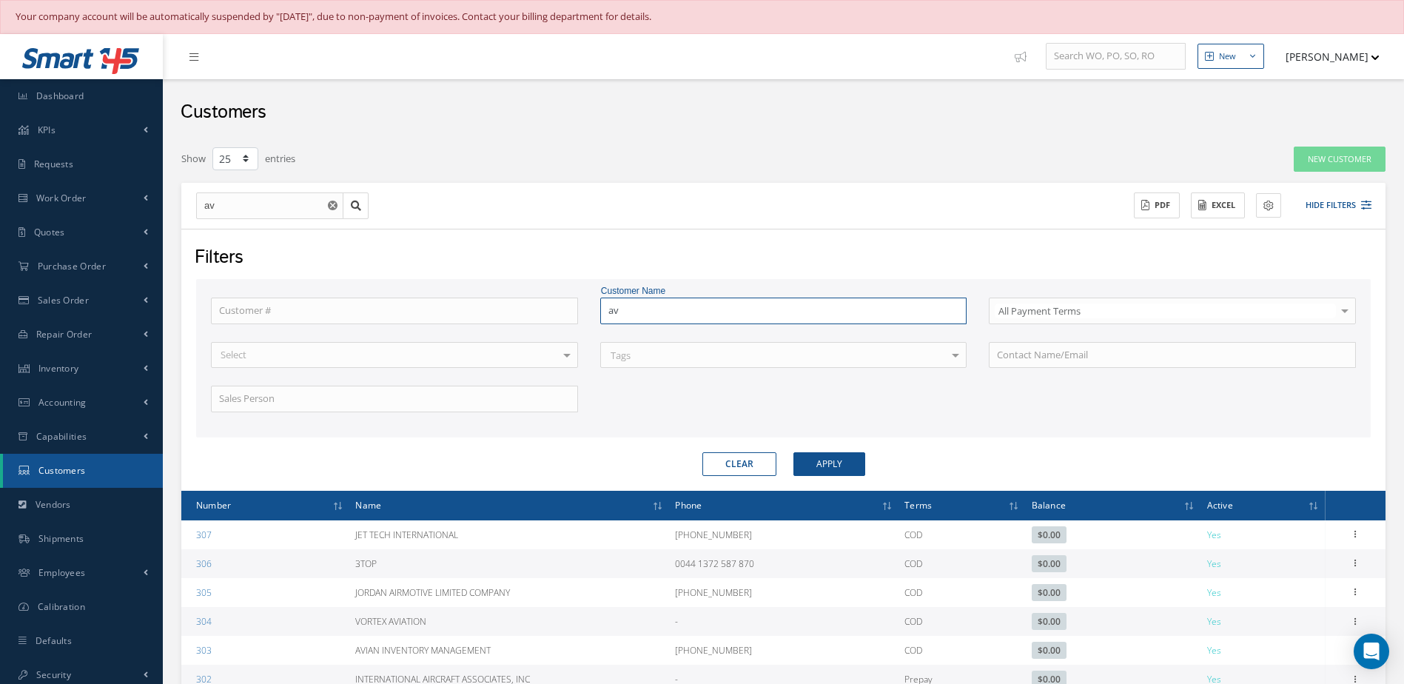
type input "avi"
type input "avia"
type input "avian"
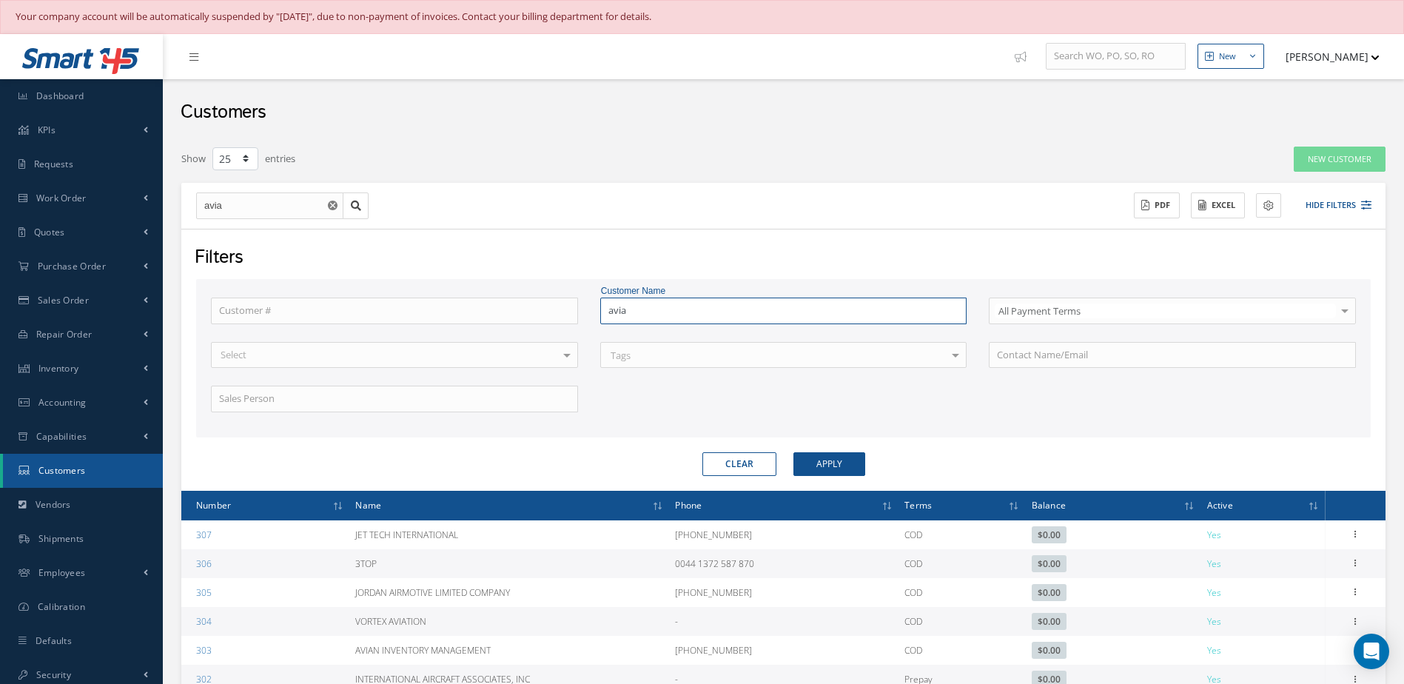
type input "avian"
type input "avianc"
type input "avianca"
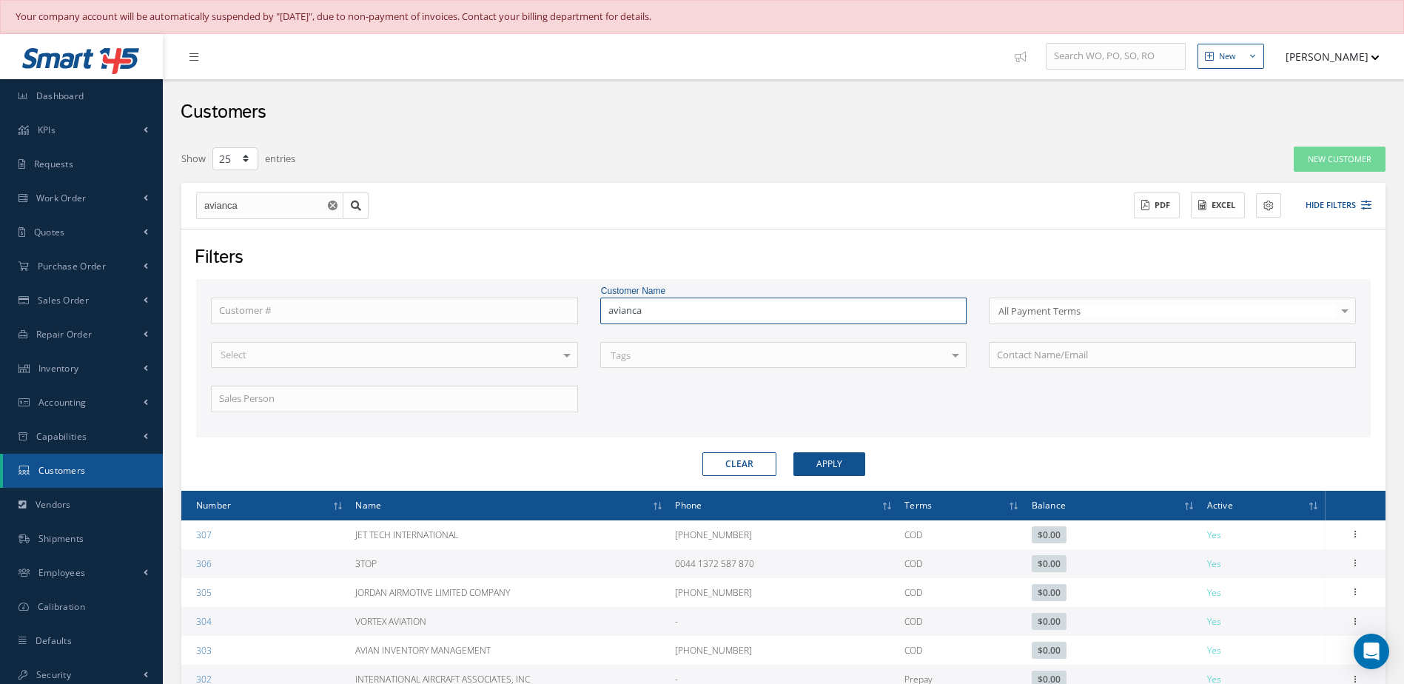
click at [793, 452] on button "Apply" at bounding box center [829, 464] width 72 height 24
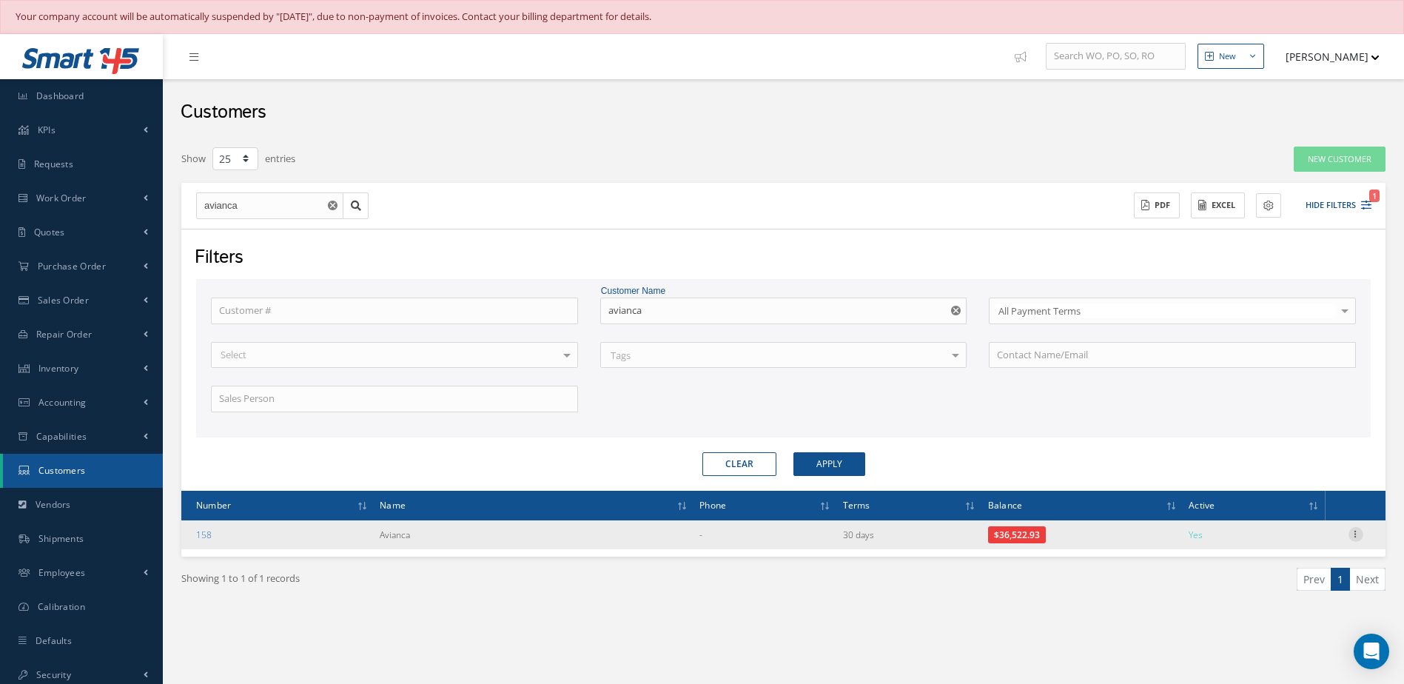
click at [1352, 533] on icon at bounding box center [1355, 533] width 15 height 12
click at [1287, 604] on link "Send By Email" at bounding box center [1287, 600] width 117 height 19
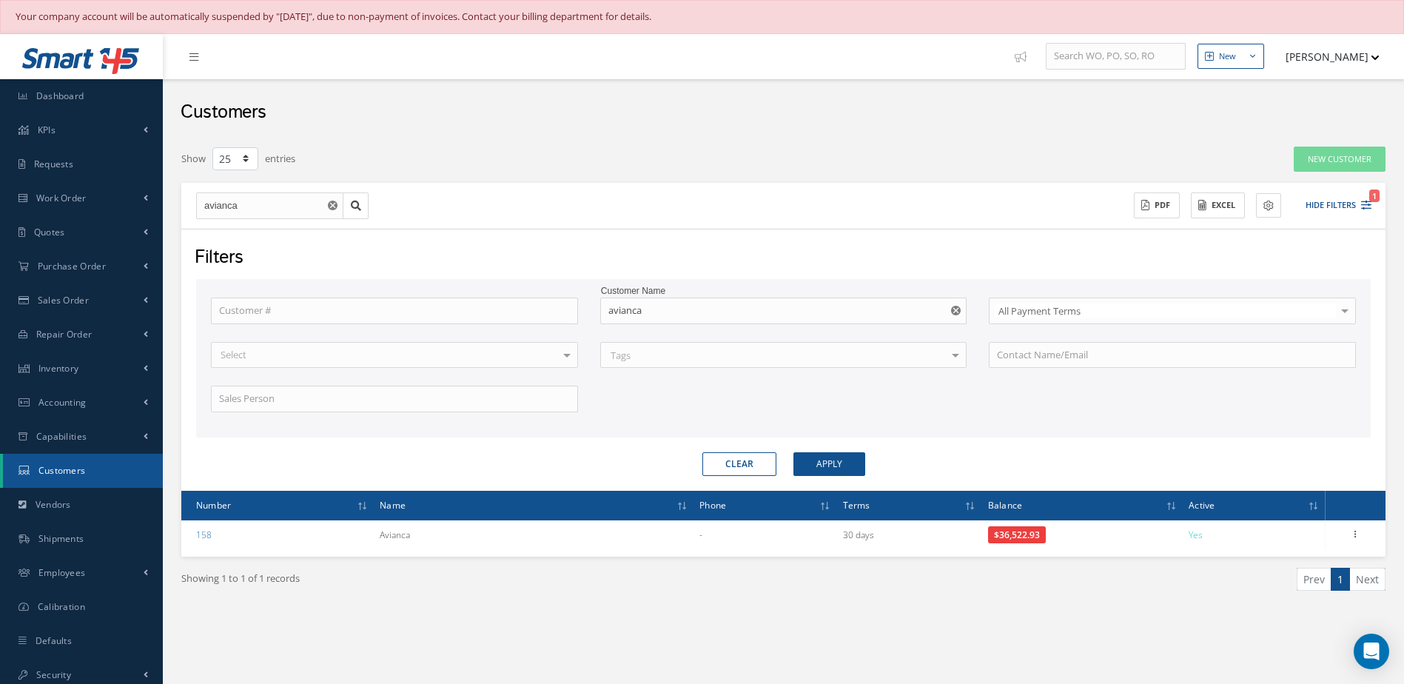
type input "Reports from Customer 158"
type textarea "Dear, Please find attached your Statement Reports of Customer 158. Please feel …"
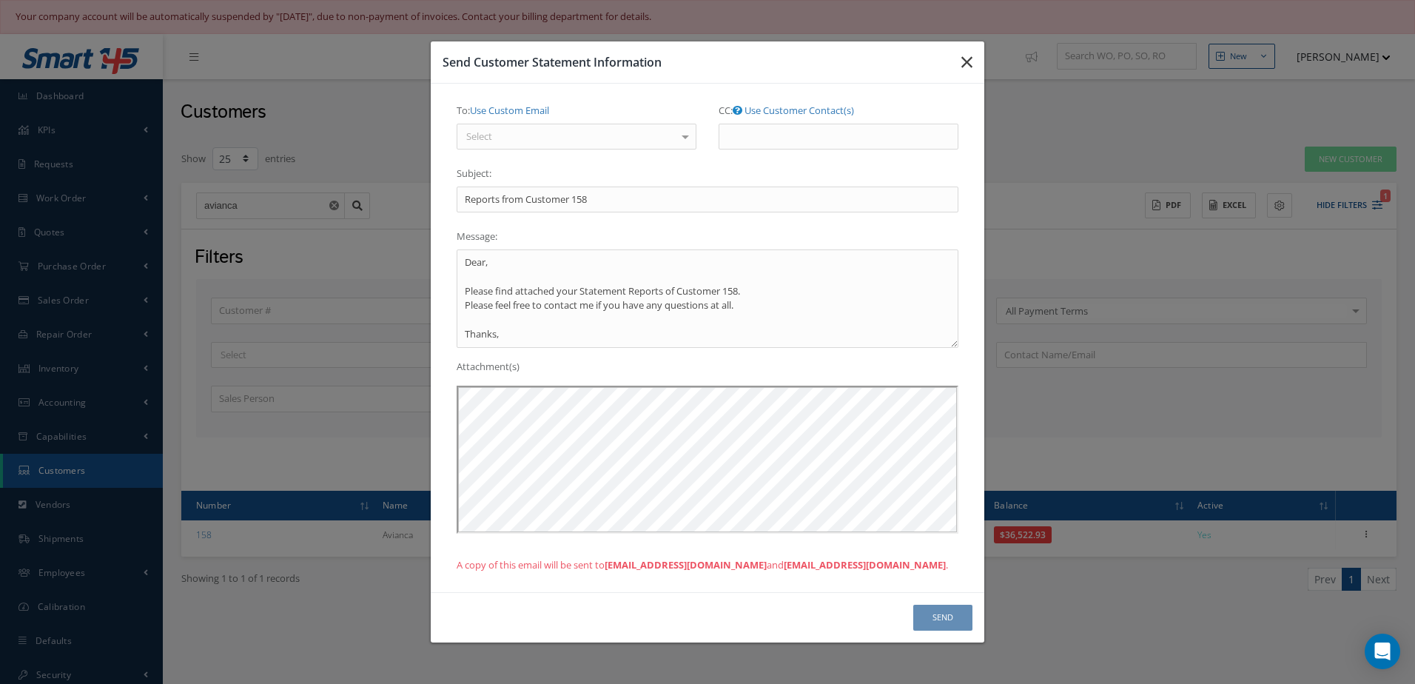
click at [974, 53] on button "button" at bounding box center [966, 61] width 35 height 41
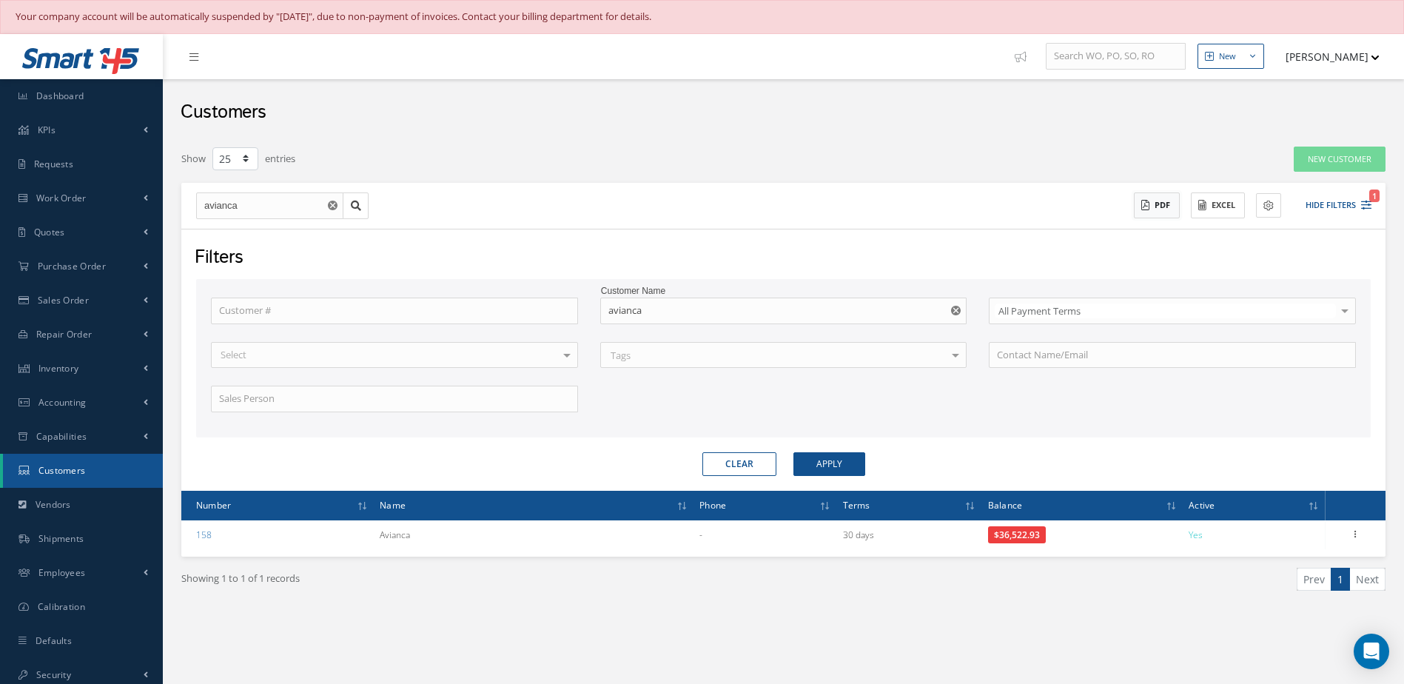
click at [1157, 209] on button "PDF" at bounding box center [1156, 205] width 46 height 26
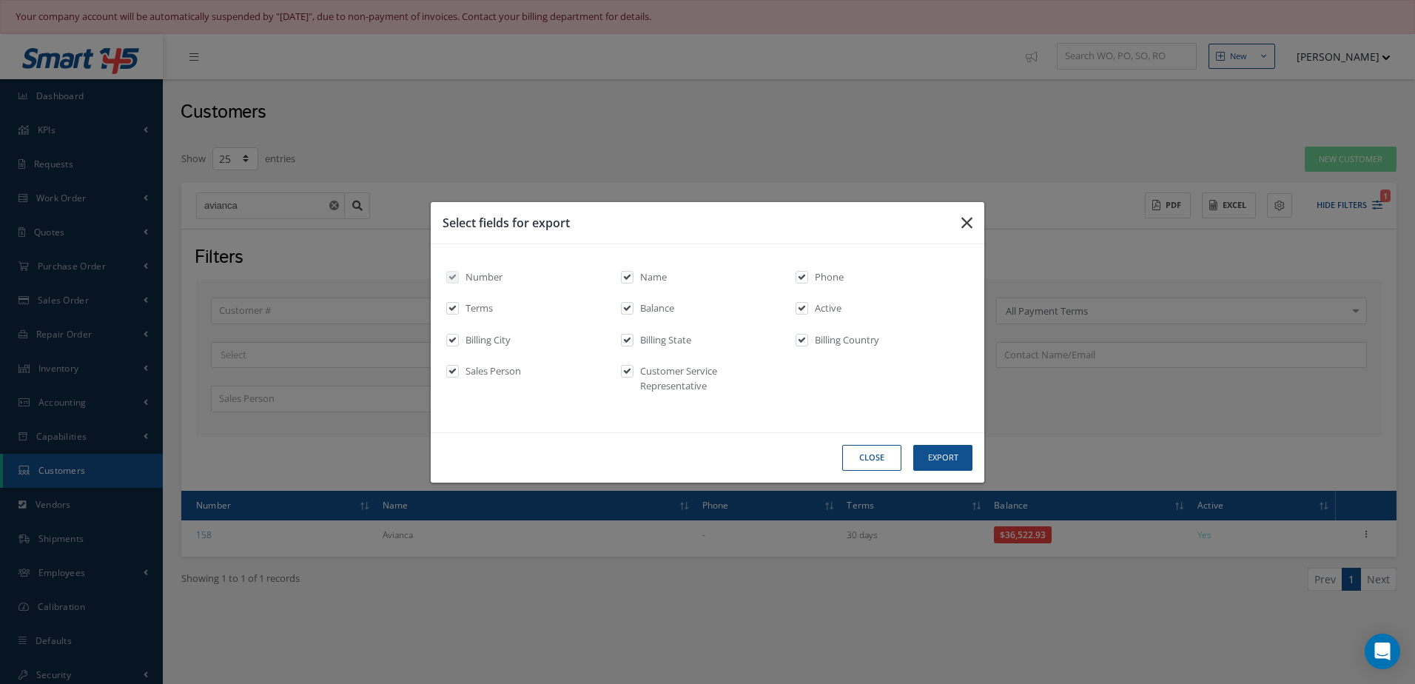
click at [963, 223] on icon "button" at bounding box center [966, 223] width 11 height 18
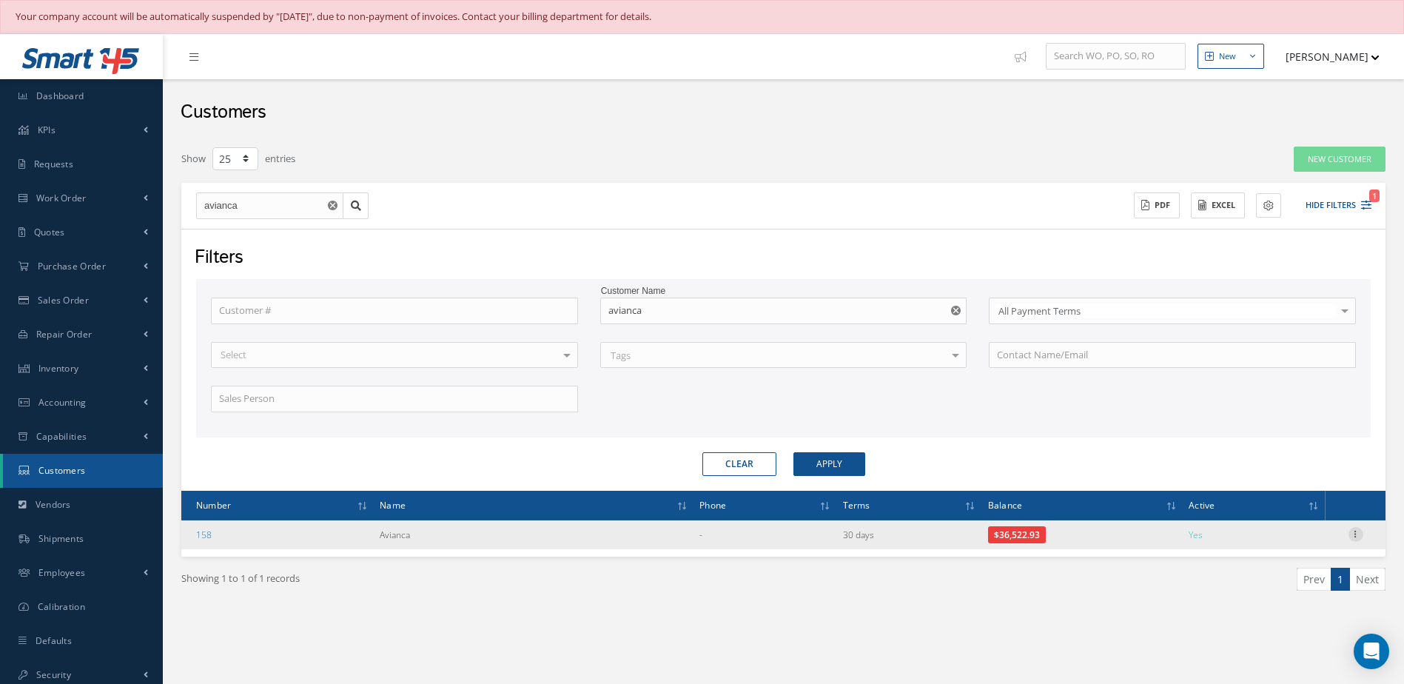
click at [1355, 532] on icon at bounding box center [1355, 533] width 15 height 12
click at [1283, 604] on link "Send By Email" at bounding box center [1287, 600] width 117 height 19
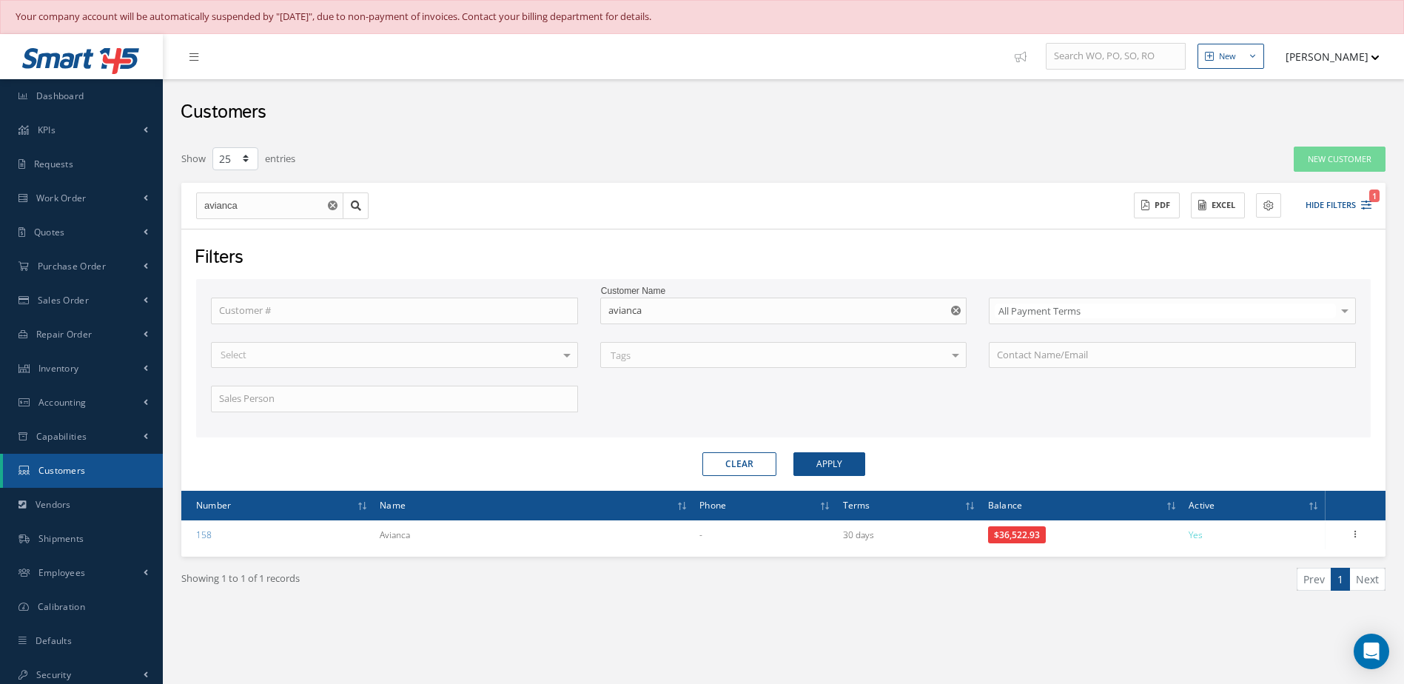
type input "Reports from Customer 158"
type textarea "Dear, Please find attached your Statement Reports of Customer 158. Please feel …"
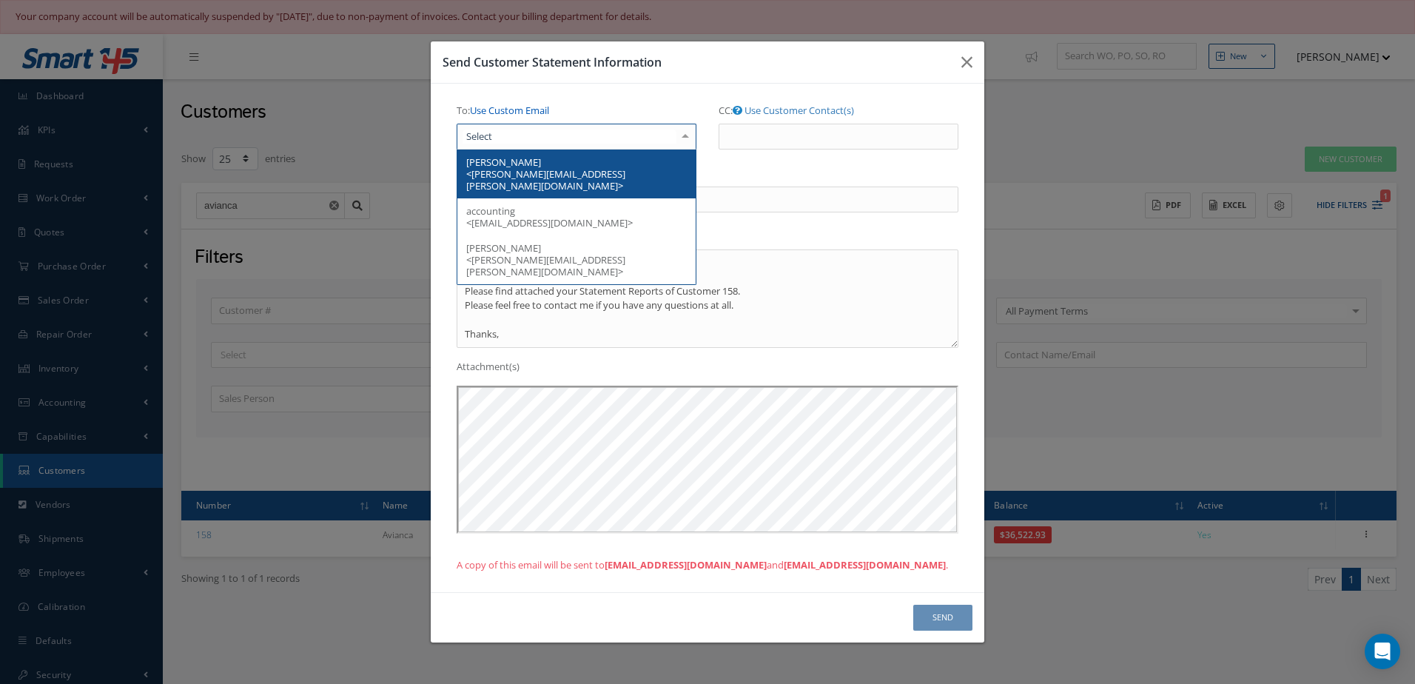
click at [518, 107] on link "Use Custom Email" at bounding box center [509, 110] width 79 height 13
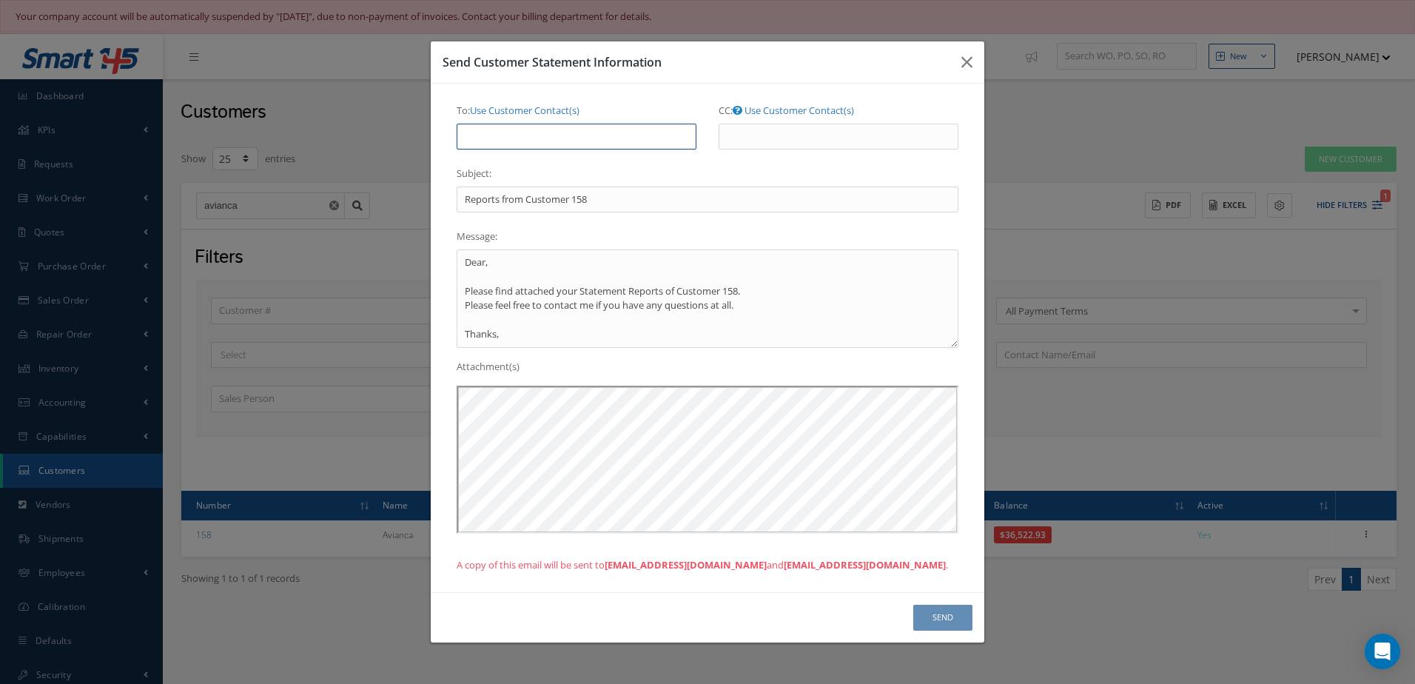
click at [495, 133] on input "To: Use Customer Contact(s)" at bounding box center [577, 137] width 240 height 27
type input "slopez@nasmro.com"
click at [954, 611] on button "Send" at bounding box center [942, 617] width 59 height 26
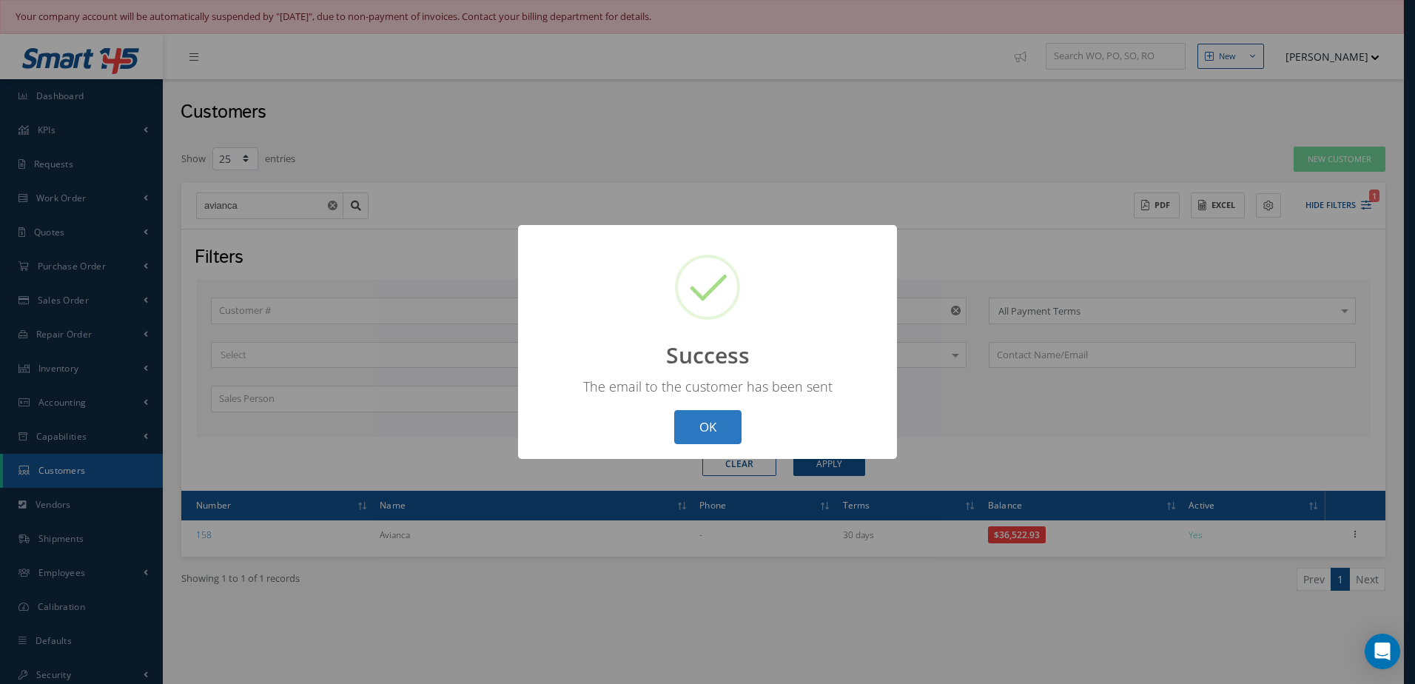
click at [701, 439] on button "OK" at bounding box center [707, 427] width 67 height 35
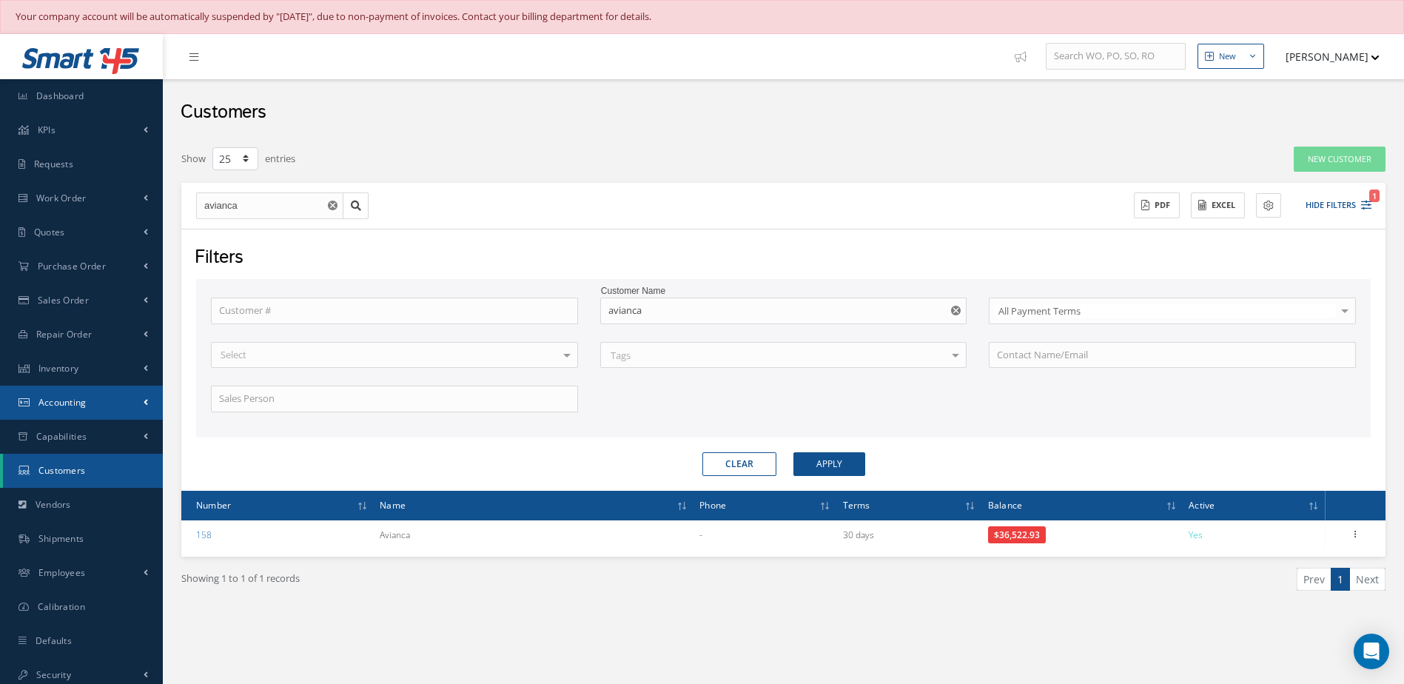
click at [83, 397] on span "Accounting" at bounding box center [62, 402] width 48 height 13
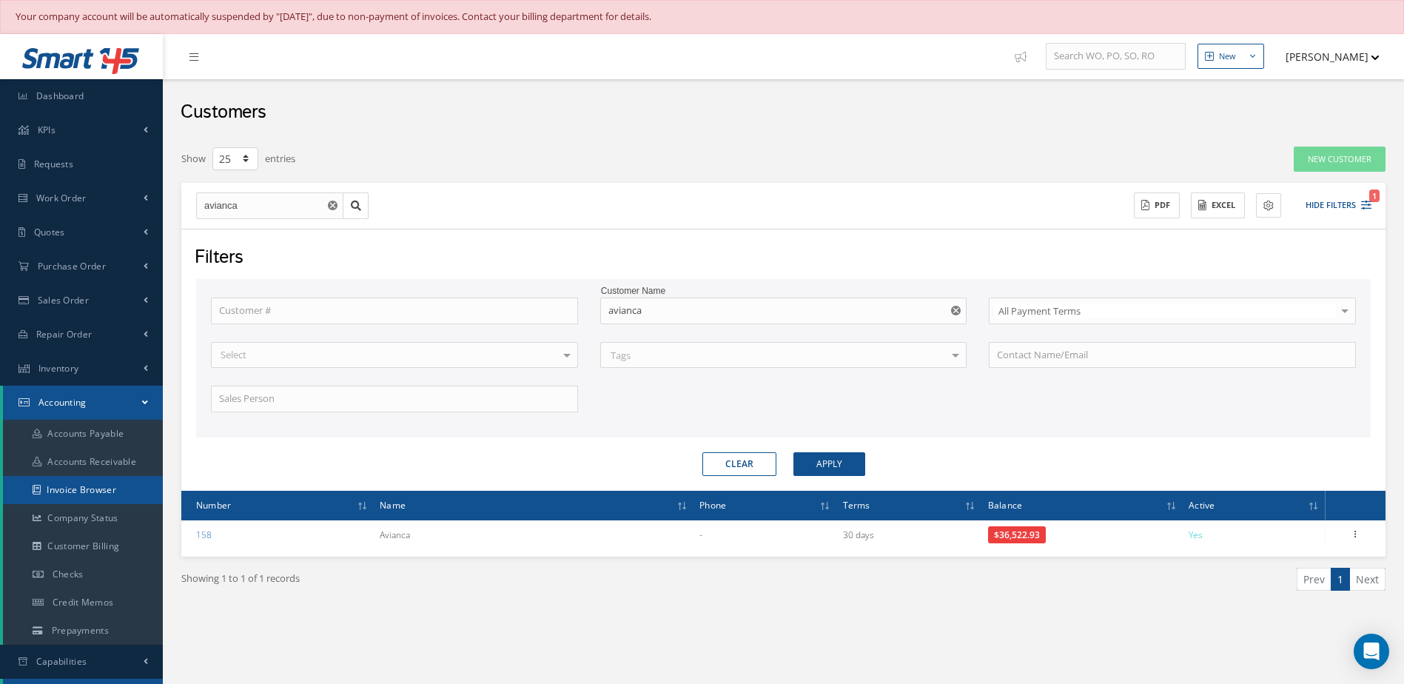
click at [81, 488] on link "Invoice Browser" at bounding box center [83, 490] width 160 height 28
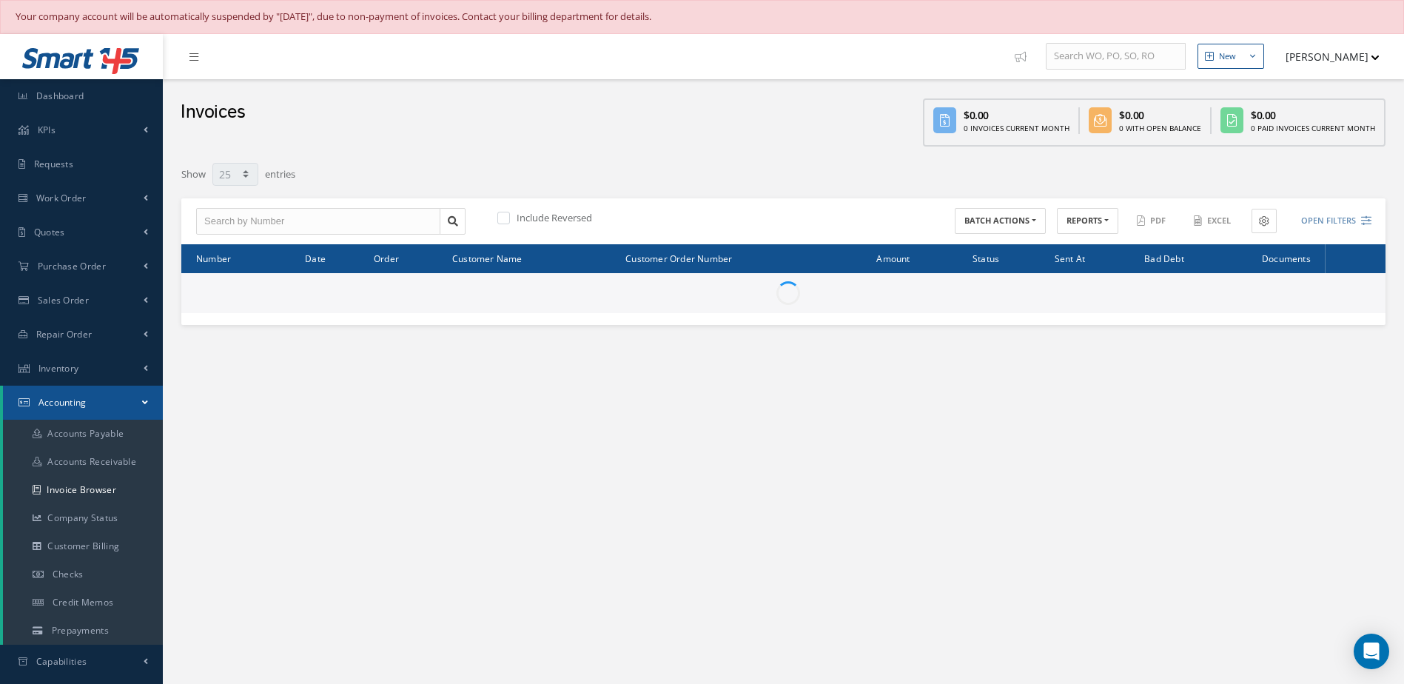
select select "25"
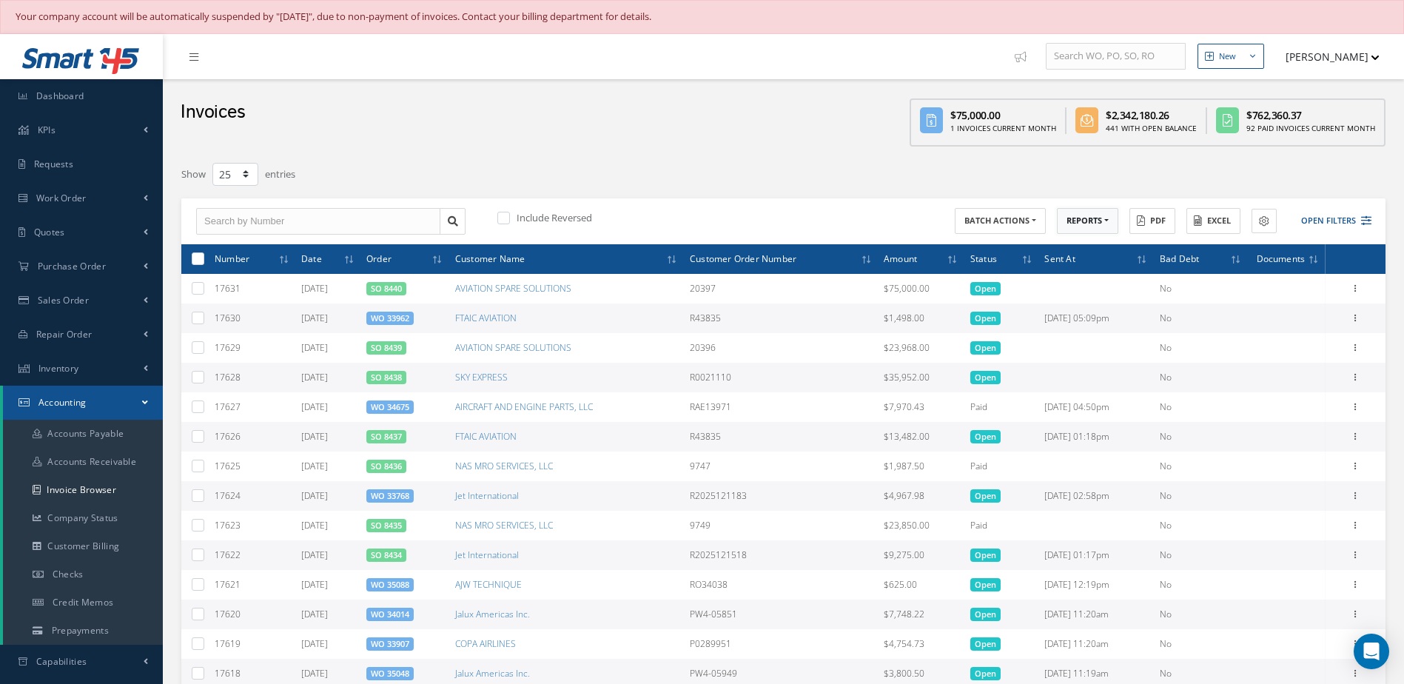
click at [1105, 230] on button "REPORTS" at bounding box center [1087, 221] width 61 height 26
click at [1111, 380] on link "Invoices by Customer Representative" at bounding box center [1116, 381] width 118 height 32
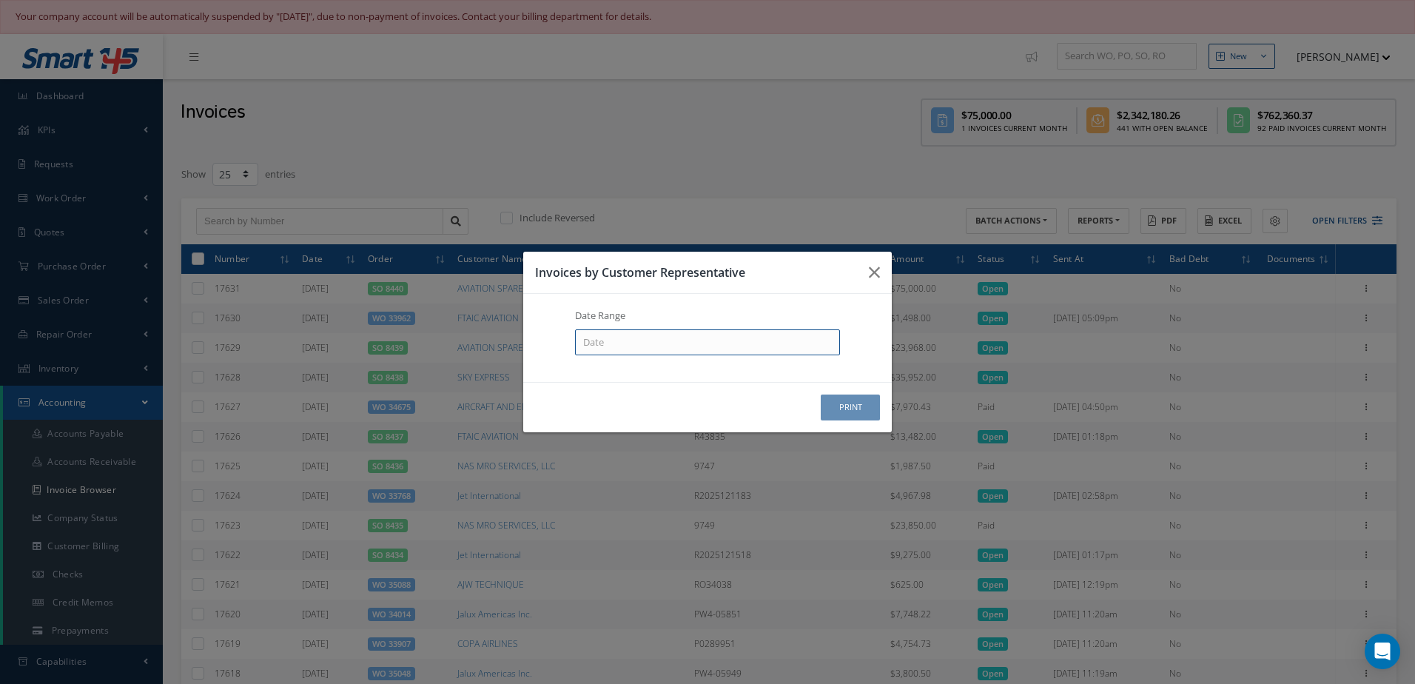
click at [657, 349] on input at bounding box center [707, 342] width 265 height 27
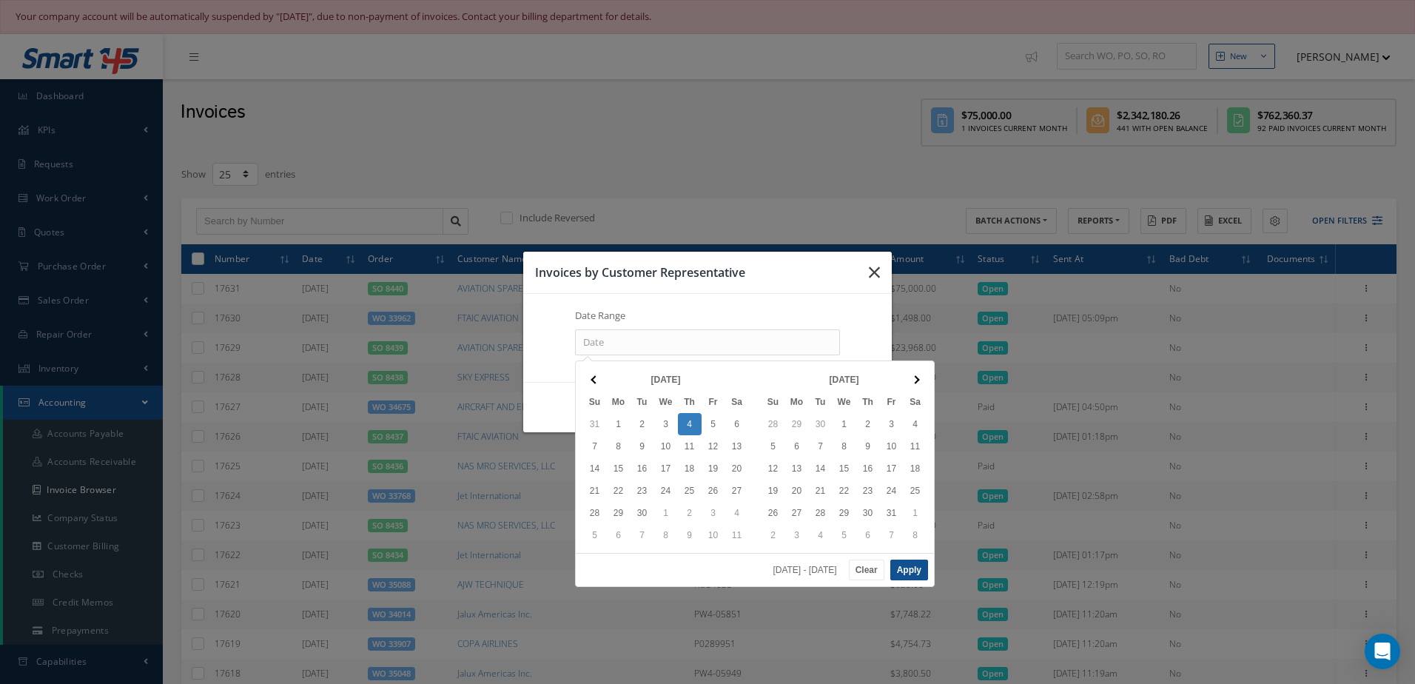
click at [877, 269] on icon "button" at bounding box center [874, 272] width 11 height 18
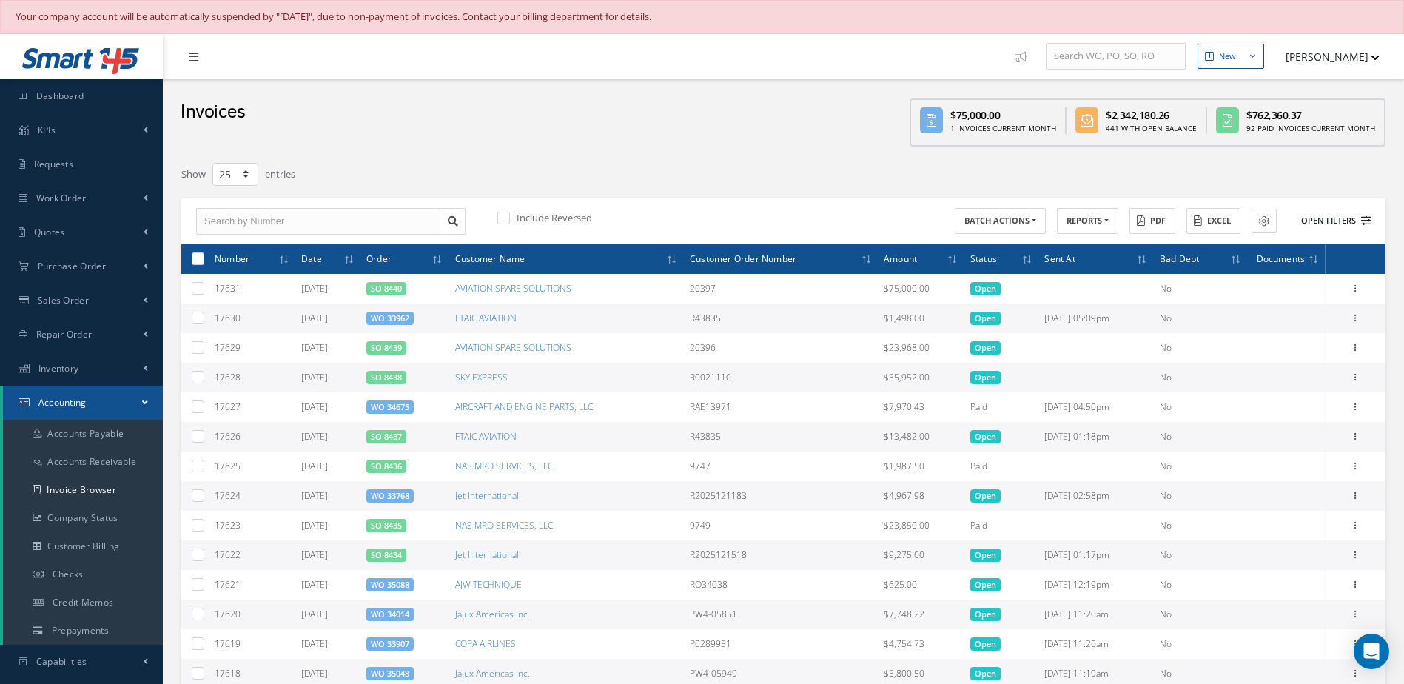
click at [1319, 219] on button "Open Filters" at bounding box center [1329, 221] width 84 height 24
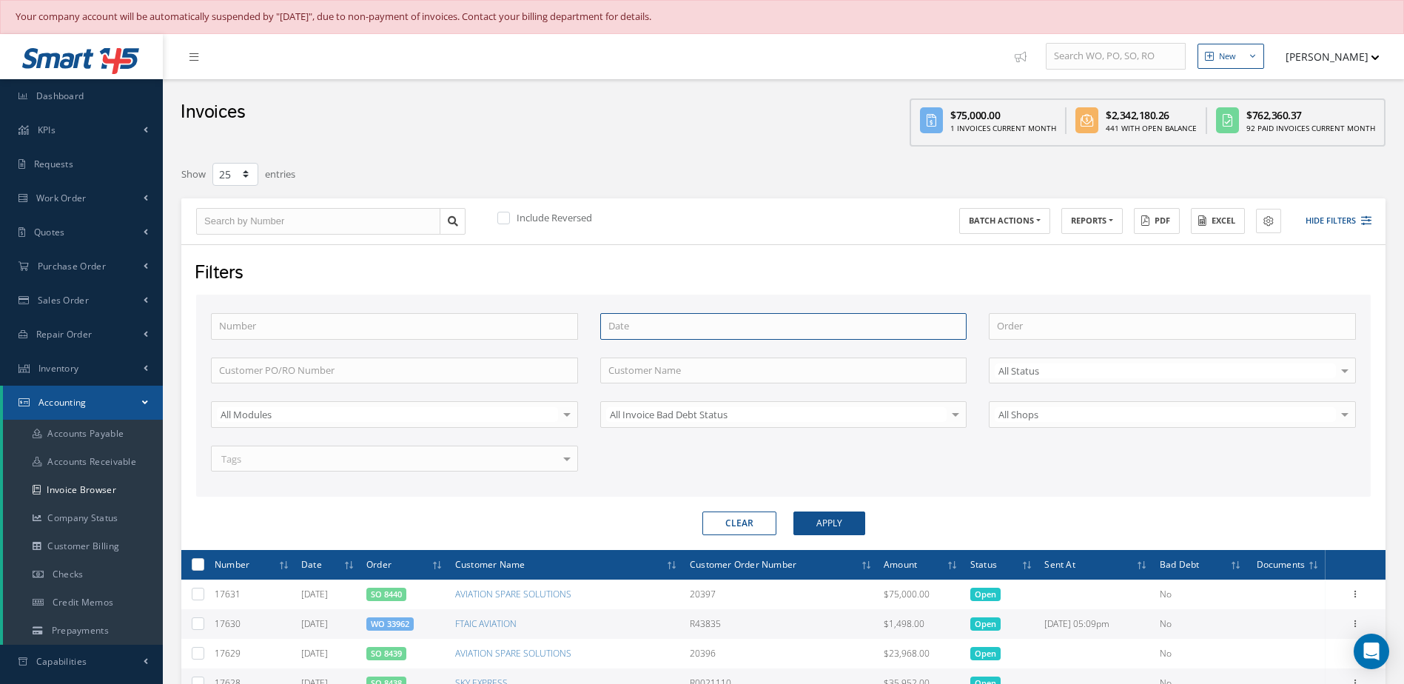
click at [659, 334] on input at bounding box center [783, 326] width 367 height 27
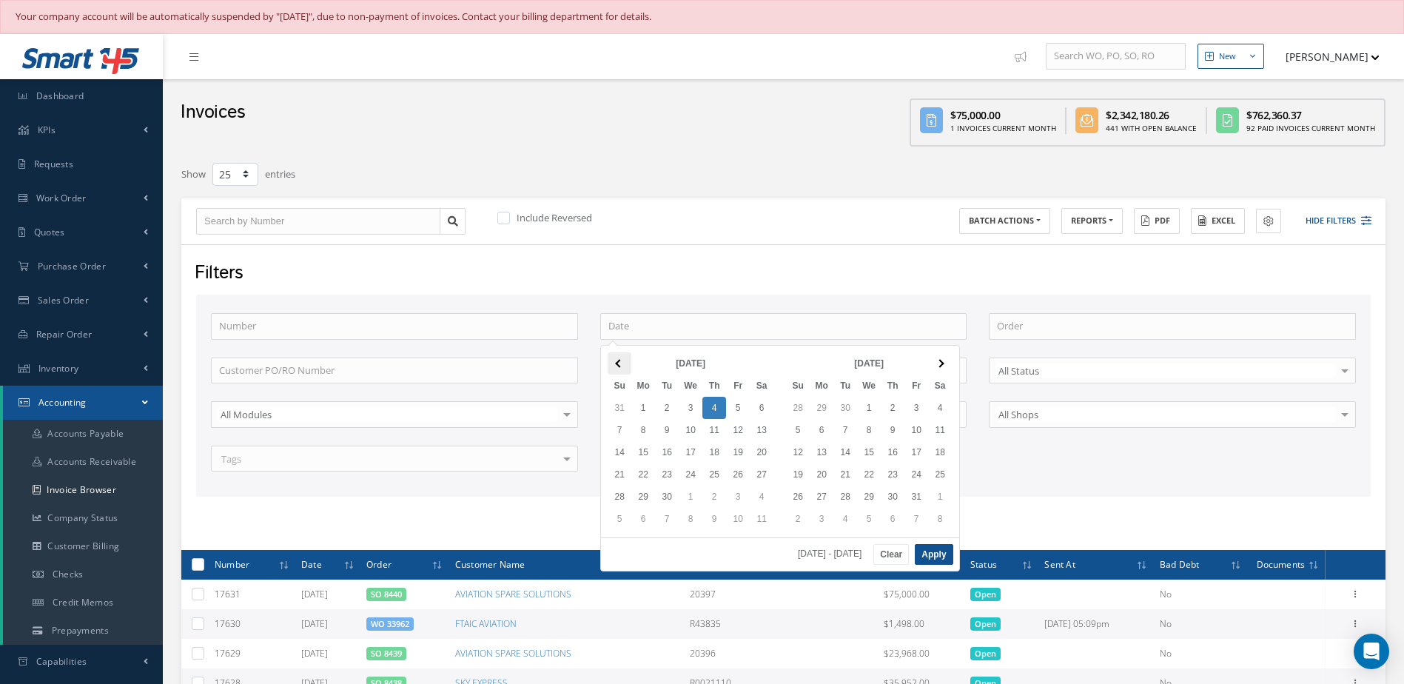
click at [620, 363] on span at bounding box center [619, 363] width 8 height 8
click at [621, 368] on th at bounding box center [619, 363] width 24 height 22
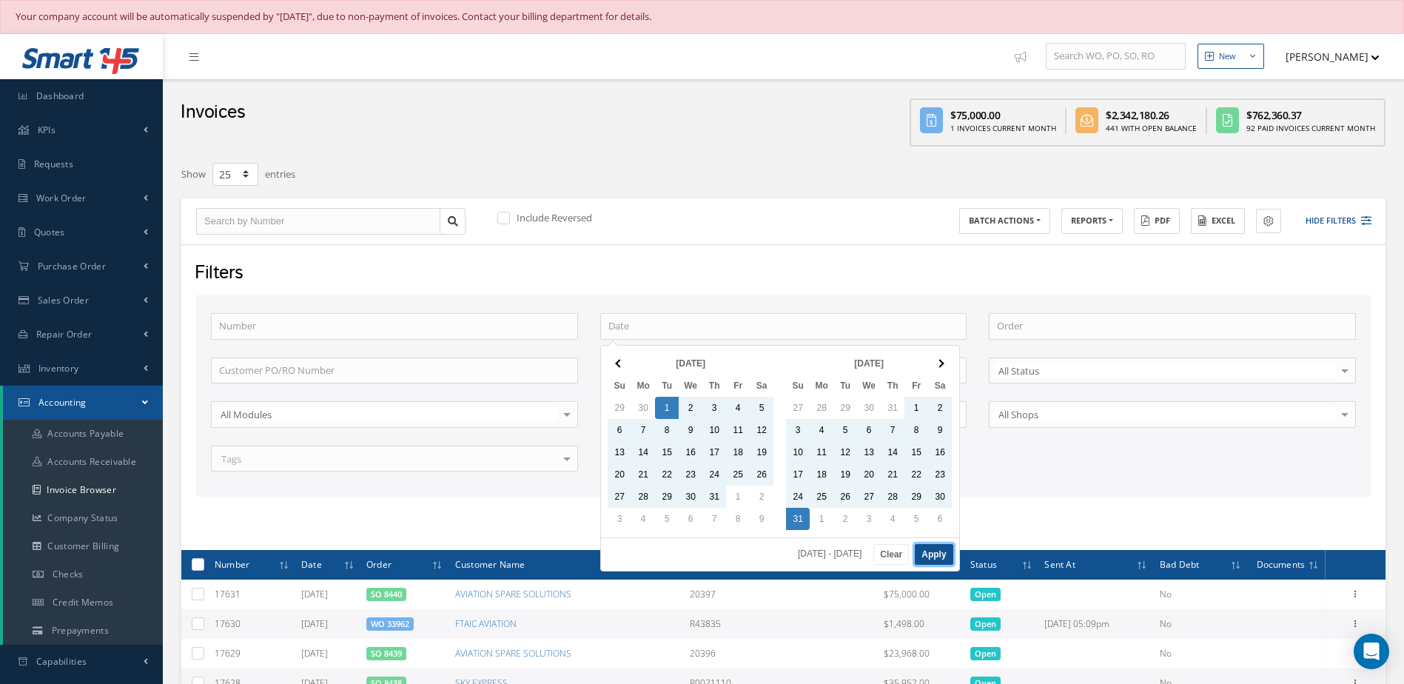
click at [934, 556] on button "Apply" at bounding box center [933, 554] width 38 height 21
type input "07/01/2025 - 08/31/2025"
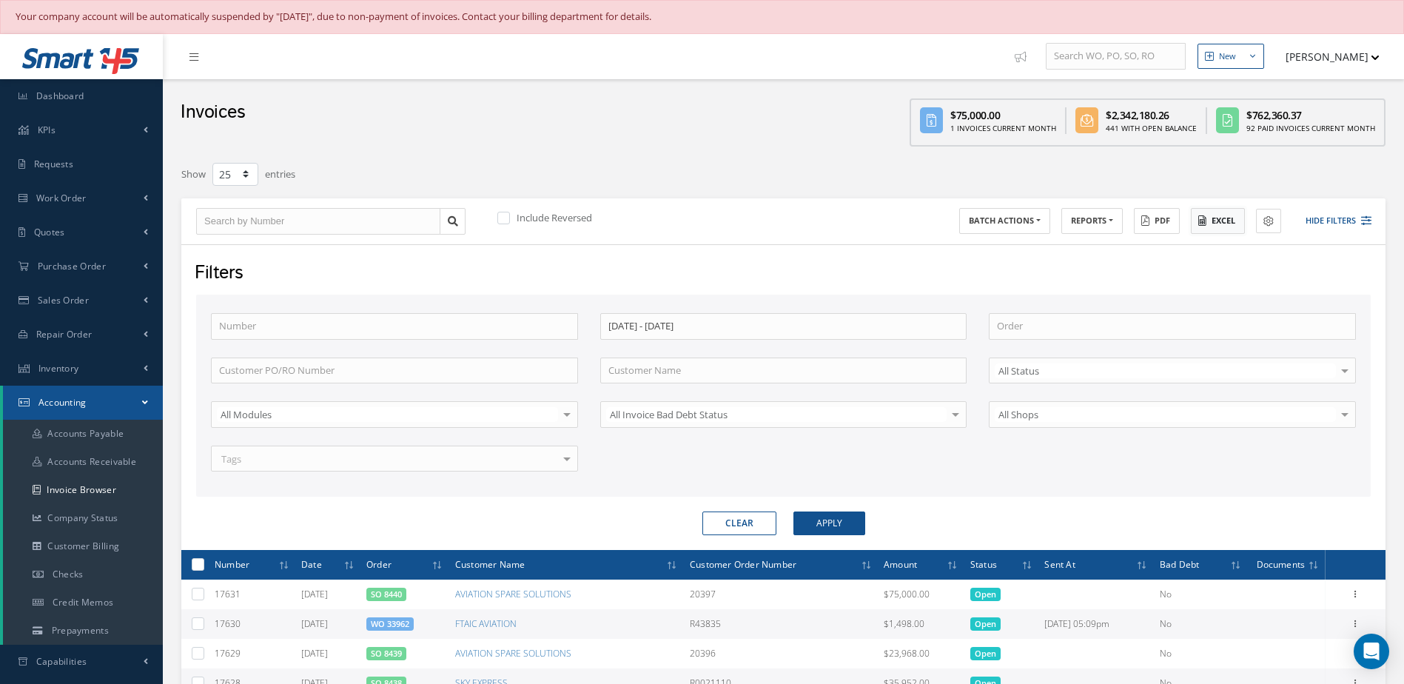
click at [1195, 223] on button "Excel" at bounding box center [1217, 221] width 54 height 26
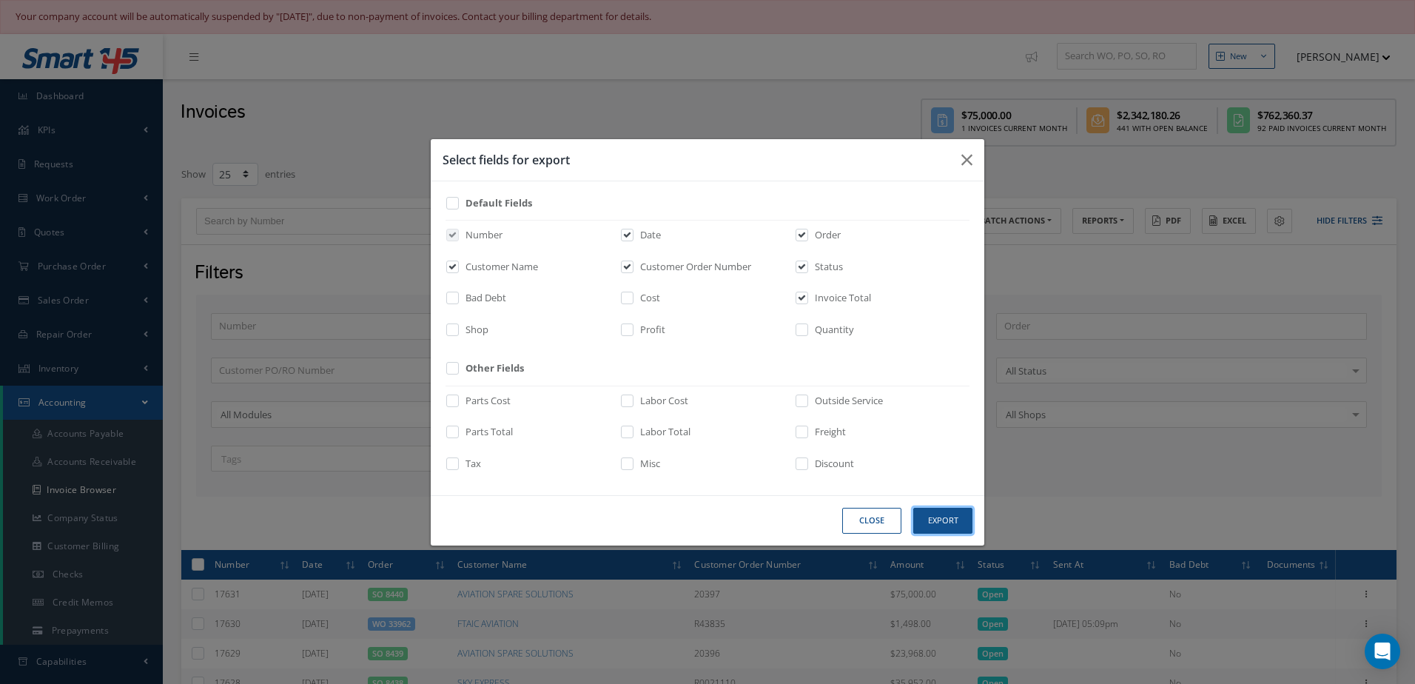
click at [944, 517] on button "Export" at bounding box center [942, 521] width 59 height 26
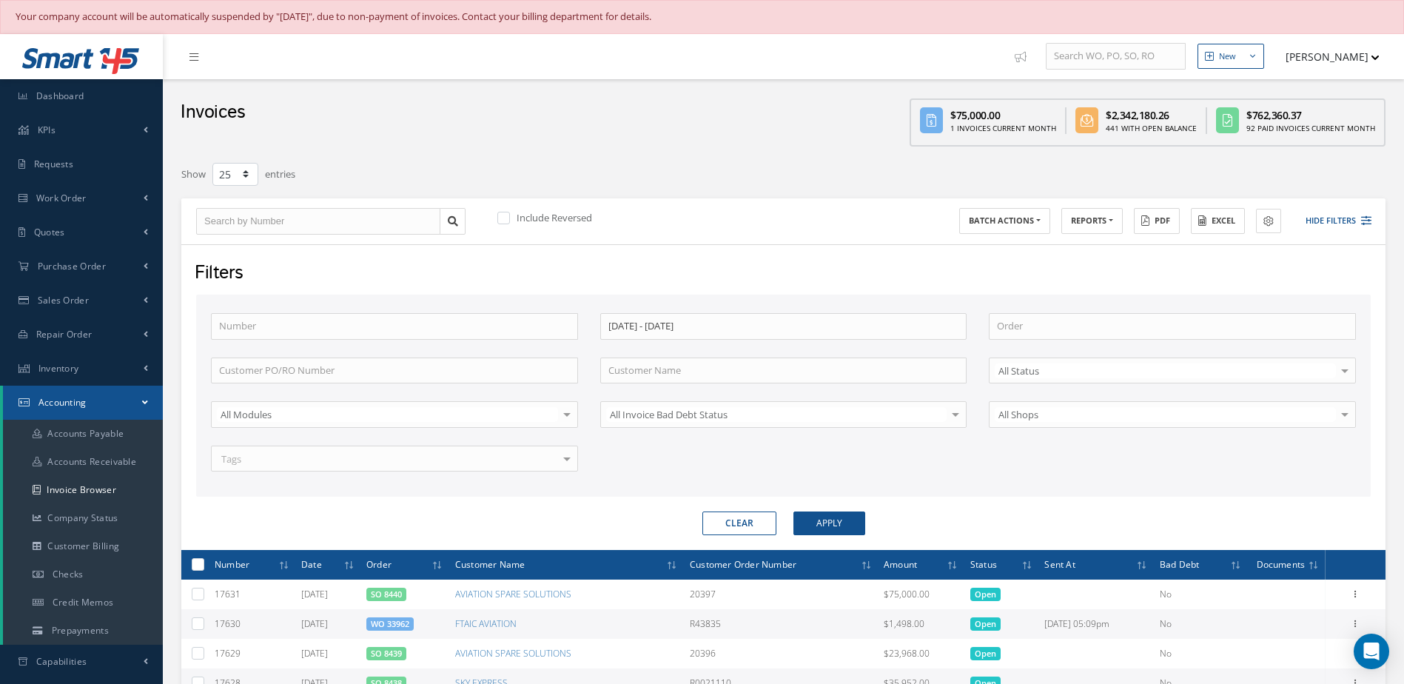
click at [1339, 371] on div at bounding box center [1344, 370] width 21 height 24
click at [85, 485] on link "Invoice Browser" at bounding box center [83, 490] width 160 height 28
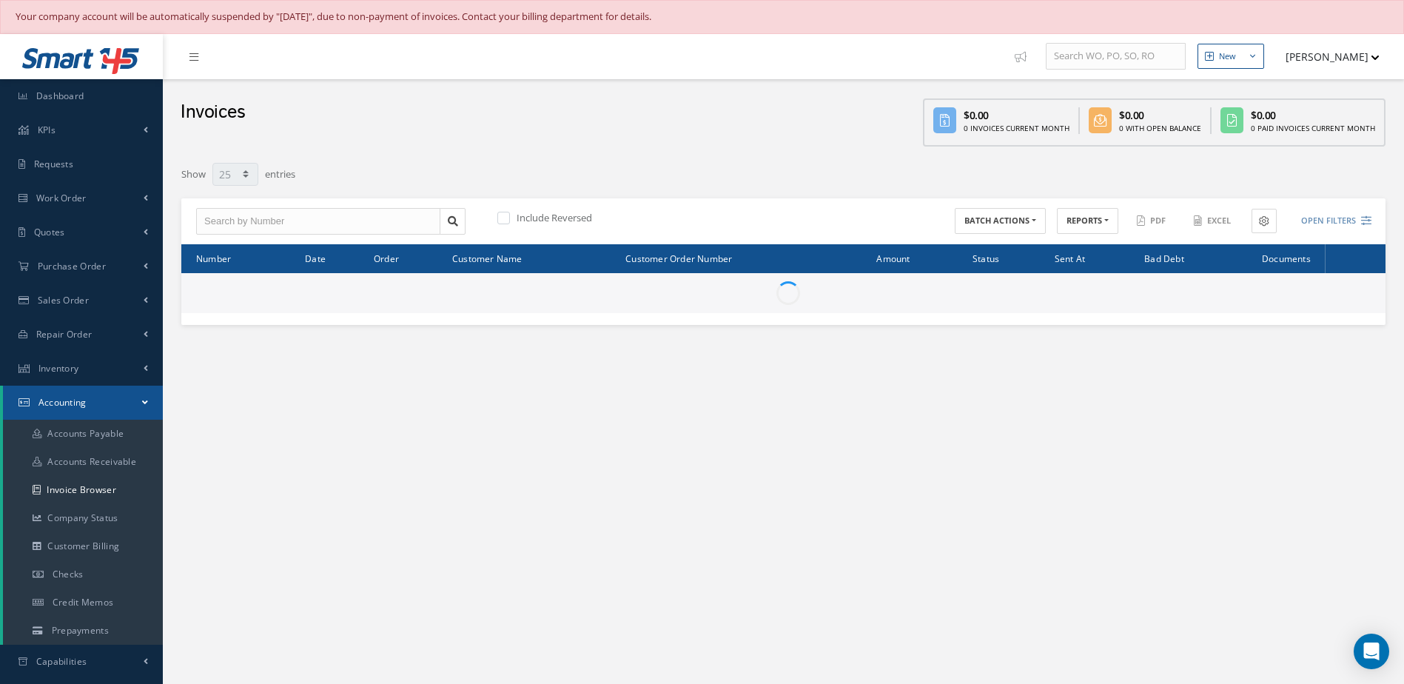
select select "25"
click at [1099, 229] on button "REPORTS" at bounding box center [1087, 221] width 61 height 26
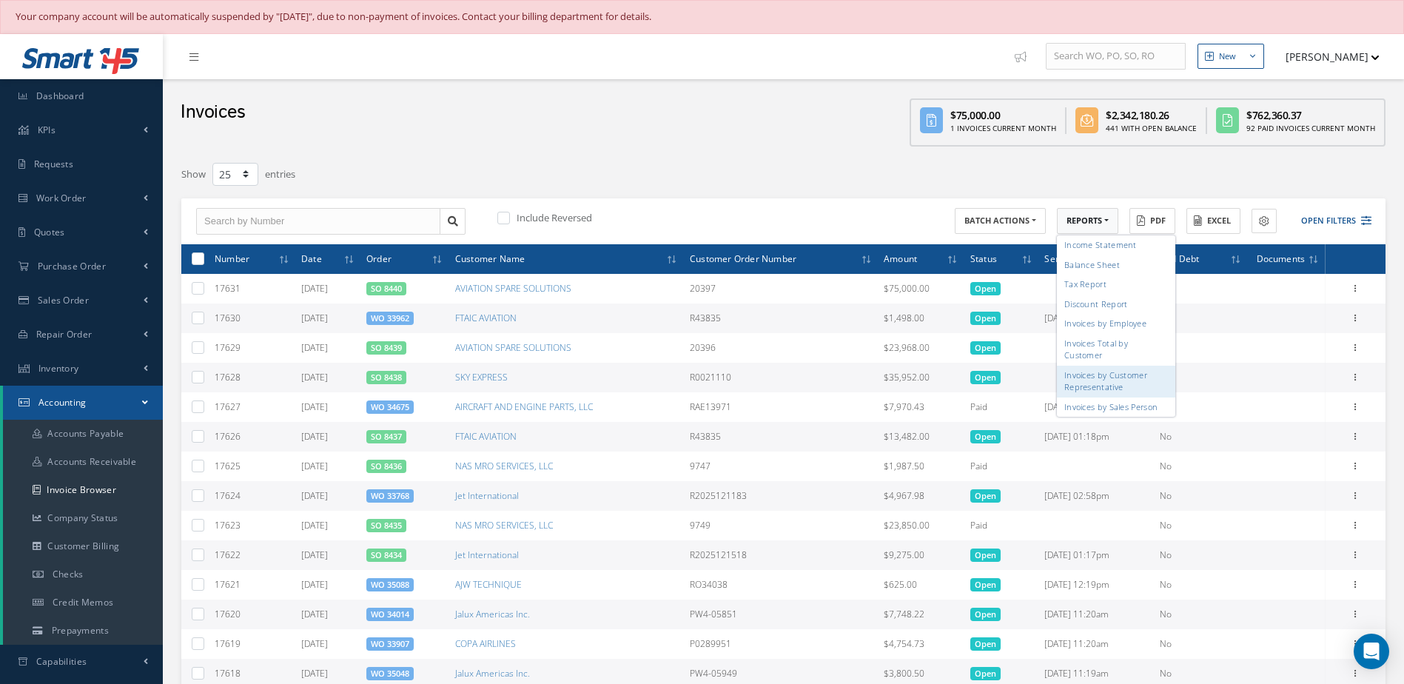
click at [1106, 379] on link "Invoices by Customer Representative" at bounding box center [1116, 381] width 118 height 32
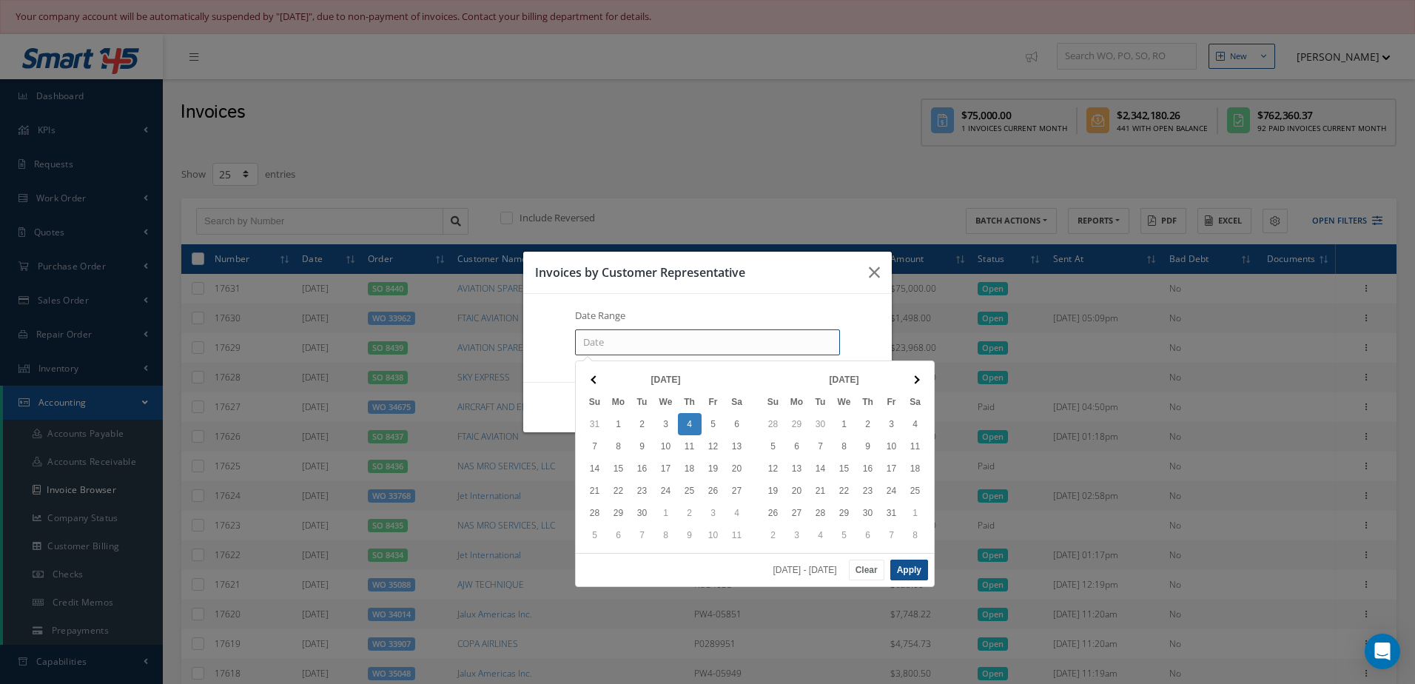
click at [590, 342] on input at bounding box center [707, 342] width 265 height 27
click at [592, 385] on th at bounding box center [595, 379] width 24 height 22
click at [593, 383] on th at bounding box center [595, 379] width 24 height 22
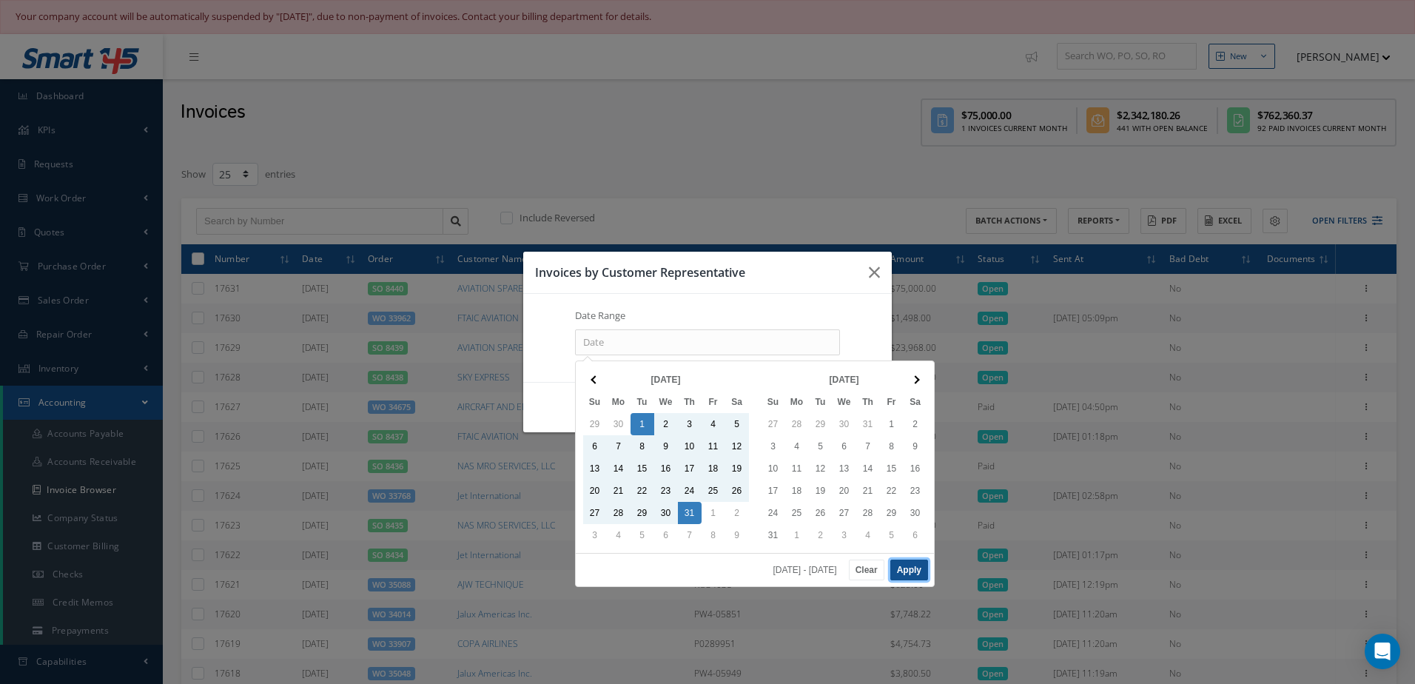
drag, startPoint x: 907, startPoint y: 571, endPoint x: 900, endPoint y: 566, distance: 9.0
click at [909, 571] on button "Apply" at bounding box center [909, 569] width 38 height 21
type input "[DATE] - [DATE]"
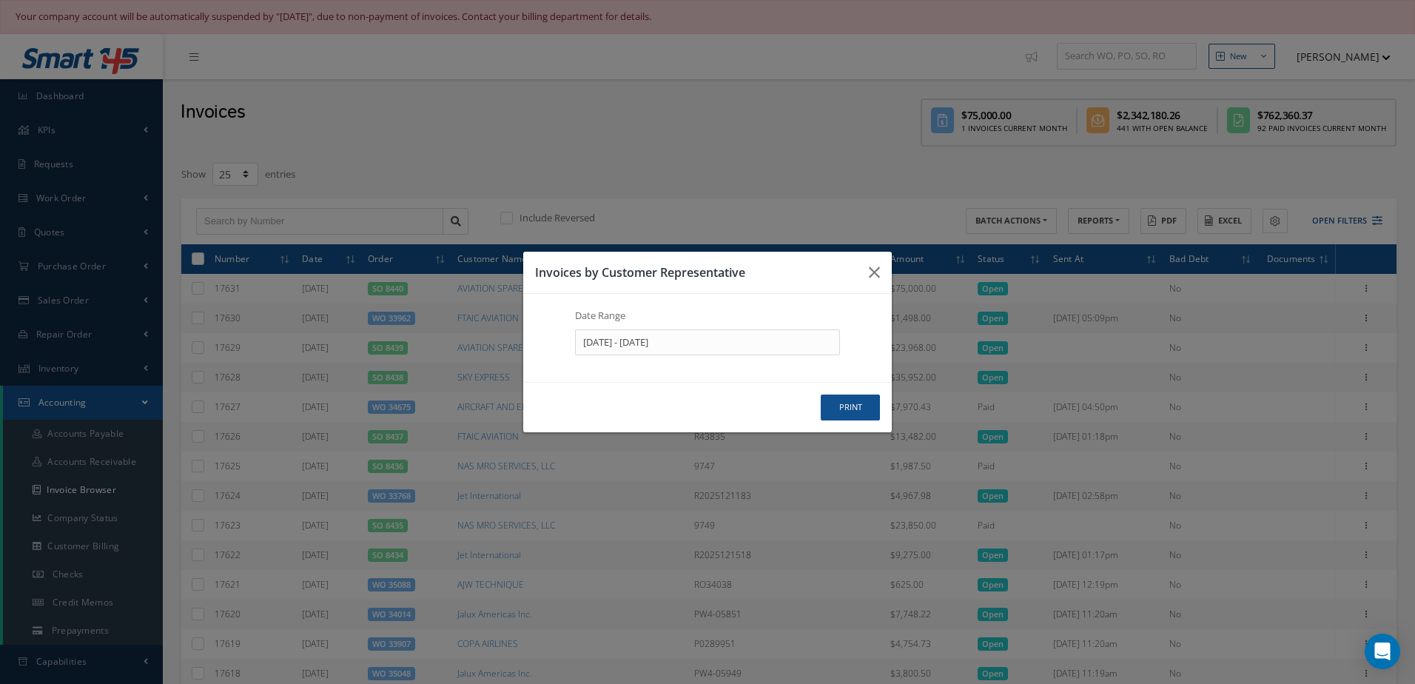
click at [844, 420] on div "print" at bounding box center [707, 407] width 368 height 50
click at [847, 412] on button "print" at bounding box center [850, 407] width 59 height 26
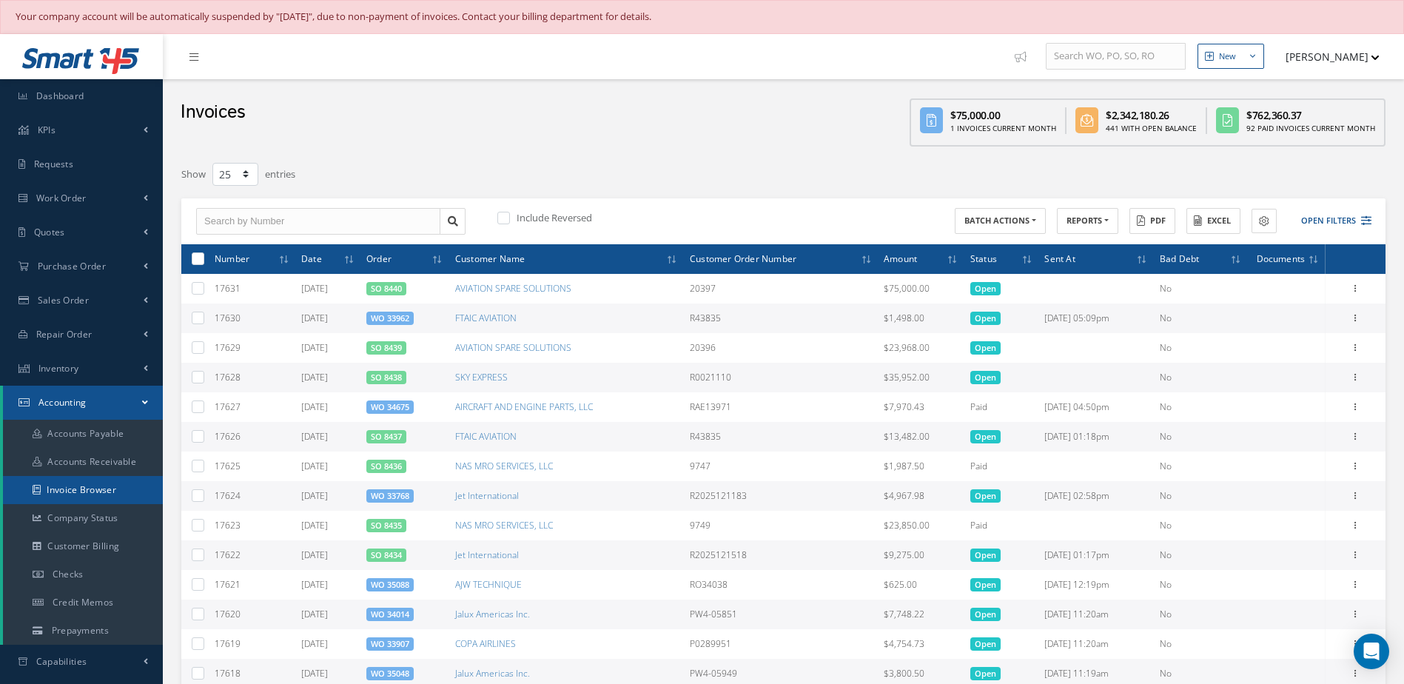
click at [82, 493] on link "Invoice Browser" at bounding box center [83, 490] width 160 height 28
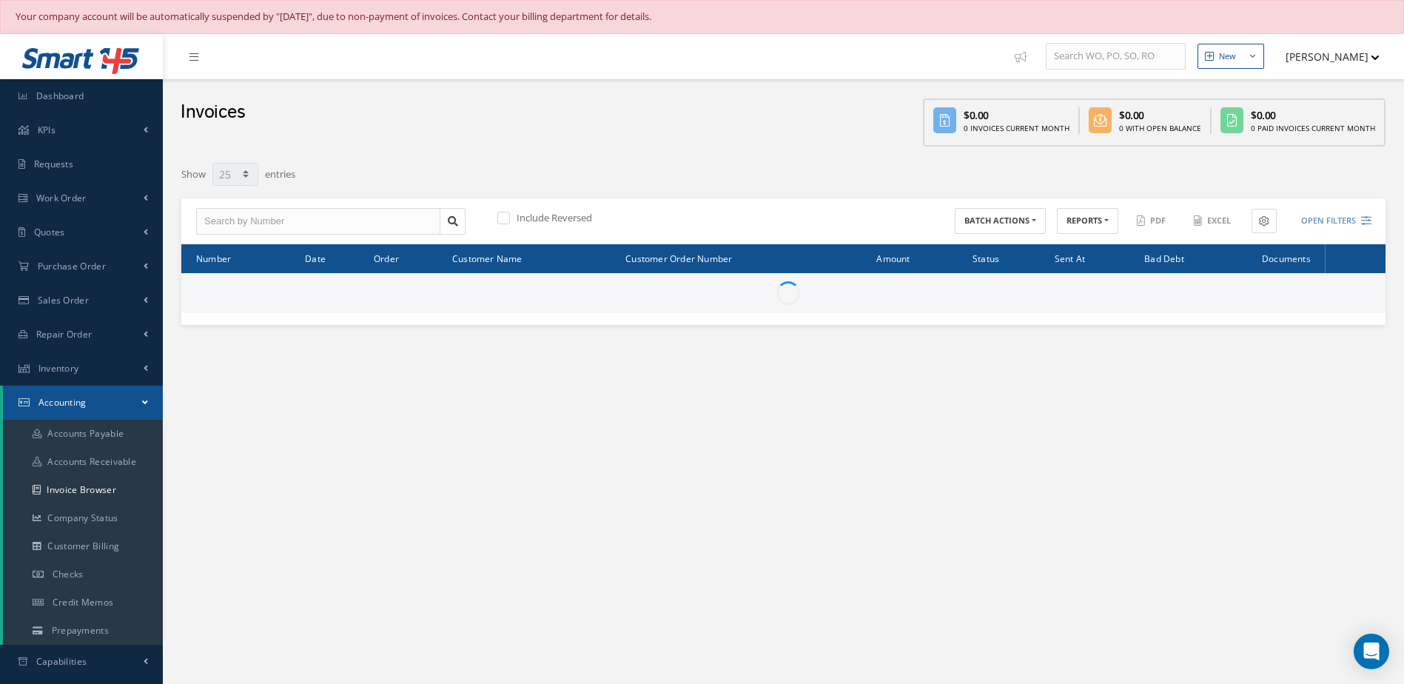
select select "25"
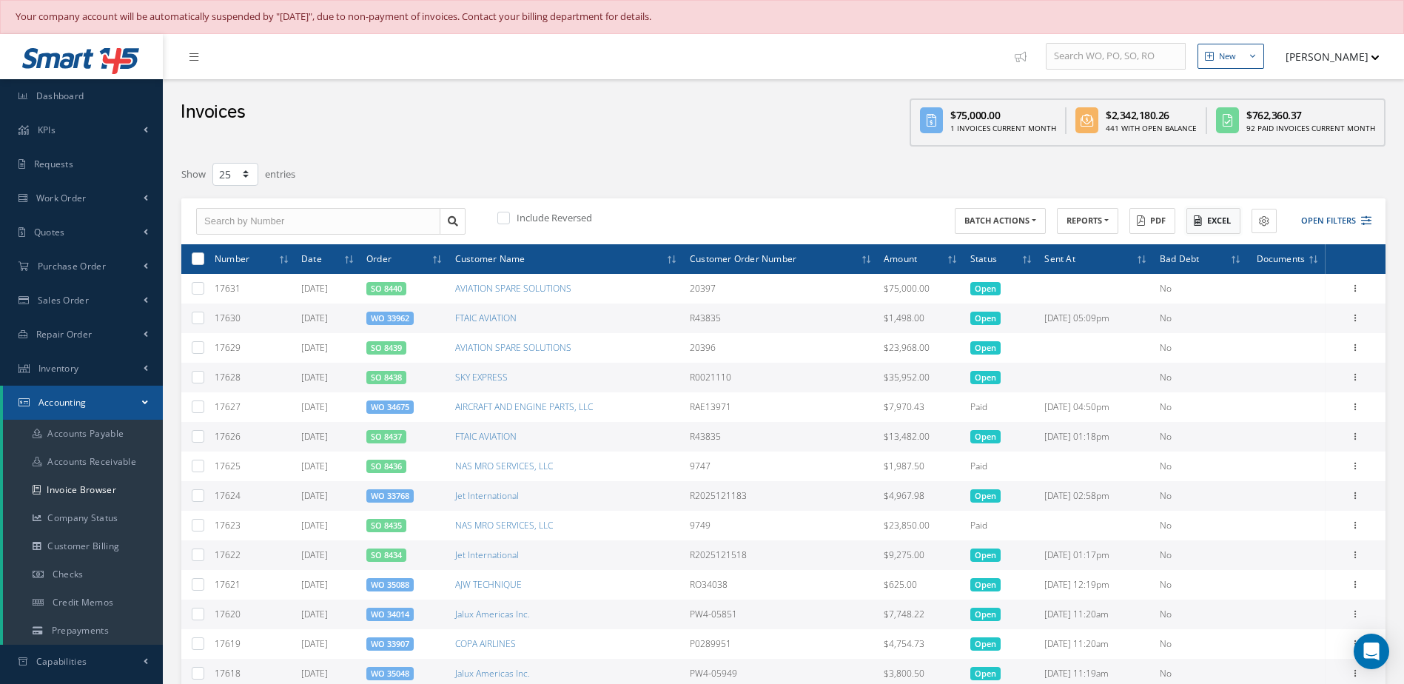
click at [1215, 223] on button "Excel" at bounding box center [1213, 221] width 54 height 26
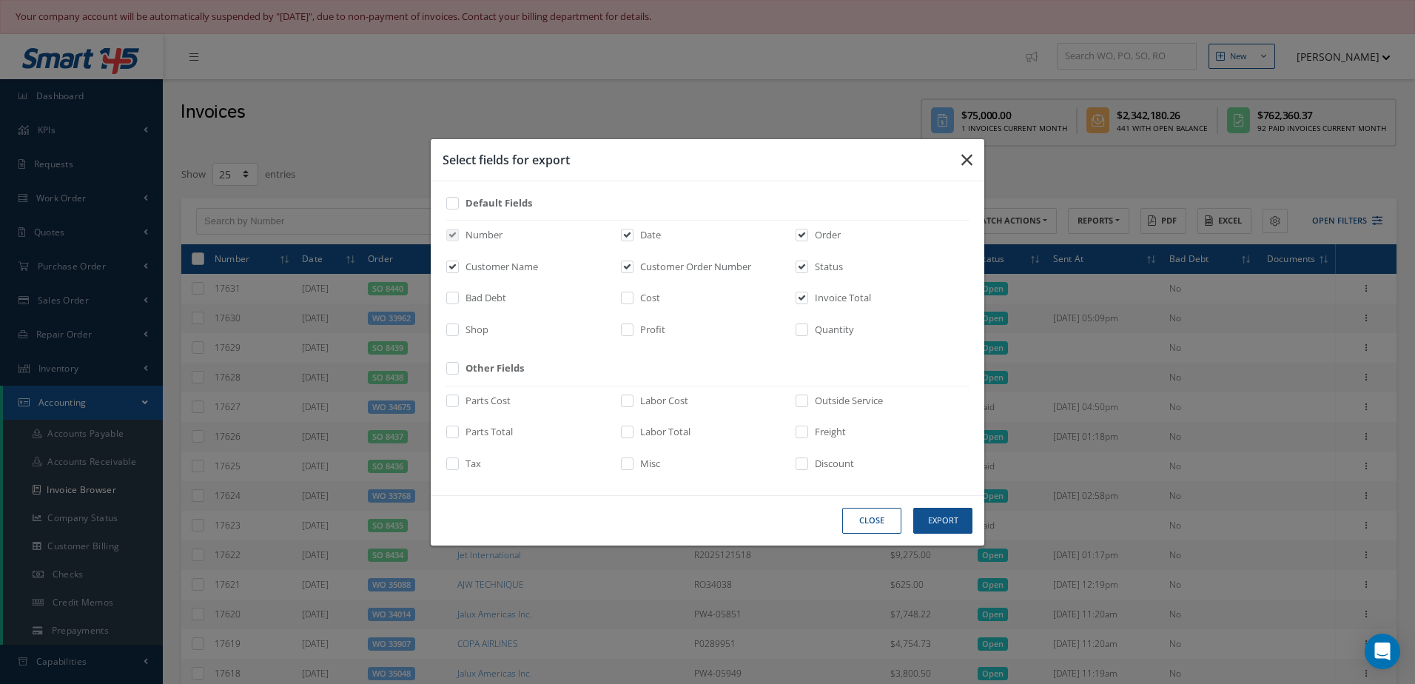
click at [963, 158] on icon "button" at bounding box center [966, 160] width 11 height 18
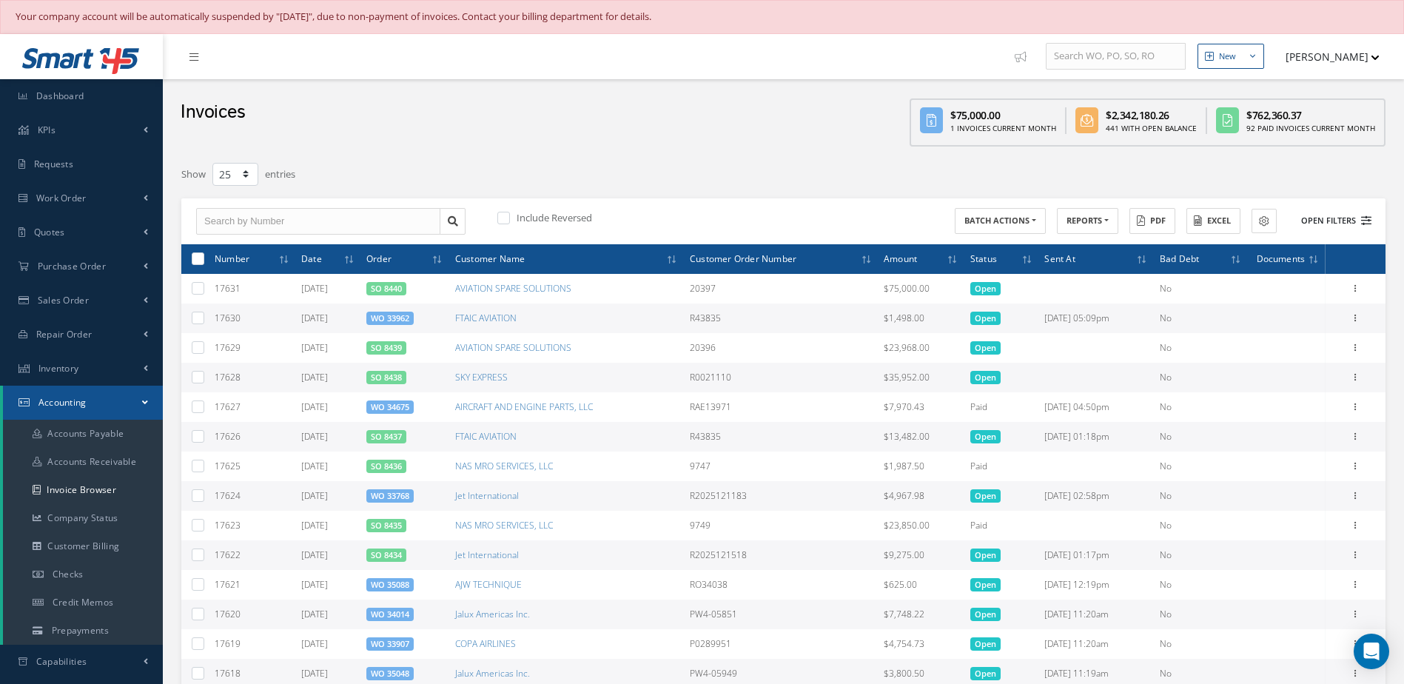
click at [1327, 215] on button "Open Filters" at bounding box center [1329, 221] width 84 height 24
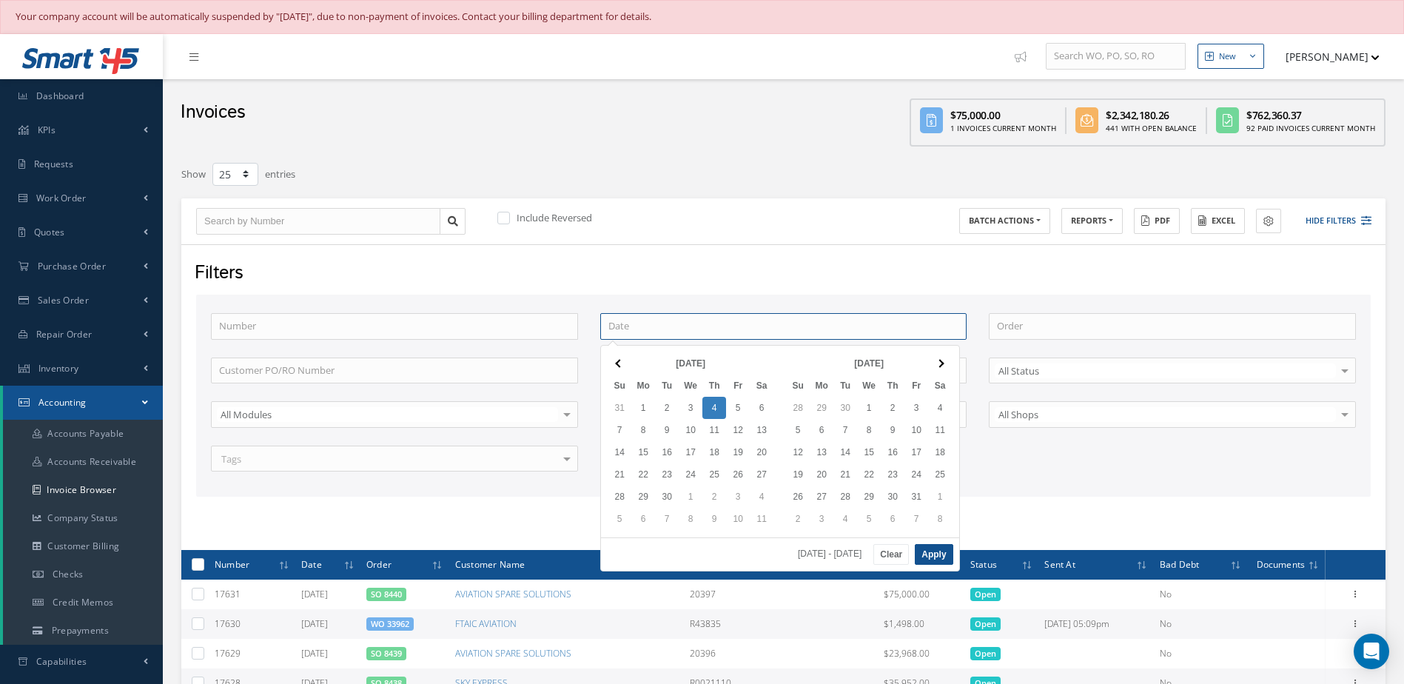
click at [636, 330] on input at bounding box center [783, 326] width 367 height 27
click at [622, 365] on th at bounding box center [619, 363] width 24 height 22
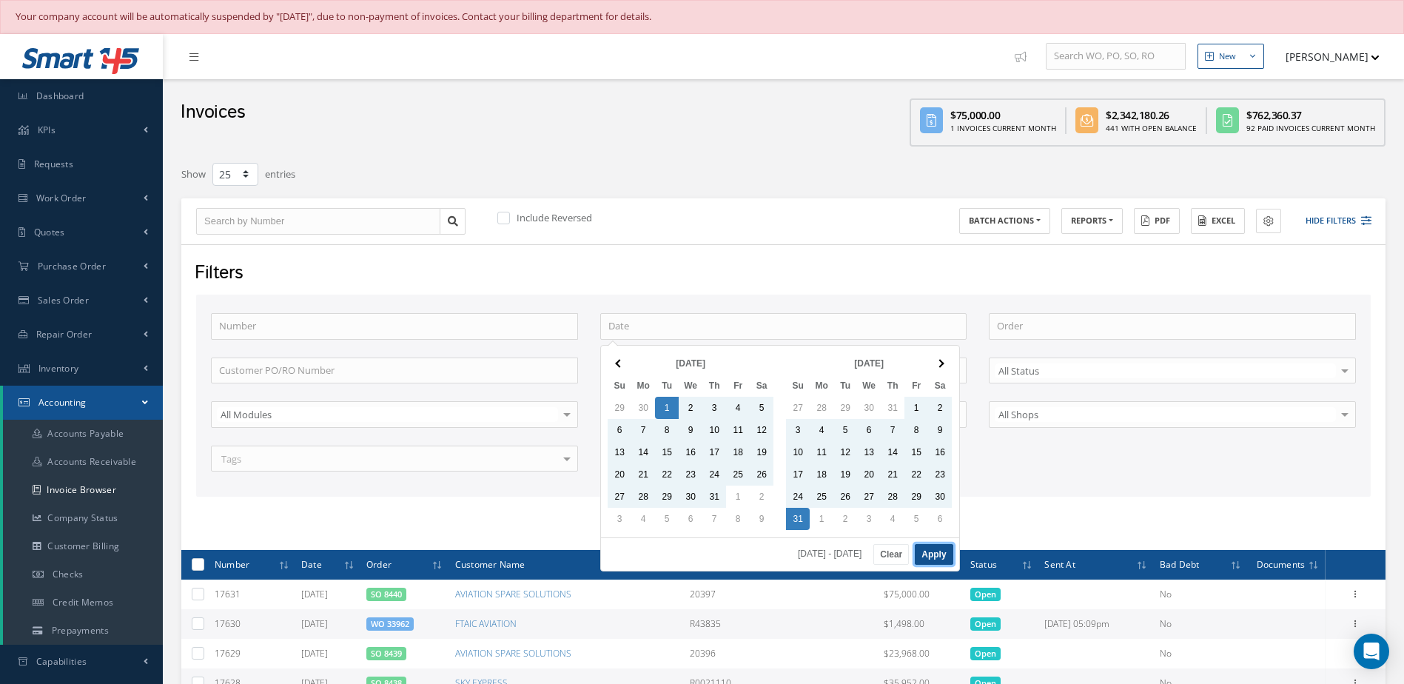
click at [944, 557] on button "Apply" at bounding box center [933, 554] width 38 height 21
type input "07/01/2025 - 08/31/2025"
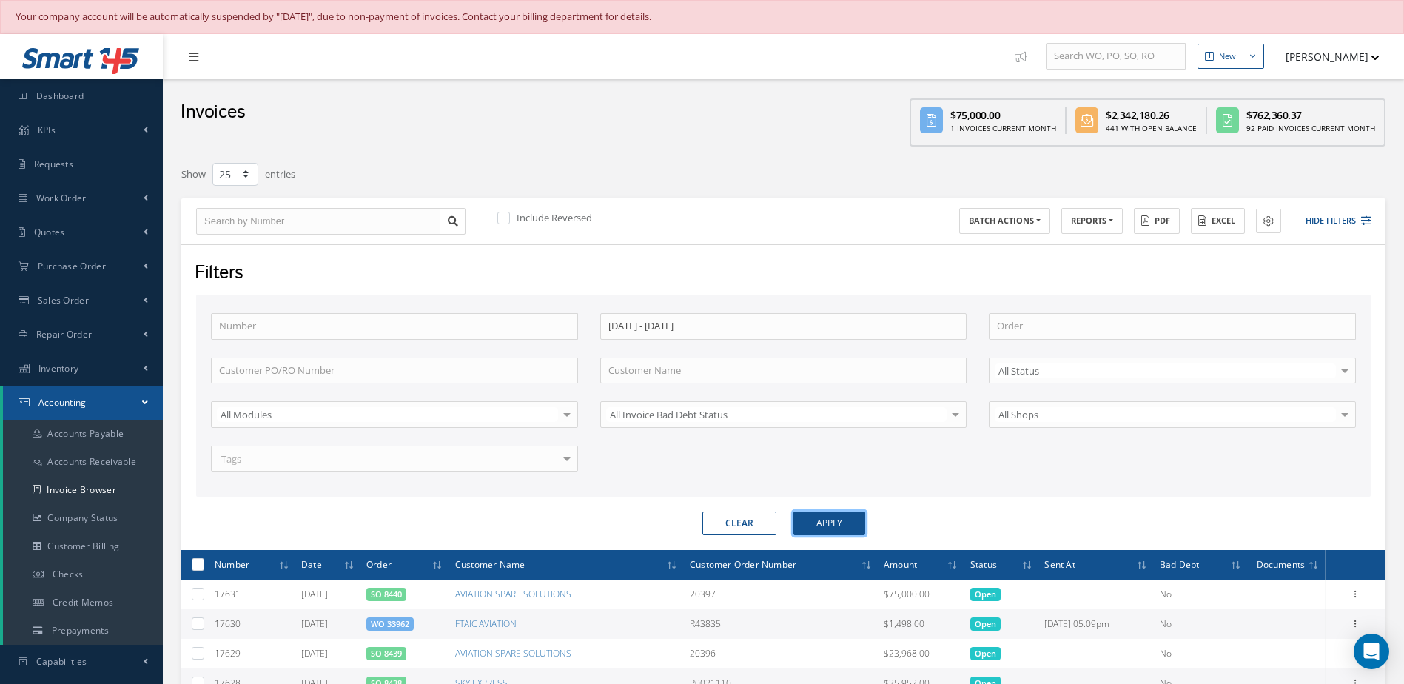
click at [837, 526] on button "Apply" at bounding box center [829, 523] width 72 height 24
click at [1220, 223] on button "Excel" at bounding box center [1217, 221] width 54 height 26
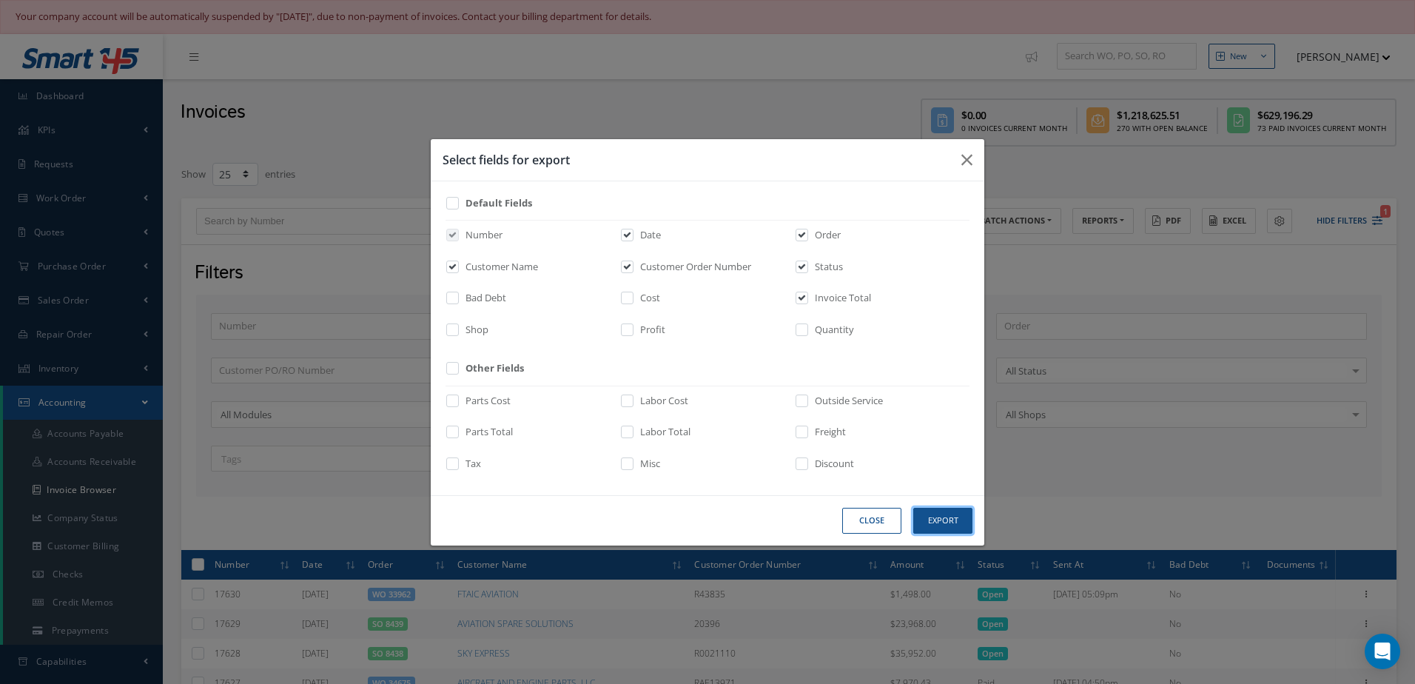
click at [953, 522] on button "Export" at bounding box center [942, 521] width 59 height 26
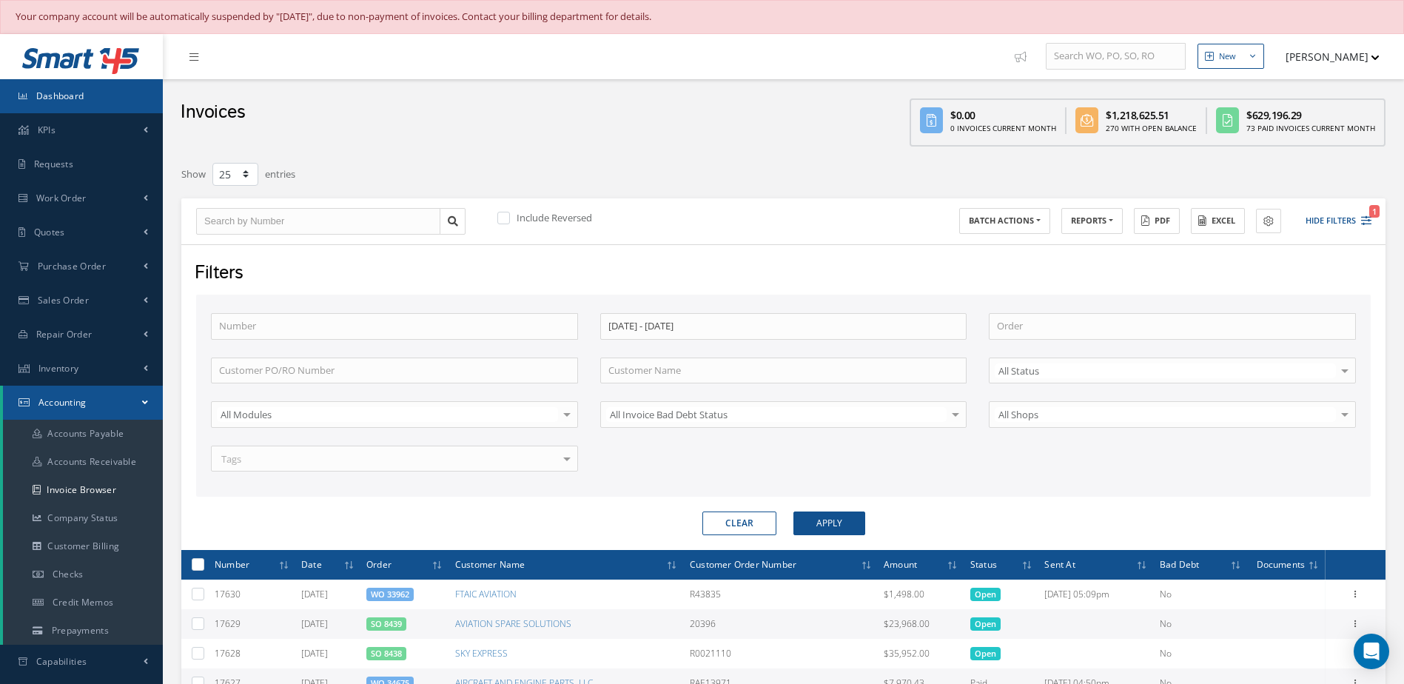
drag, startPoint x: 110, startPoint y: 103, endPoint x: 118, endPoint y: 103, distance: 8.1
click at [110, 103] on link "Dashboard" at bounding box center [81, 96] width 163 height 34
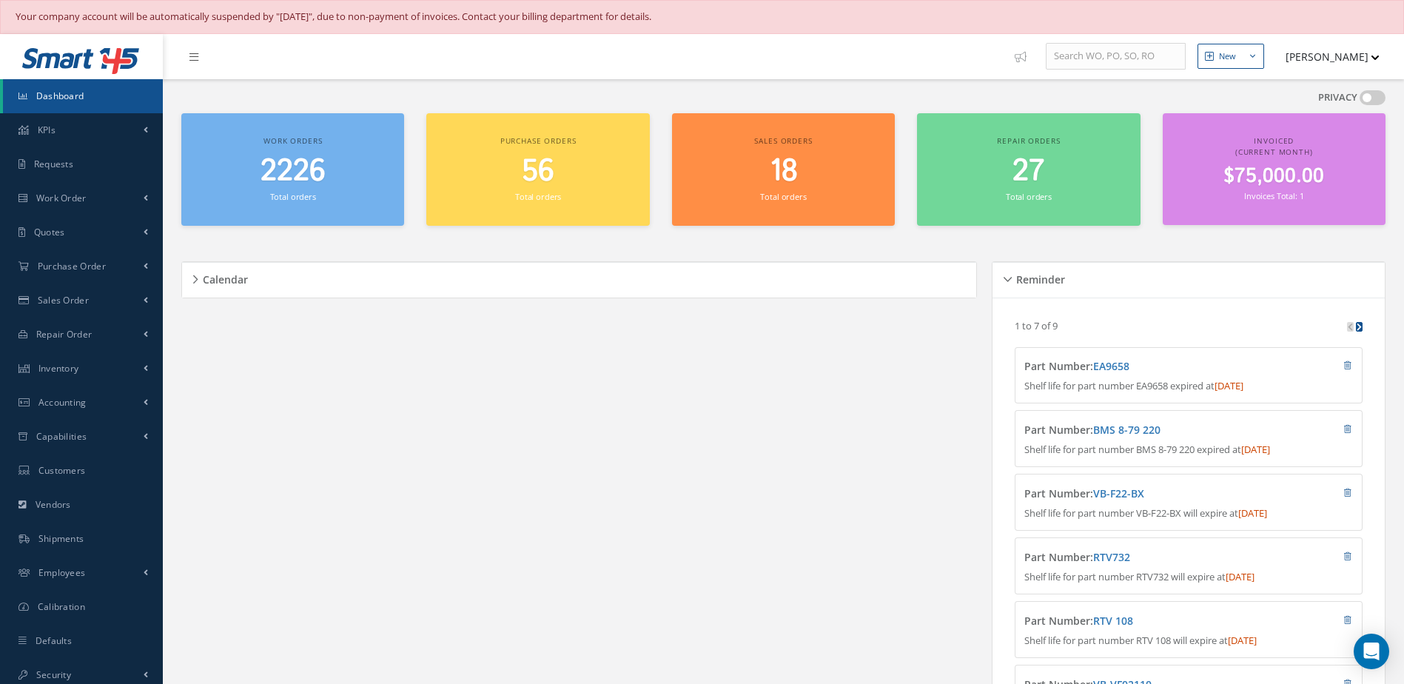
click at [295, 209] on div "Work orders 2226 Total orders" at bounding box center [292, 169] width 223 height 113
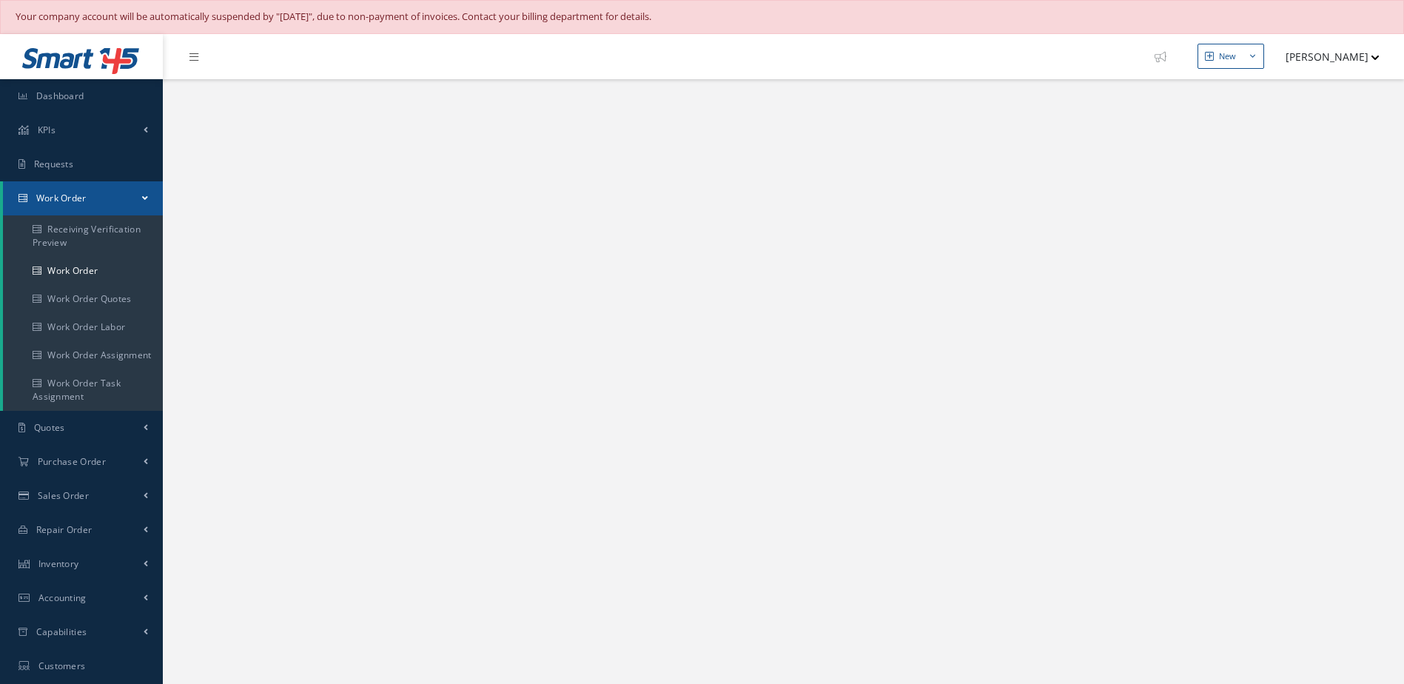
select select "25"
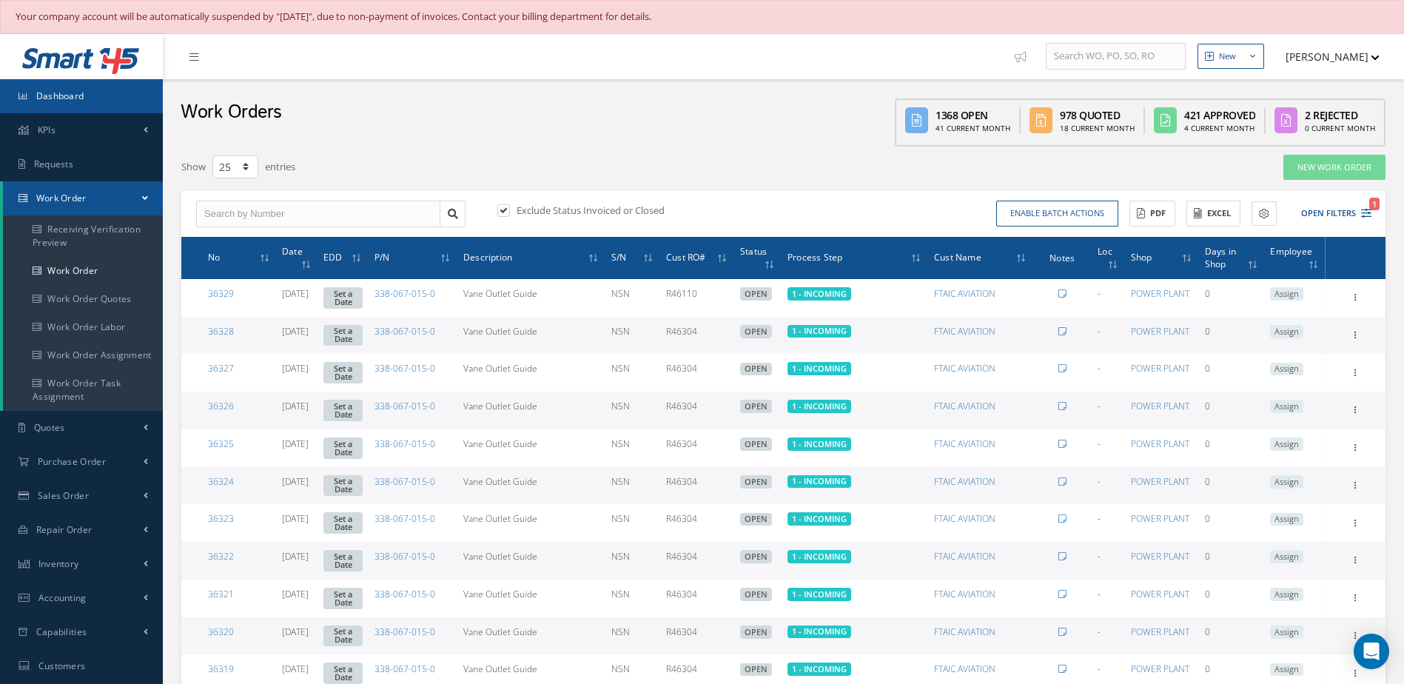
click at [125, 97] on link "Dashboard" at bounding box center [81, 96] width 163 height 34
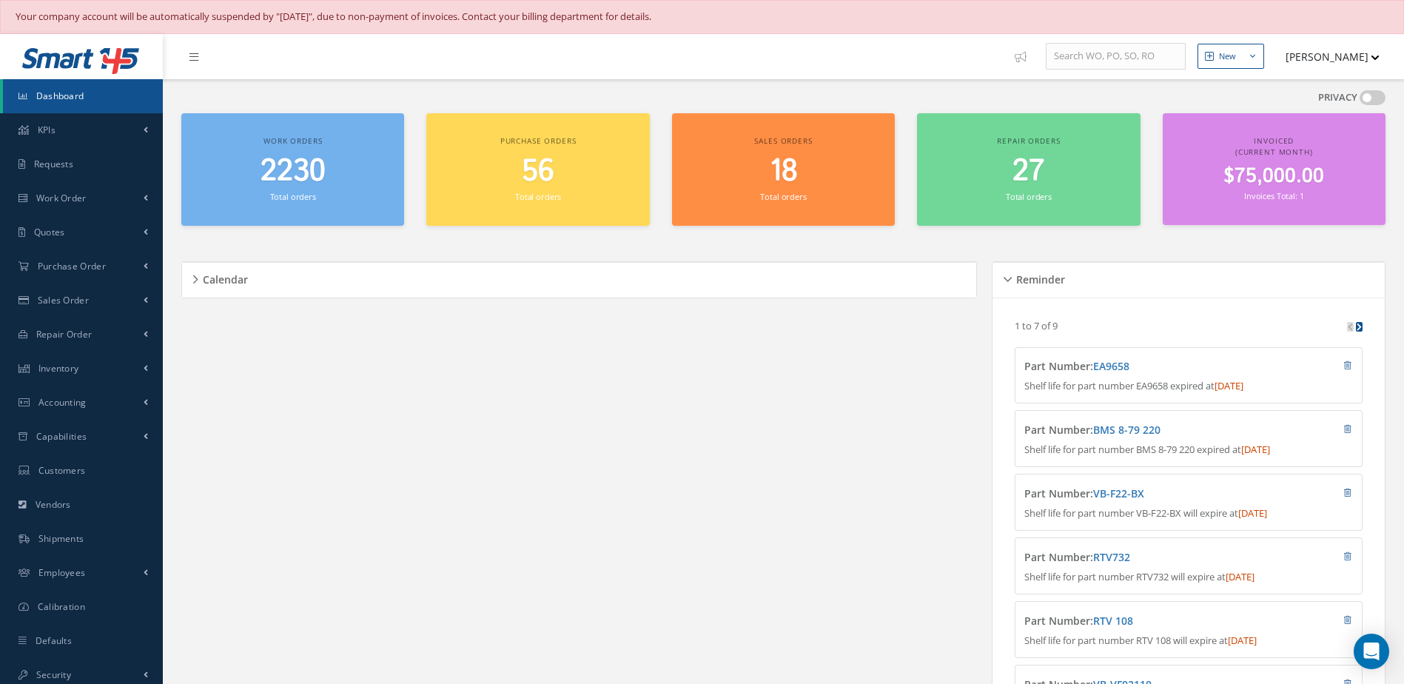
click at [102, 90] on link "Dashboard" at bounding box center [83, 96] width 160 height 34
click at [278, 169] on span "2230" at bounding box center [292, 171] width 65 height 42
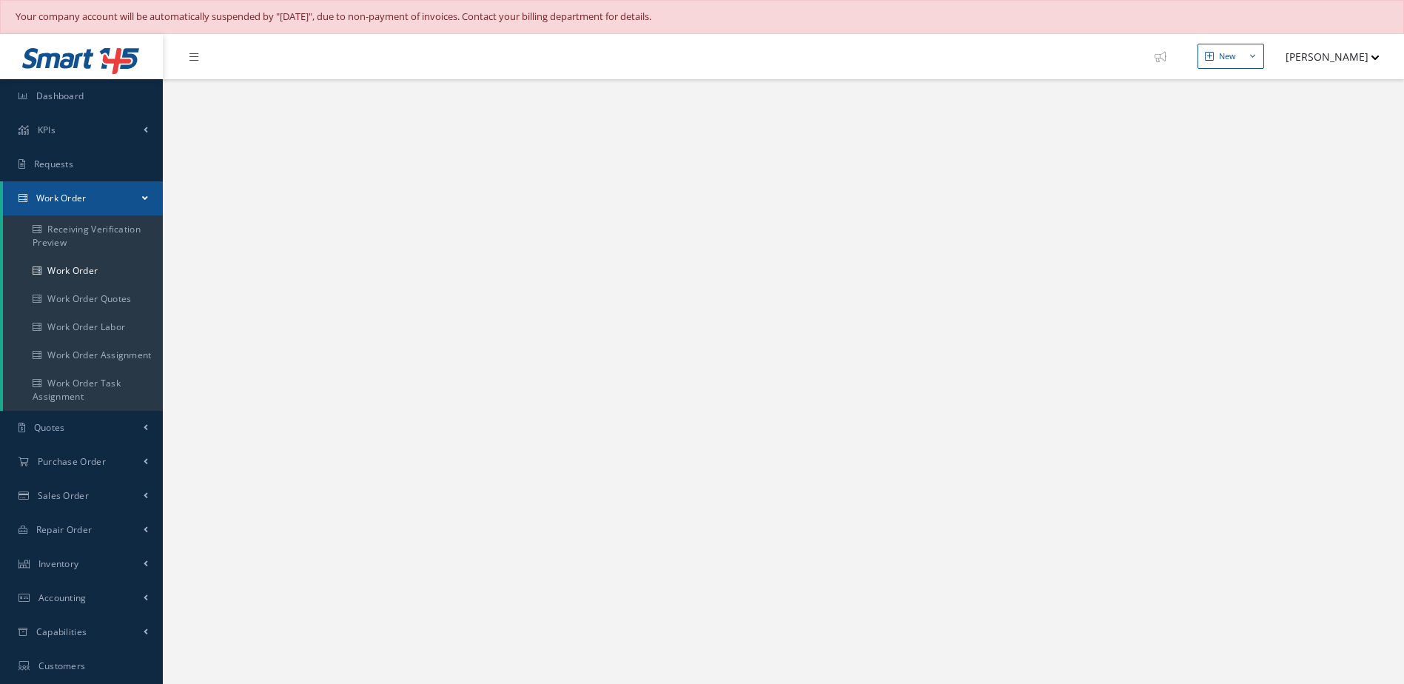
select select "25"
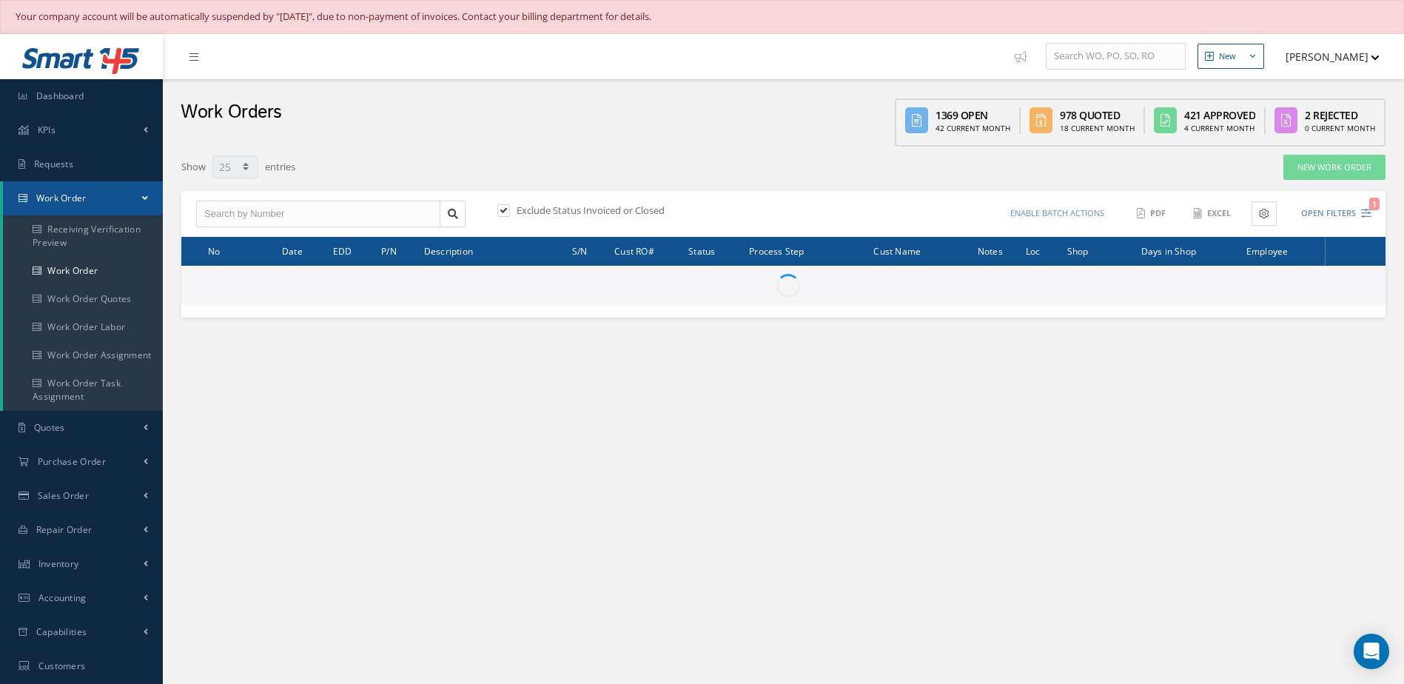
type input "All Work Request"
type input "All Work Performed"
type input "All Status"
type input "WO Part Status"
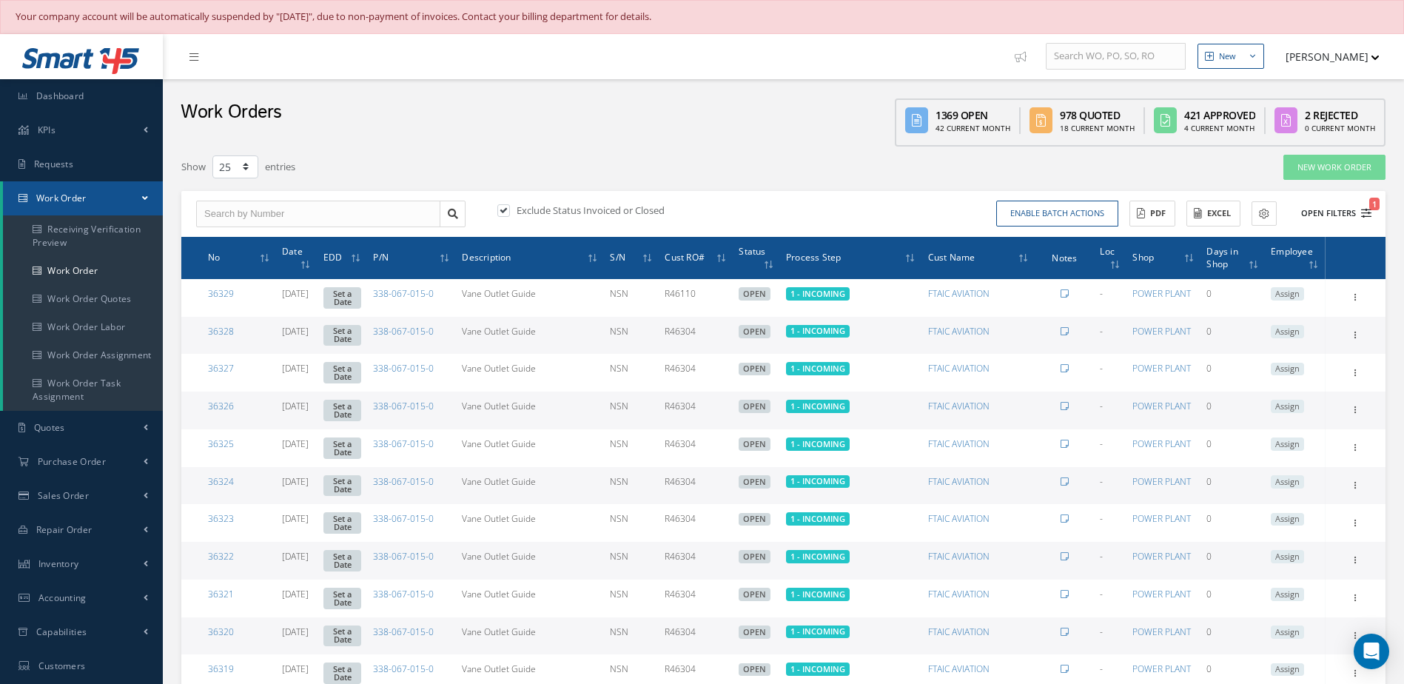
click at [1326, 217] on button "Open Filters 1" at bounding box center [1329, 213] width 84 height 24
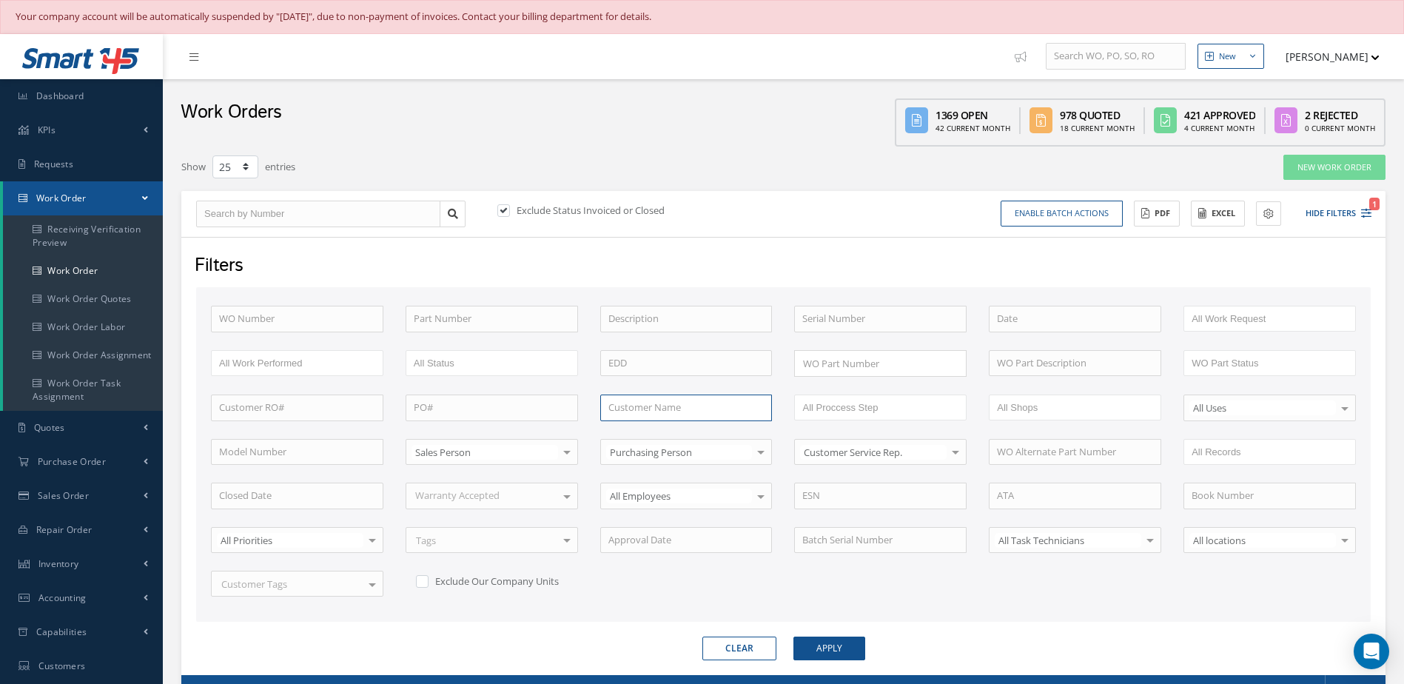
click at [658, 406] on input "text" at bounding box center [686, 407] width 172 height 27
click at [616, 427] on span "GA Telesis, LLC" at bounding box center [640, 433] width 64 height 13
type input "GA Telesis, LLC"
click at [852, 651] on button "Apply" at bounding box center [829, 648] width 72 height 24
click at [1092, 212] on button "Enable batch actions" at bounding box center [1061, 214] width 122 height 26
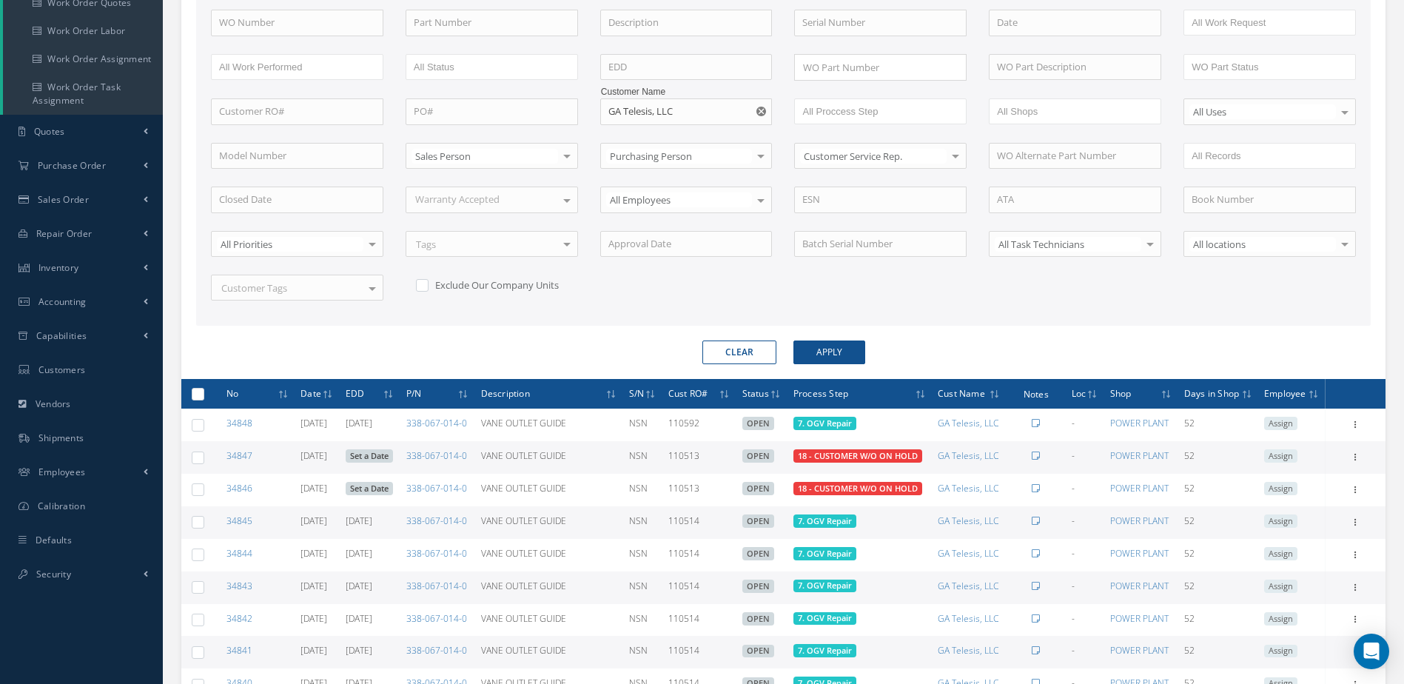
scroll to position [518, 0]
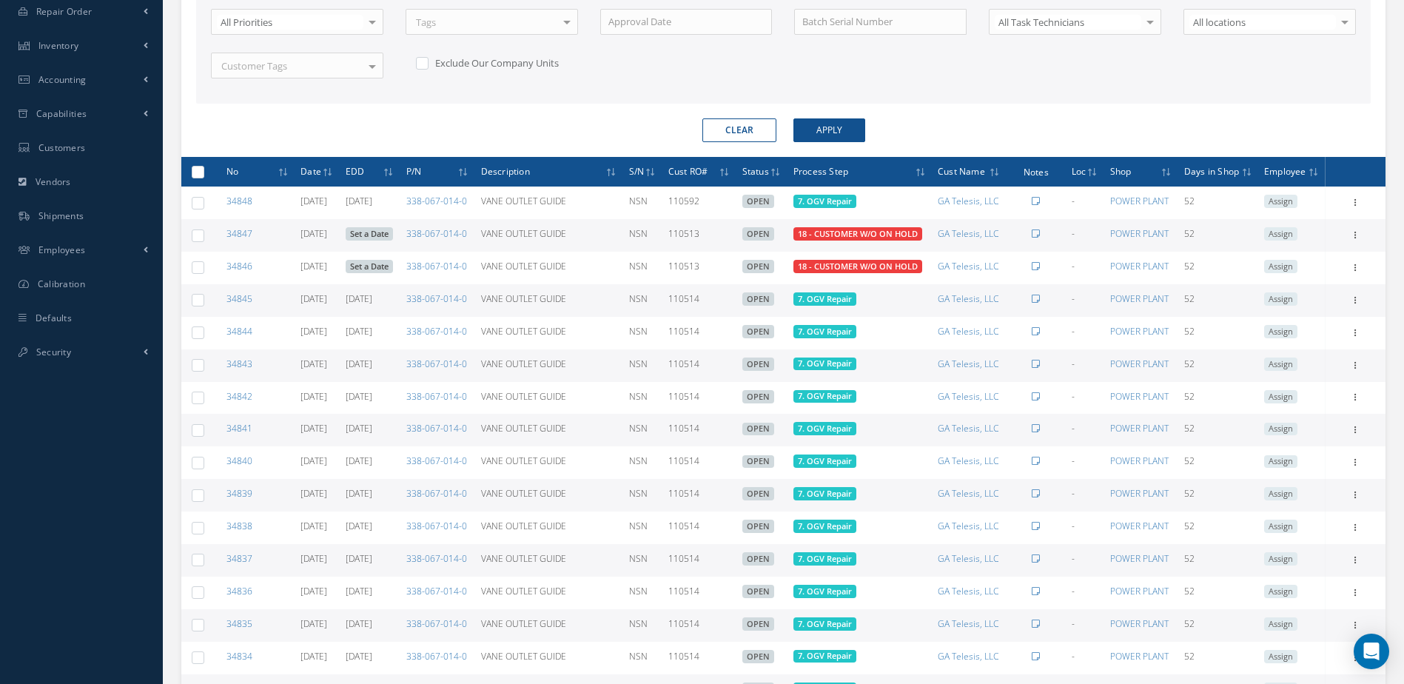
click at [203, 237] on label at bounding box center [203, 235] width 0 height 13
click at [199, 237] on input "checkbox" at bounding box center [199, 237] width 10 height 10
checkbox input "true"
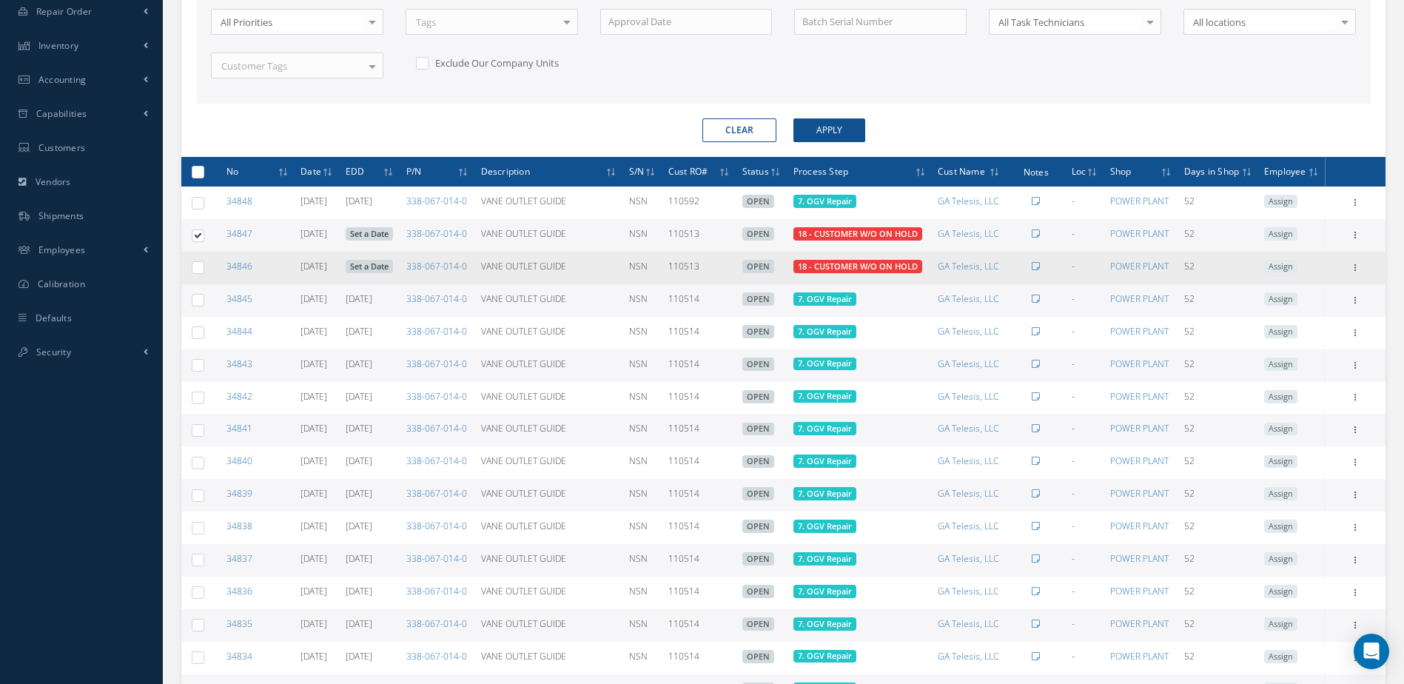
click at [203, 267] on label at bounding box center [203, 266] width 0 height 13
click at [195, 267] on input "checkbox" at bounding box center [199, 269] width 10 height 10
checkbox input "true"
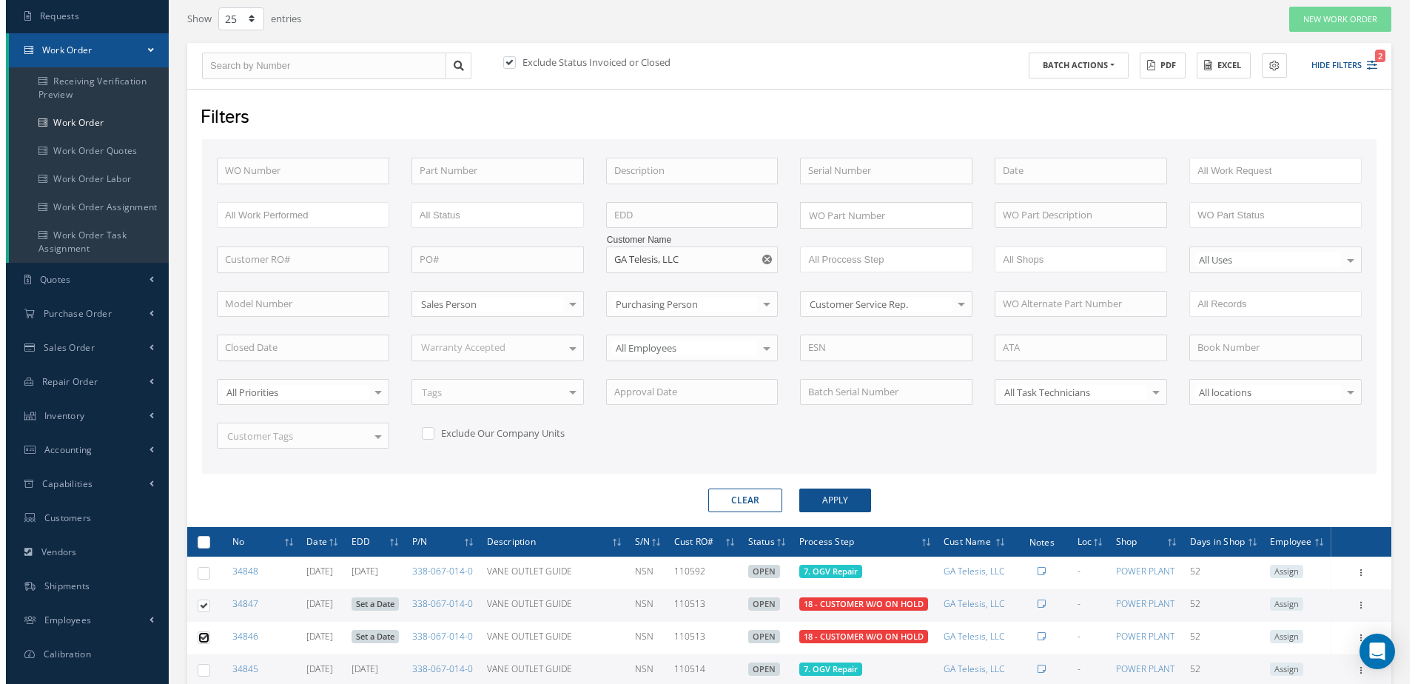
scroll to position [0, 0]
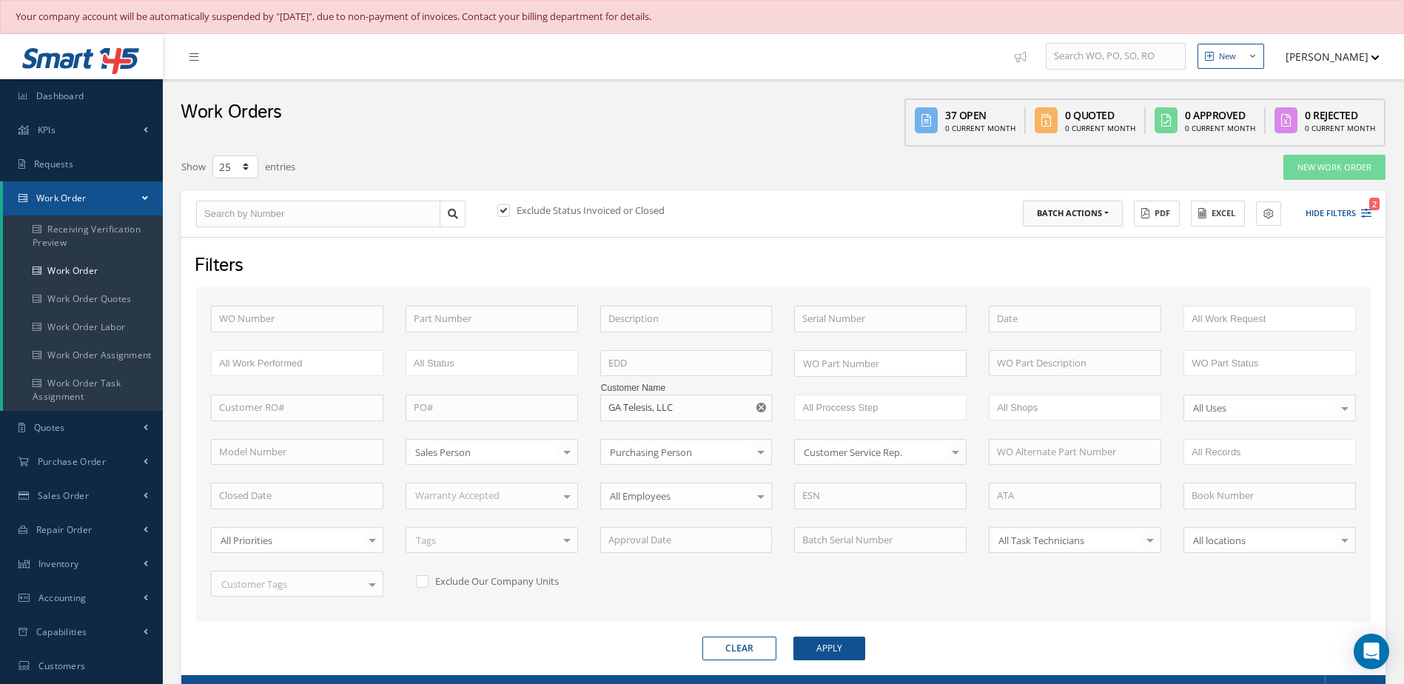
click at [1113, 214] on button "Batch Actions" at bounding box center [1073, 214] width 100 height 26
click at [1082, 237] on link "Update Work Orders" at bounding box center [1082, 238] width 118 height 20
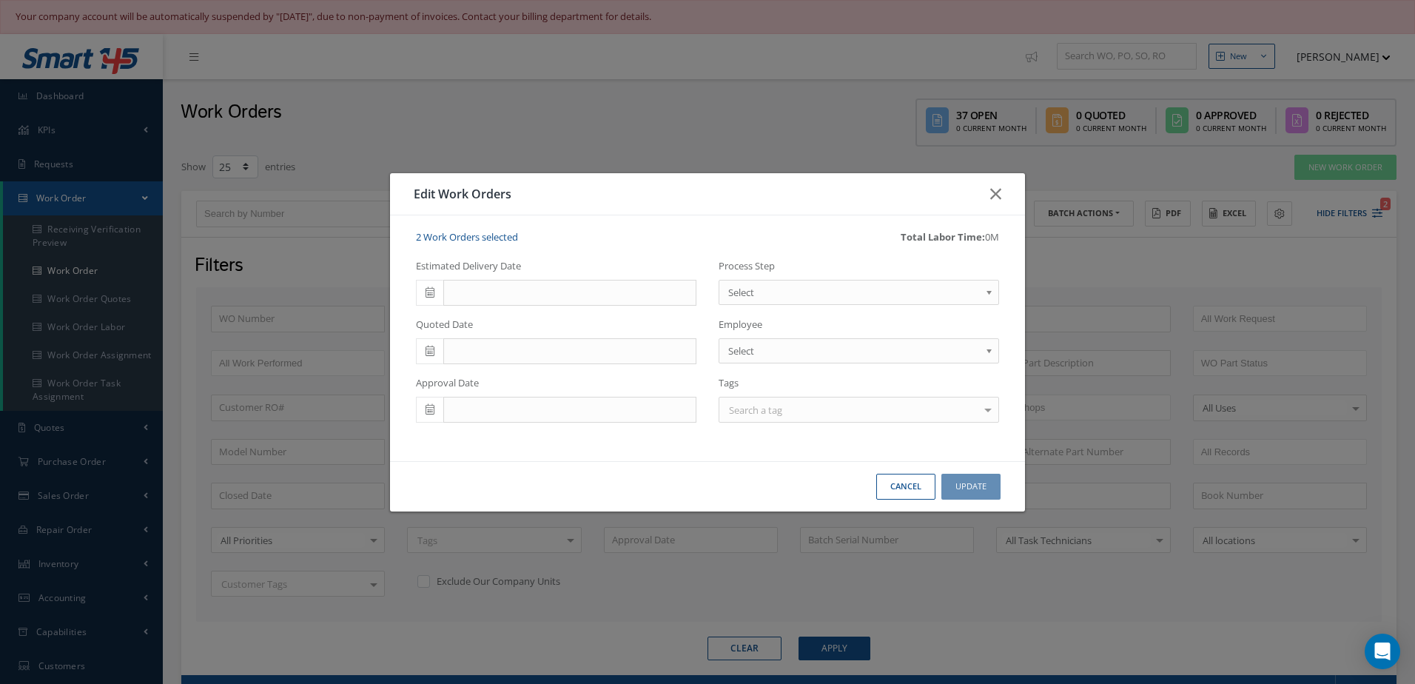
click at [850, 291] on span "Select" at bounding box center [854, 292] width 252 height 18
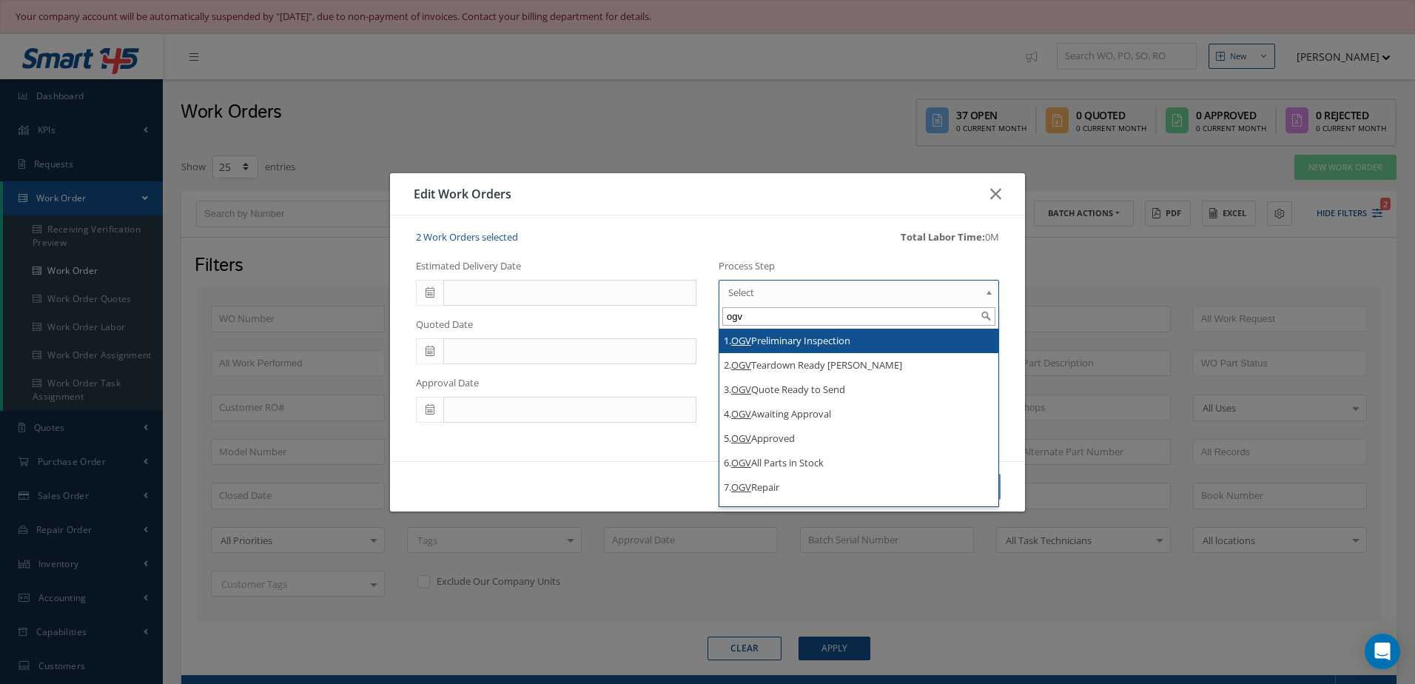
type input "ogv"
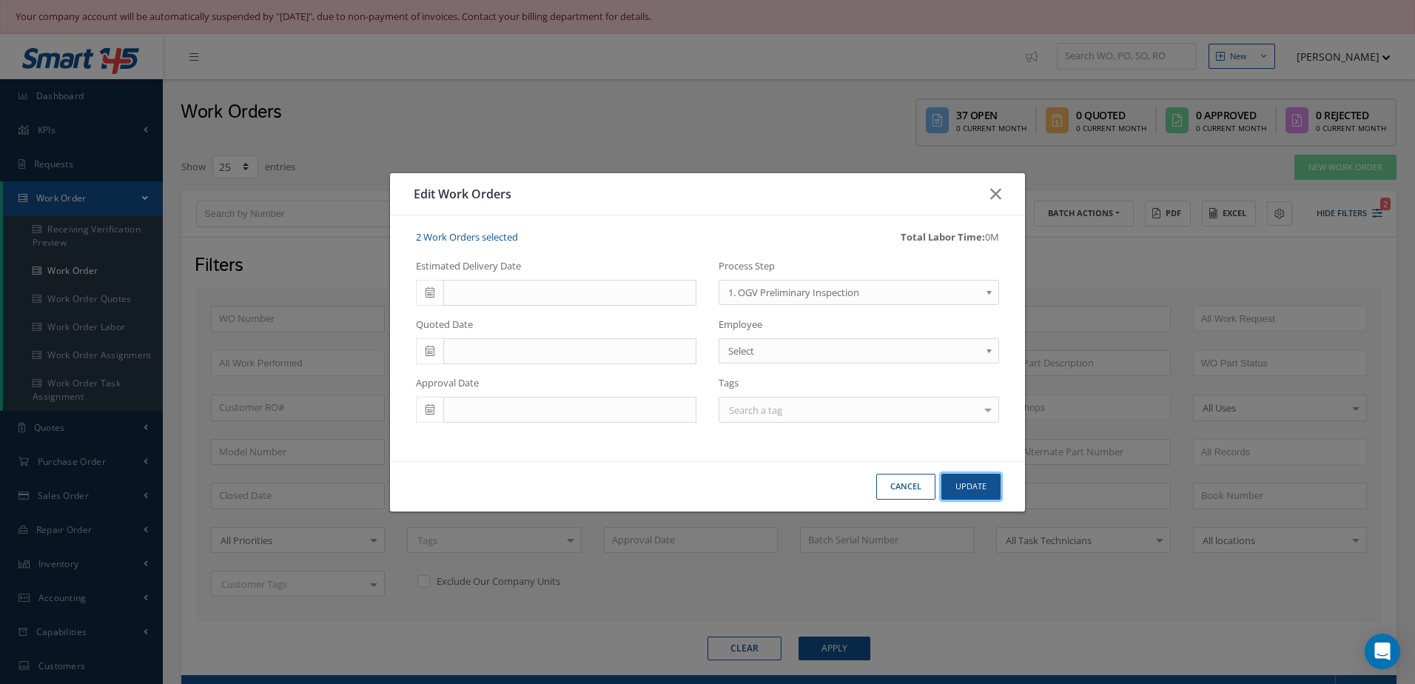
click at [972, 491] on button "Update" at bounding box center [970, 487] width 59 height 26
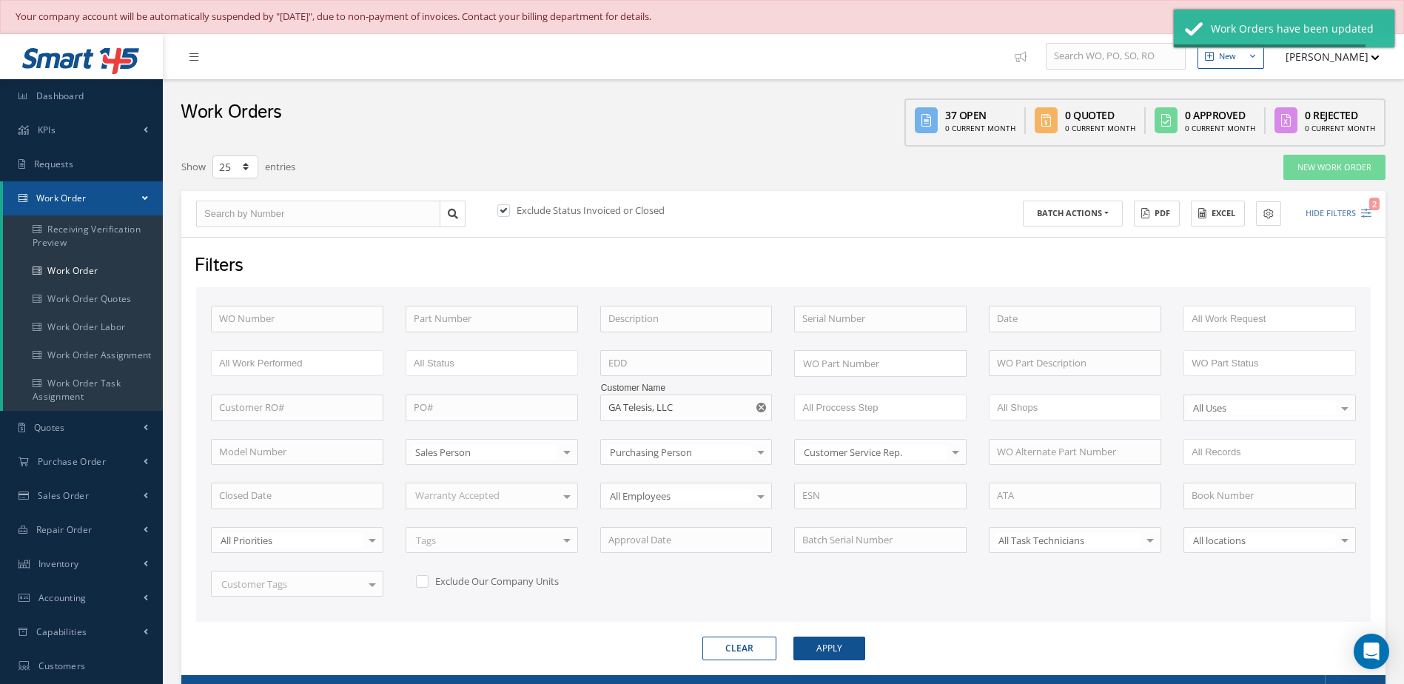
checkbox input "false"
click at [107, 105] on link "Dashboard" at bounding box center [81, 96] width 163 height 34
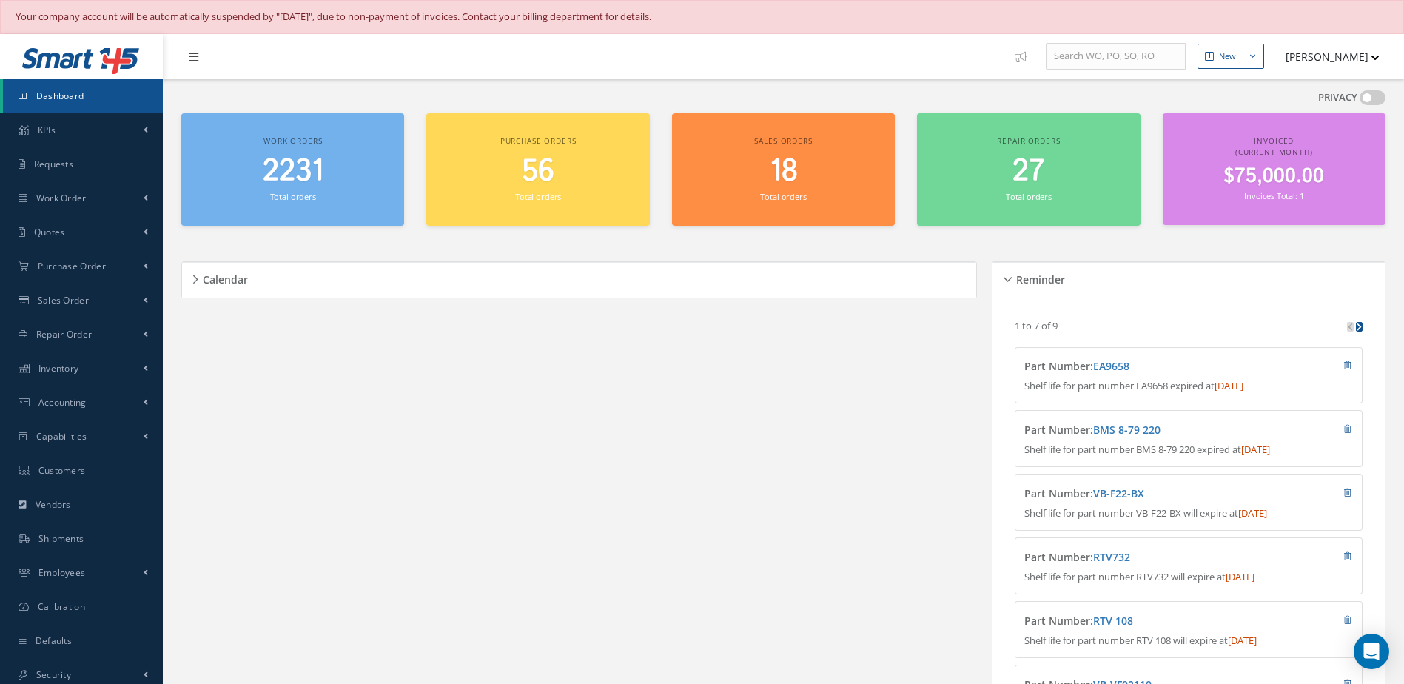
click at [298, 186] on span "2231" at bounding box center [293, 171] width 61 height 42
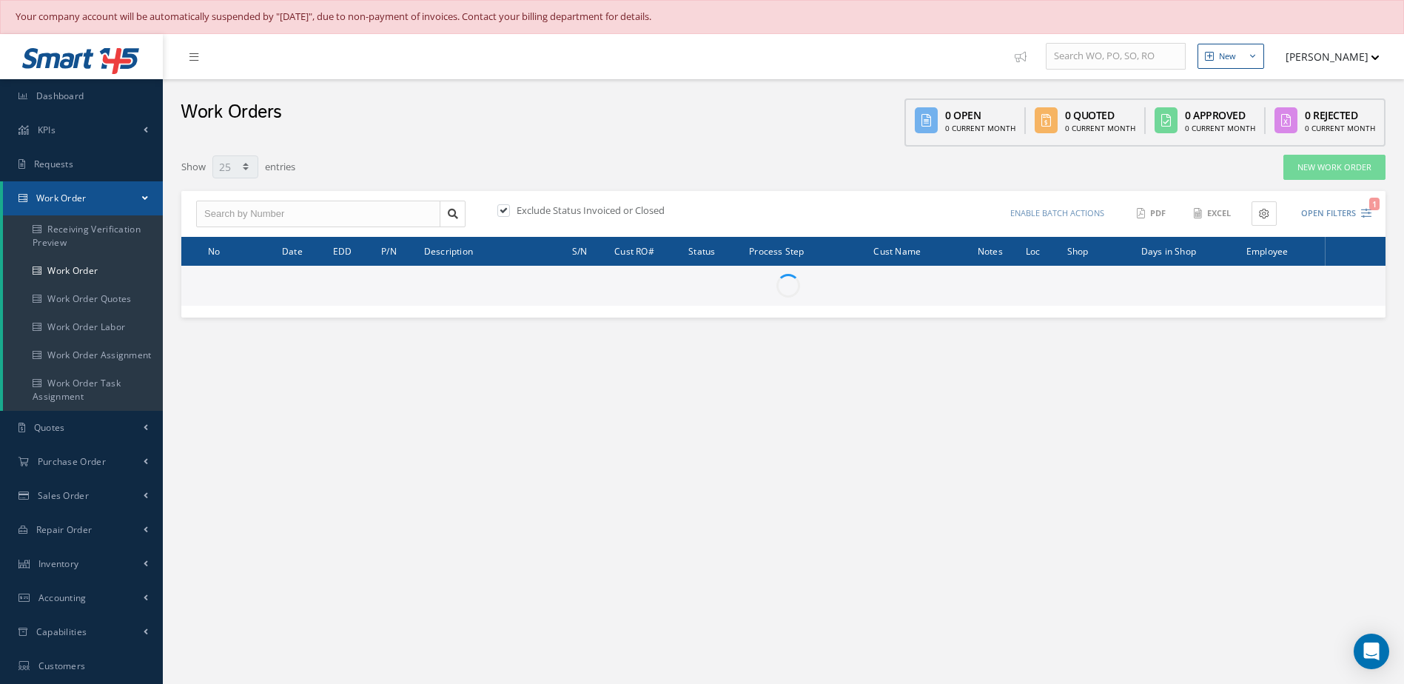
select select "25"
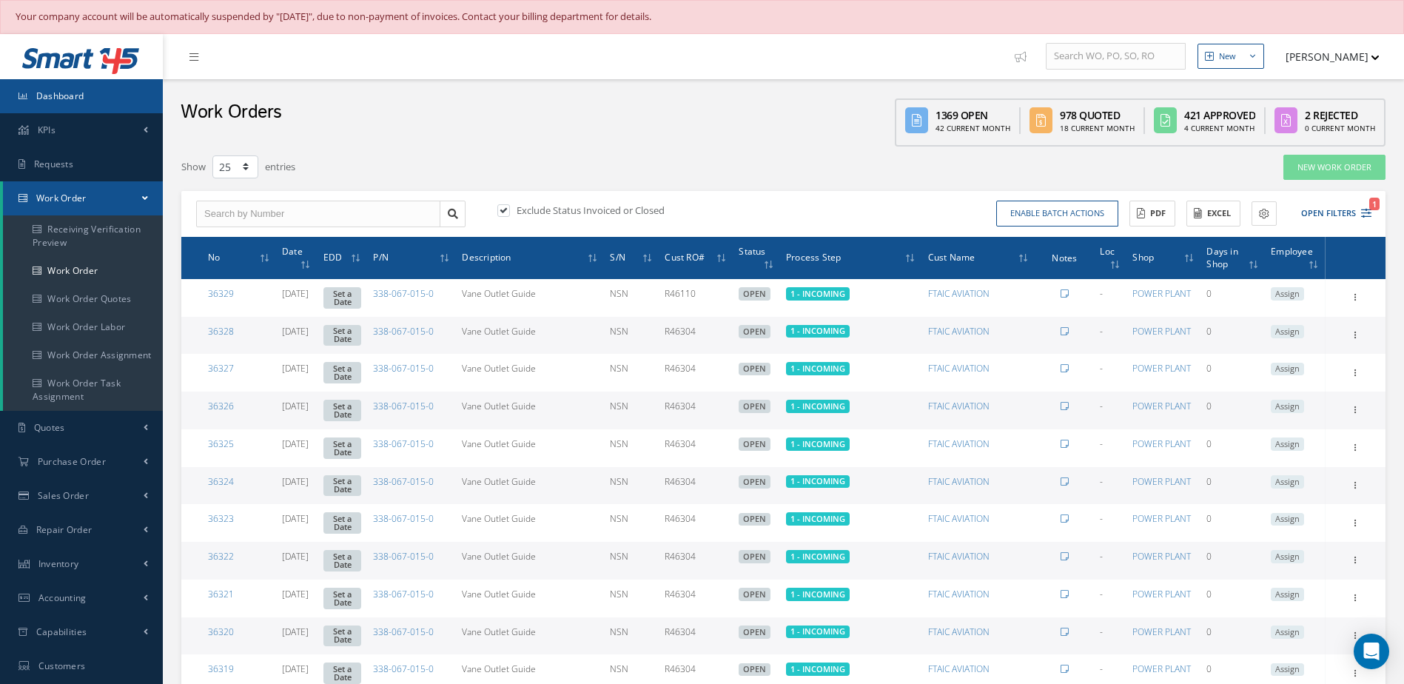
click at [105, 104] on link "Dashboard" at bounding box center [81, 96] width 163 height 34
